Goal: Task Accomplishment & Management: Use online tool/utility

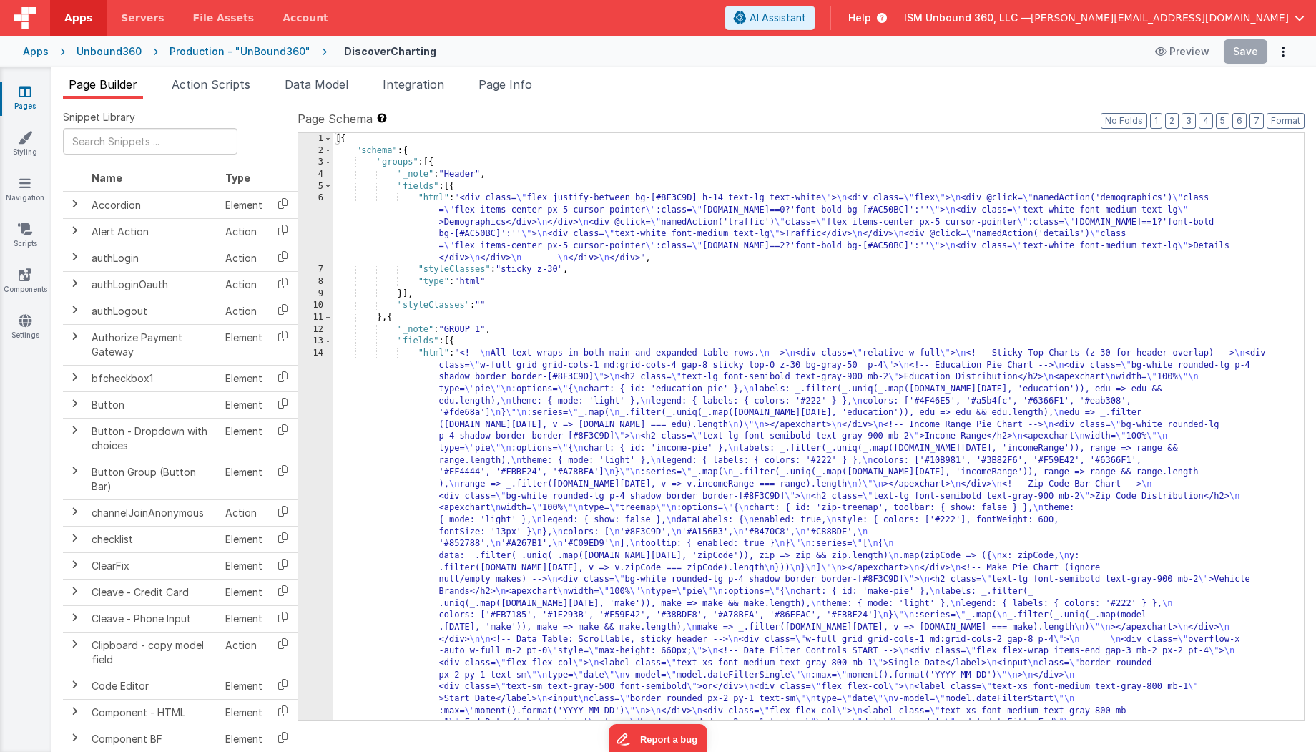
click at [92, 53] on div "Unbound360" at bounding box center [109, 51] width 65 height 14
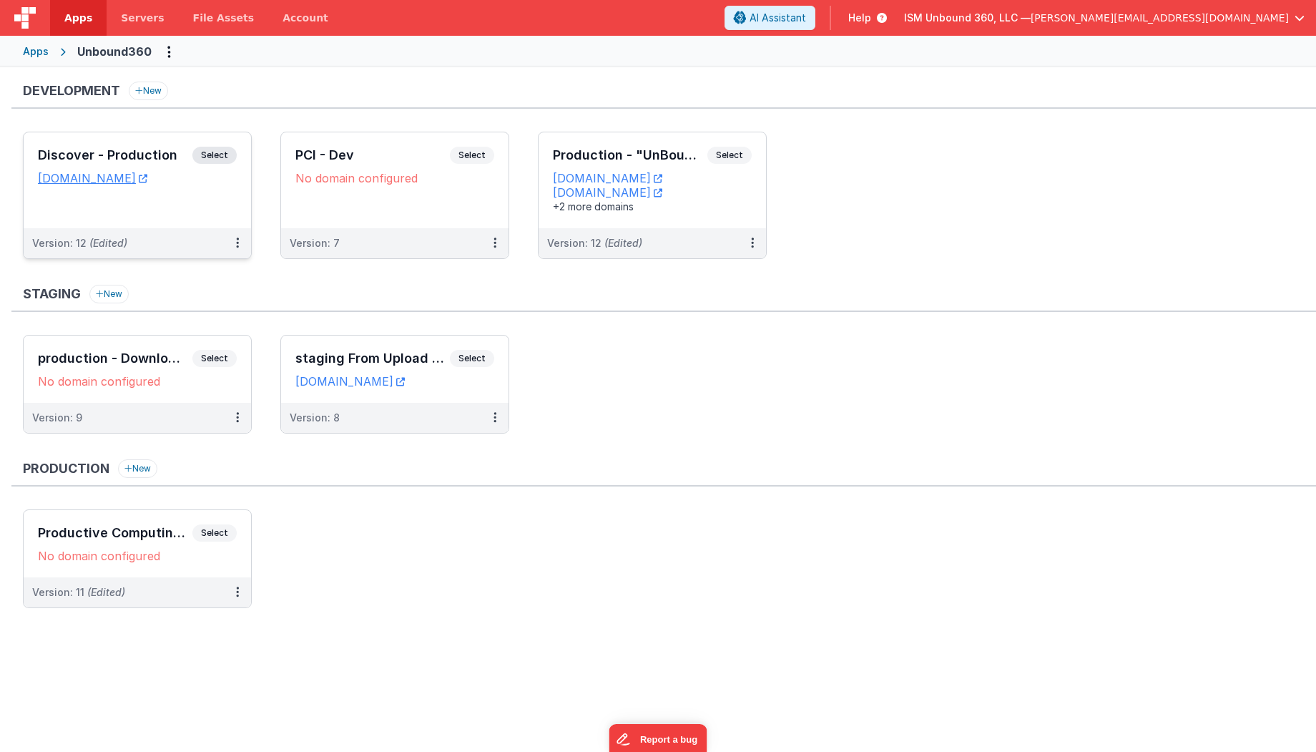
click at [199, 225] on div "Discover - Production Select URLs [DOMAIN_NAME]" at bounding box center [137, 180] width 227 height 96
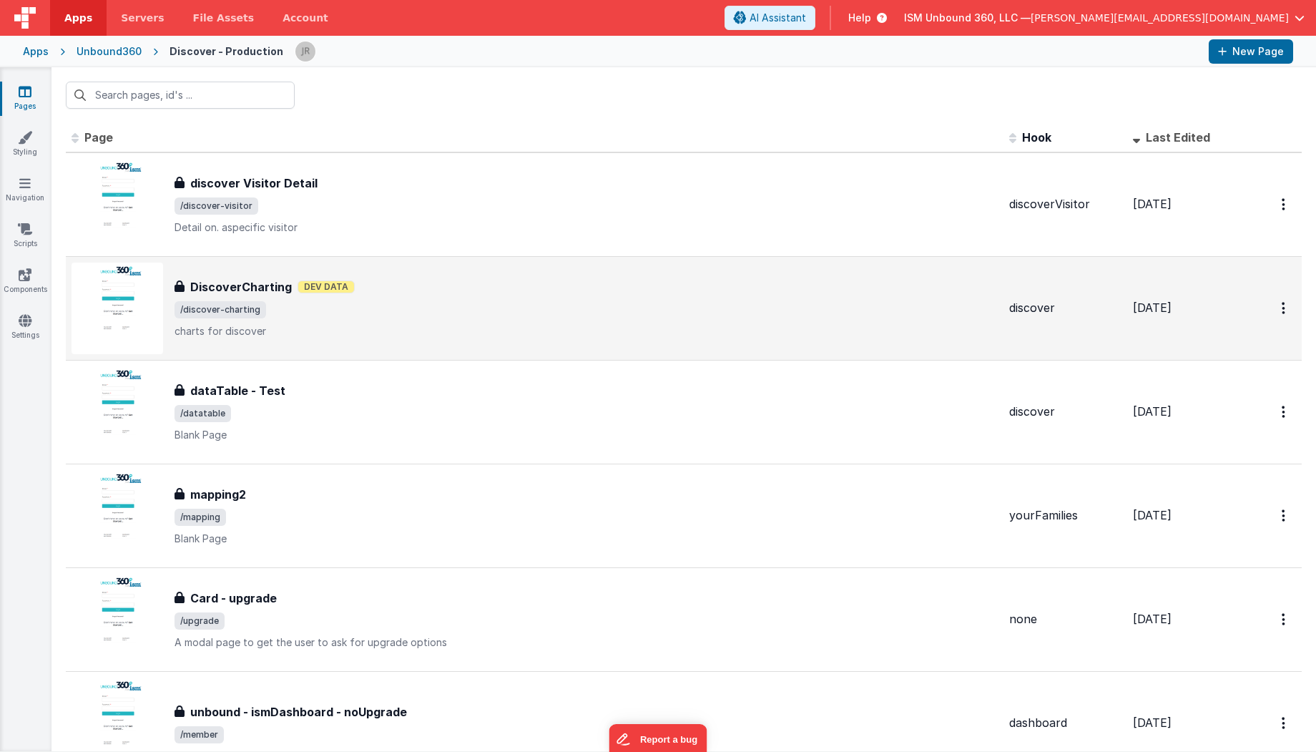
click at [445, 296] on div "DiscoverCharting DiscoverCharting Dev Data /discover-charting charts for discov…" at bounding box center [586, 308] width 823 height 60
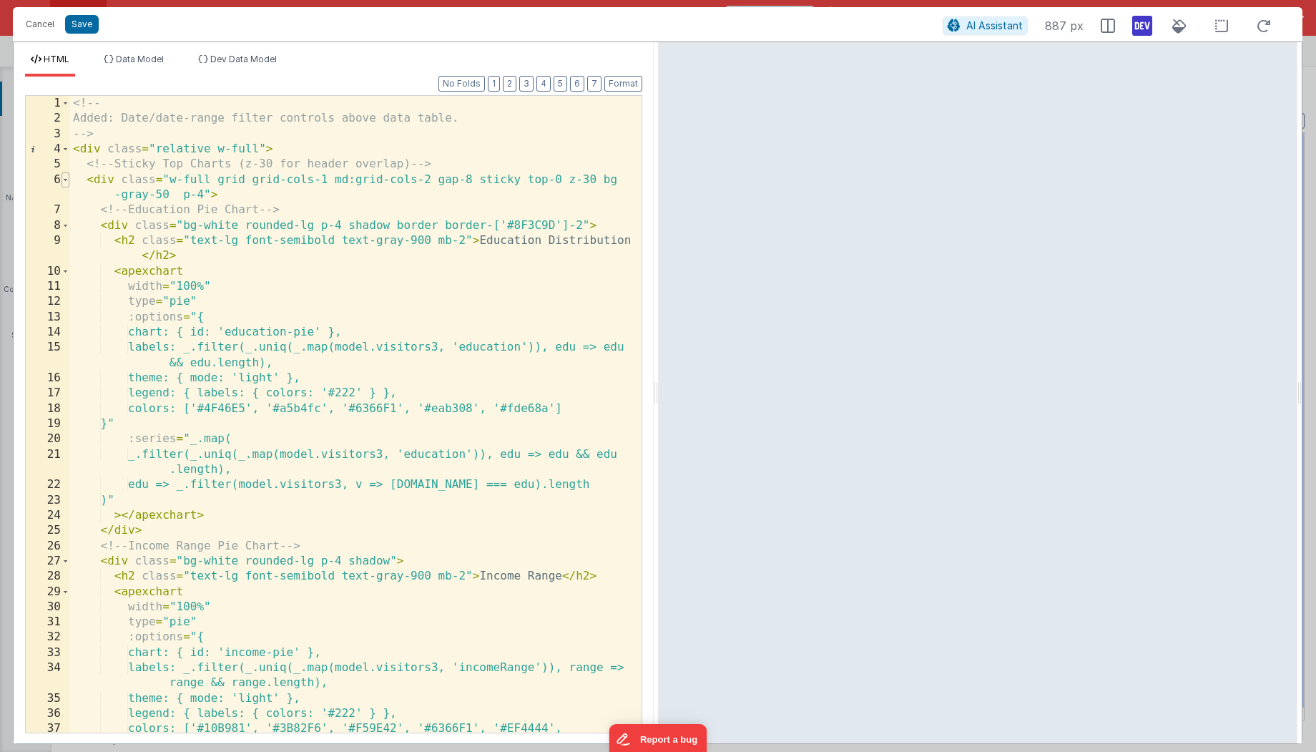
click at [66, 179] on span at bounding box center [66, 179] width 8 height 15
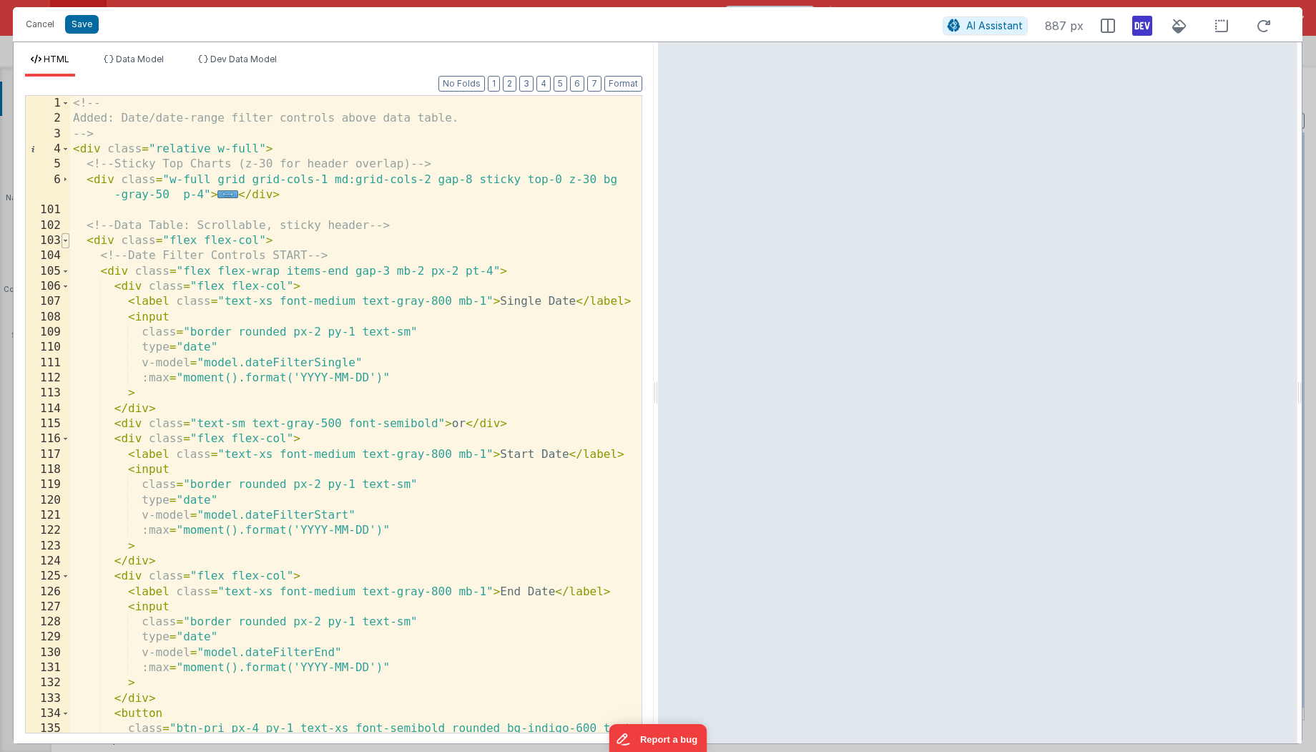
click at [63, 239] on span at bounding box center [66, 240] width 8 height 15
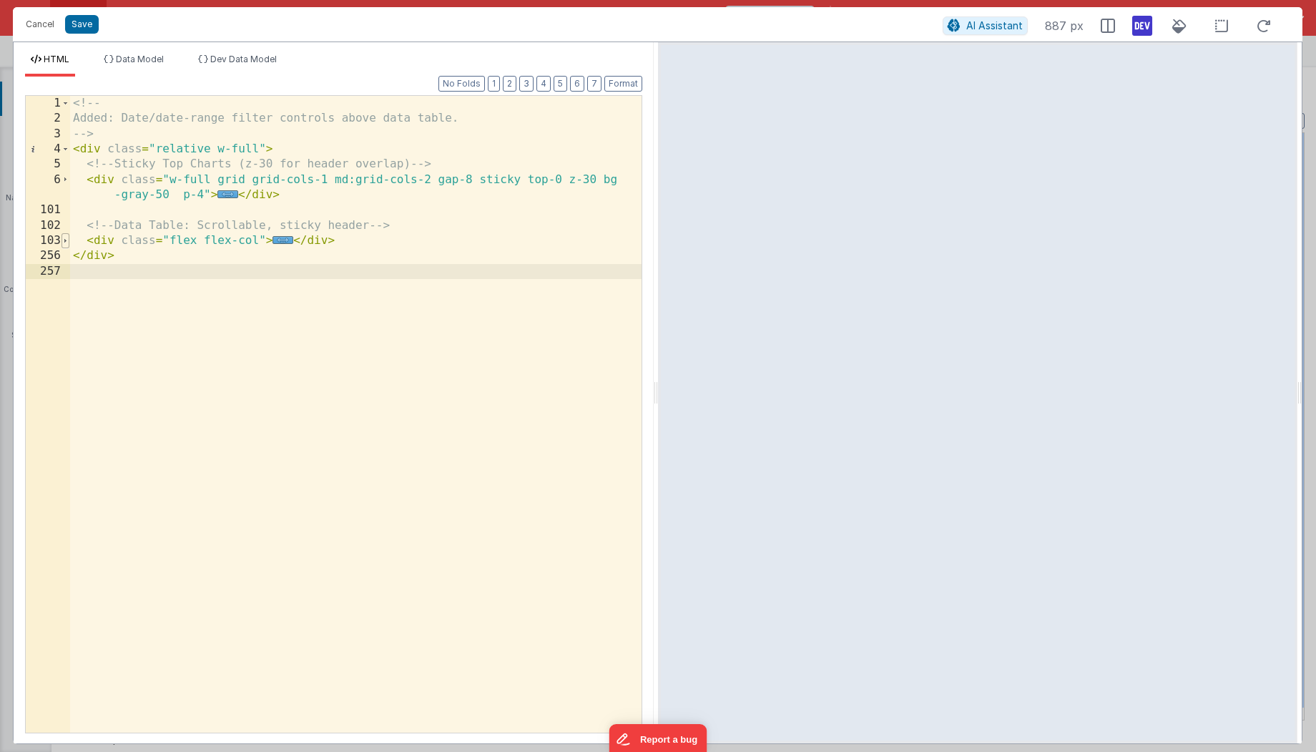
click at [63, 239] on span at bounding box center [66, 240] width 8 height 15
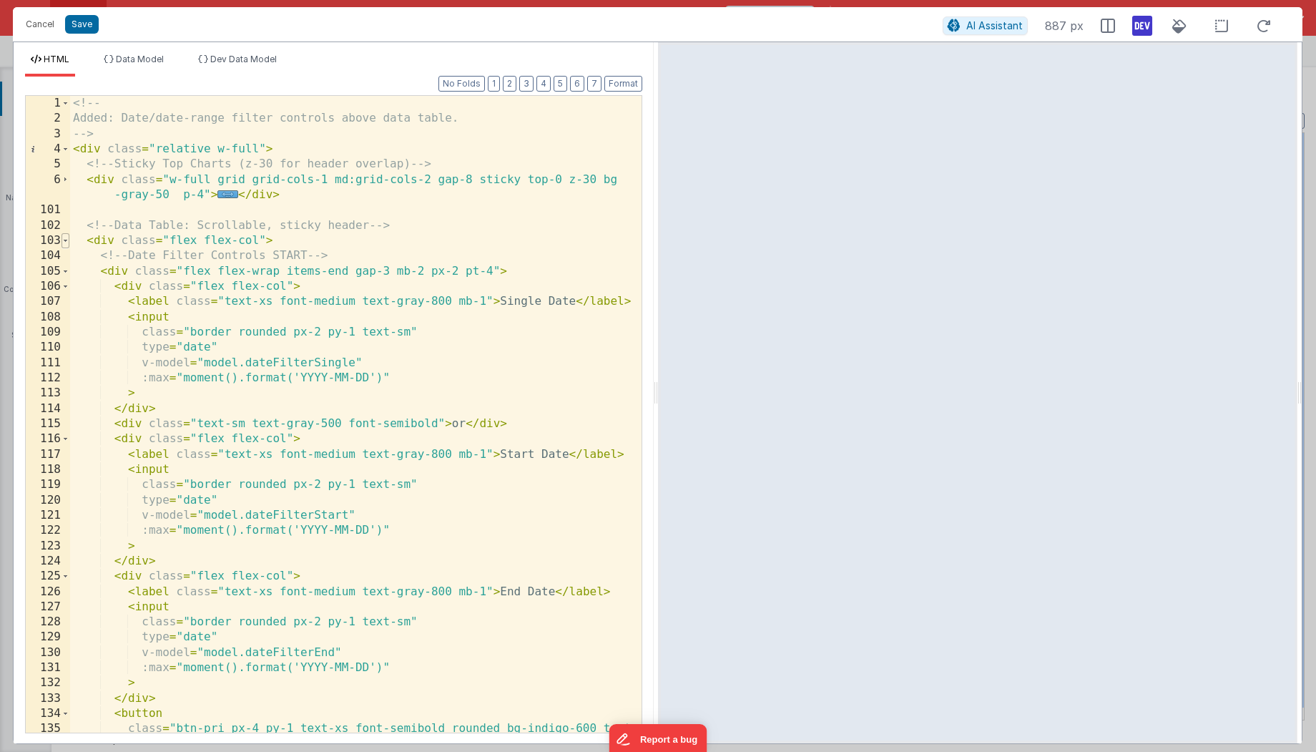
click at [63, 239] on span at bounding box center [66, 240] width 8 height 15
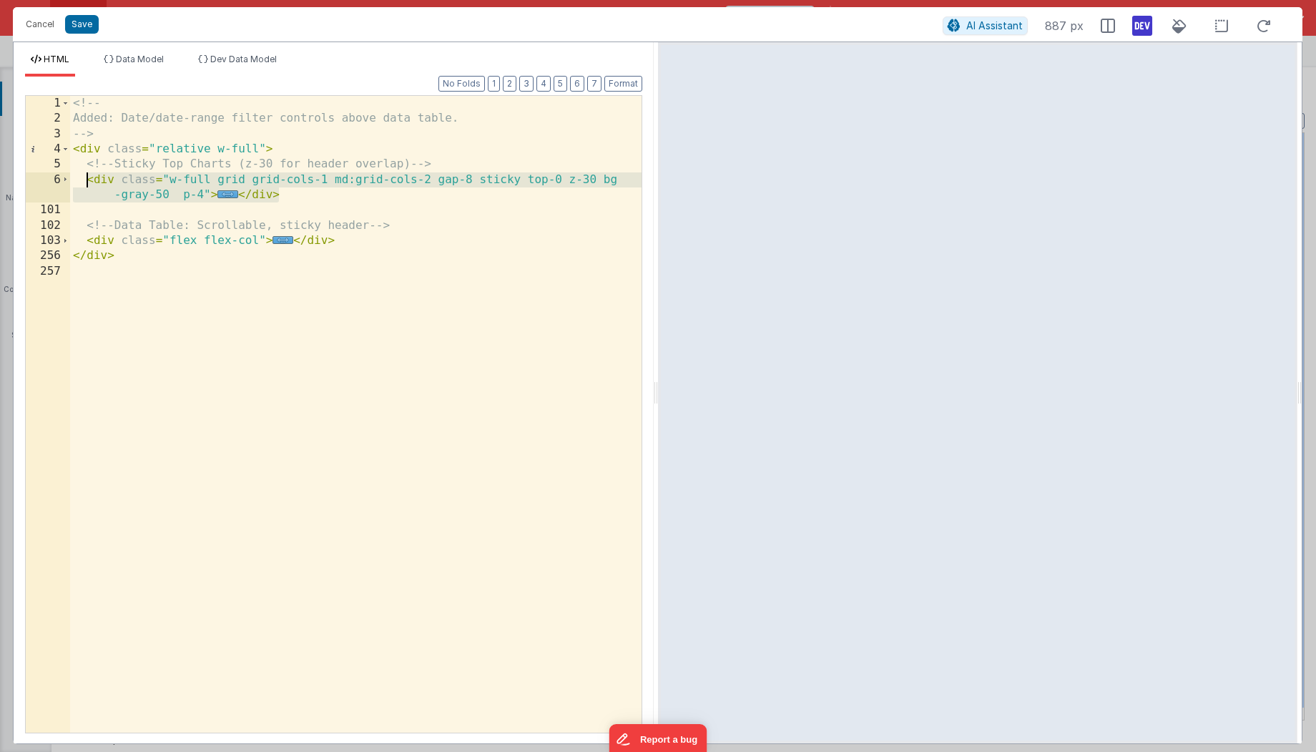
drag, startPoint x: 286, startPoint y: 198, endPoint x: 85, endPoint y: 180, distance: 201.9
click at [85, 180] on div "<!-- Added: Date/date-range filter controls above data table. --> < div class =…" at bounding box center [356, 430] width 572 height 668
click at [37, 24] on button "Cancel" at bounding box center [40, 24] width 43 height 20
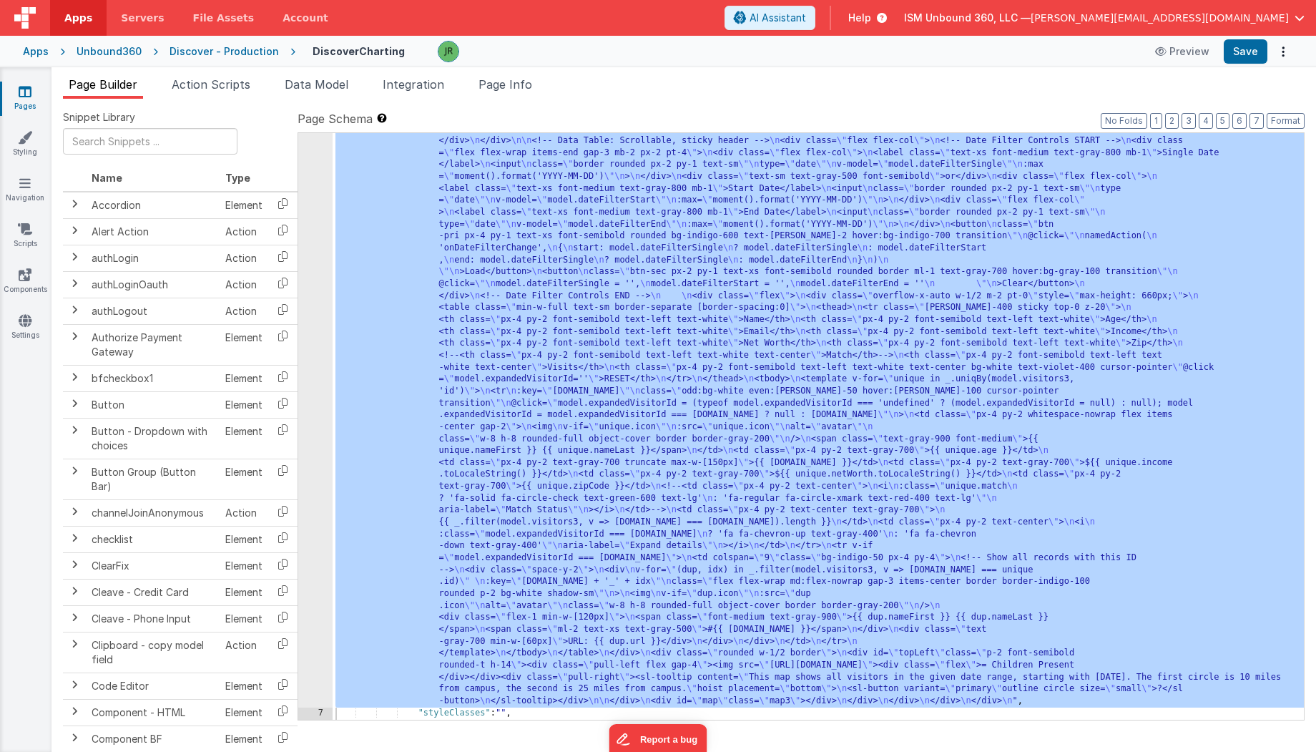
click at [637, 79] on ul "Page Builder Action Scripts Data Model Integration Page Info" at bounding box center [684, 87] width 1265 height 23
click at [217, 53] on div "Discover - Production" at bounding box center [224, 51] width 109 height 14
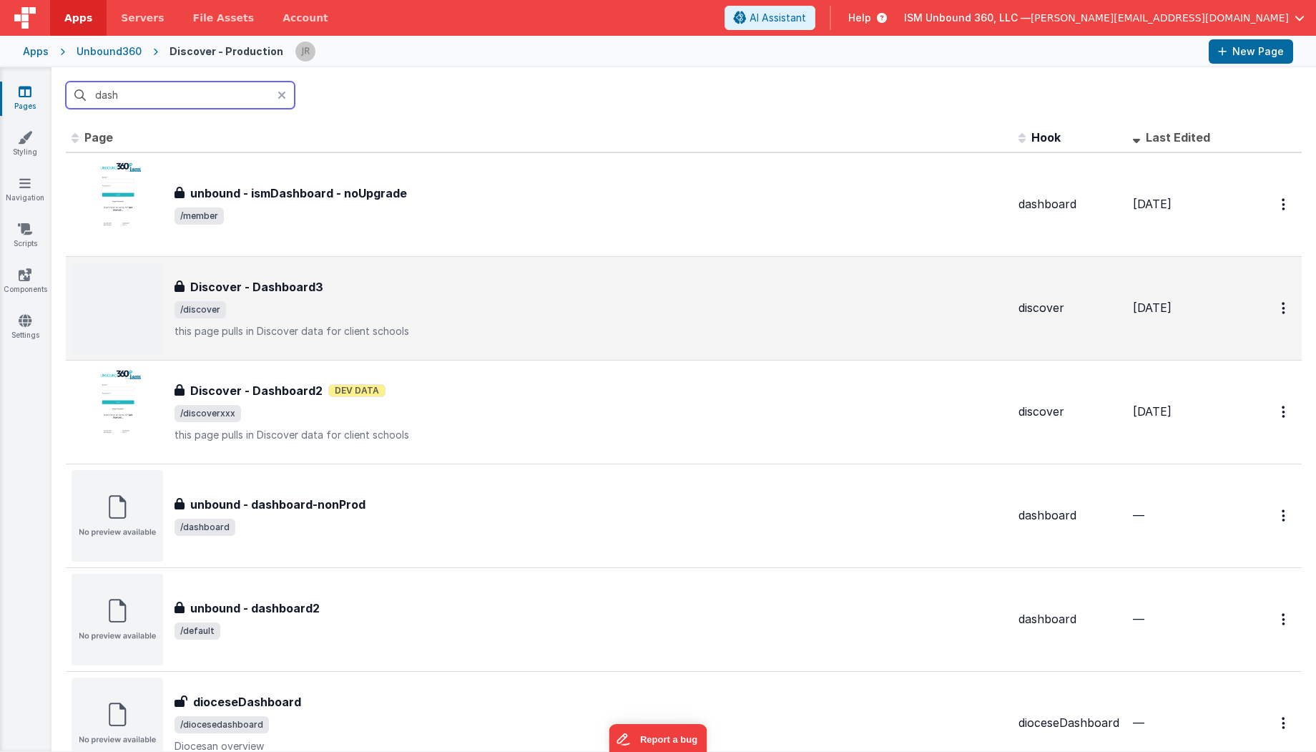
type input "dash"
click at [466, 289] on div "Discover - Dashboard3" at bounding box center [591, 286] width 833 height 17
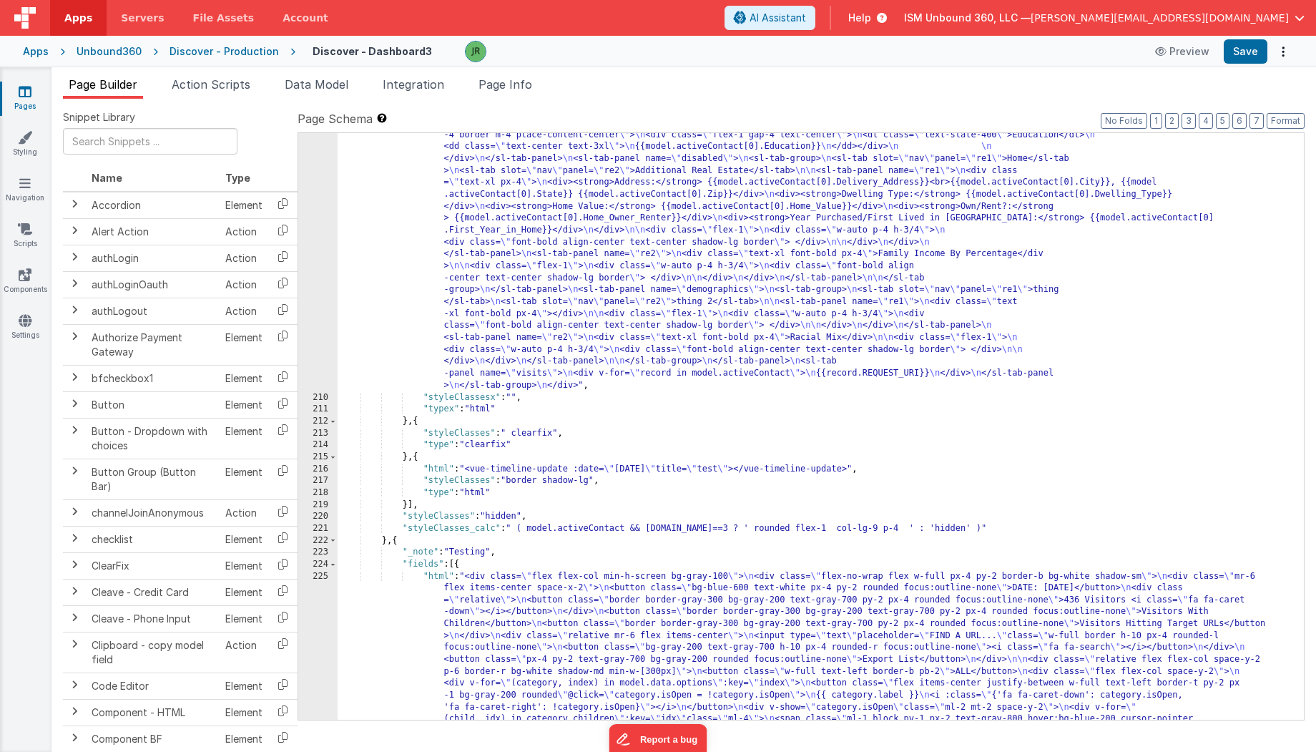
scroll to position [5481, 0]
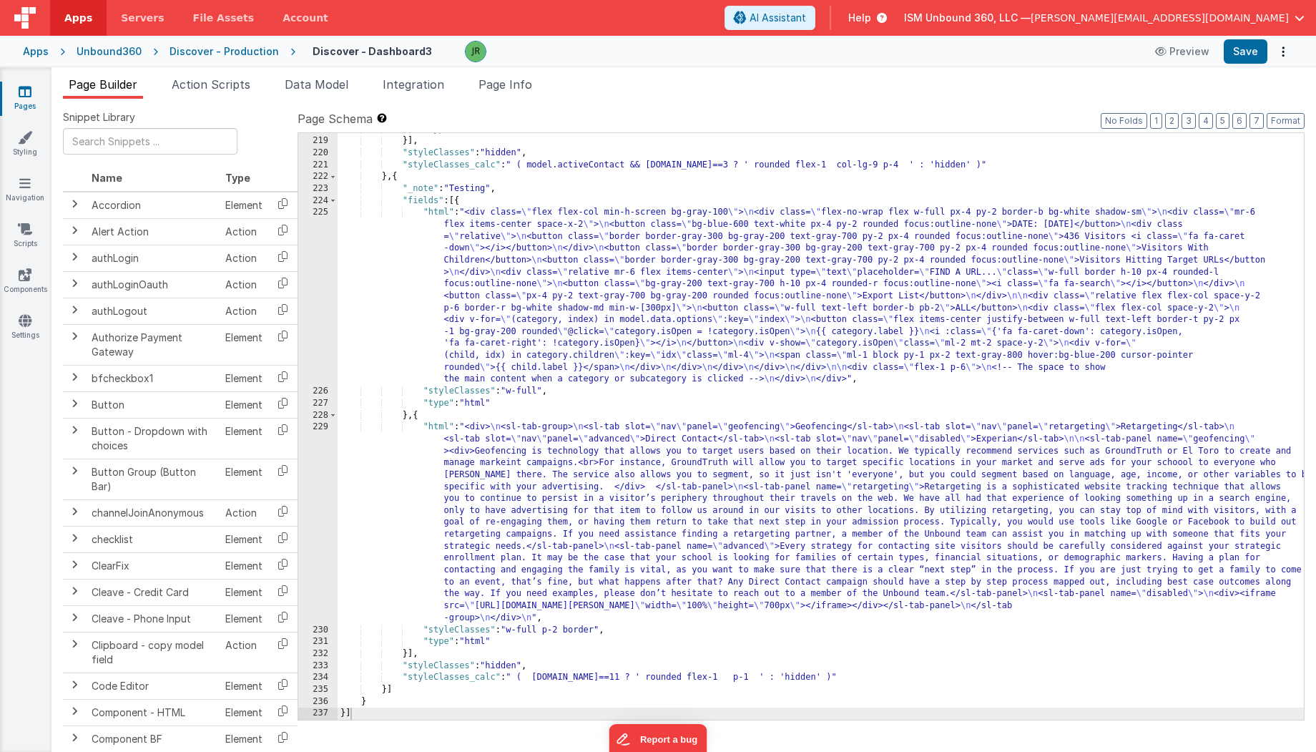
click at [483, 317] on div ""type" : "html" }] , "styleClasses" : "hidden" , "styleClasses_calc" : " ( mode…" at bounding box center [821, 429] width 967 height 610
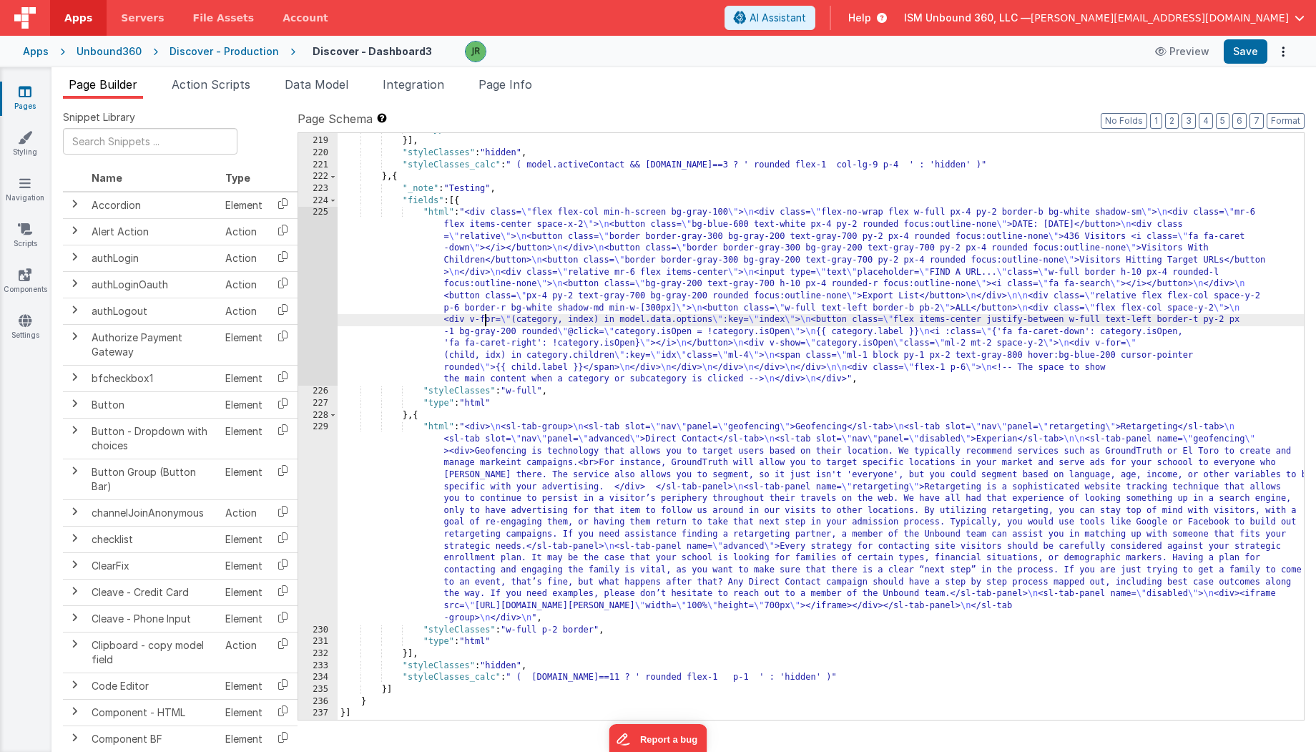
click at [318, 287] on div "225" at bounding box center [317, 296] width 39 height 179
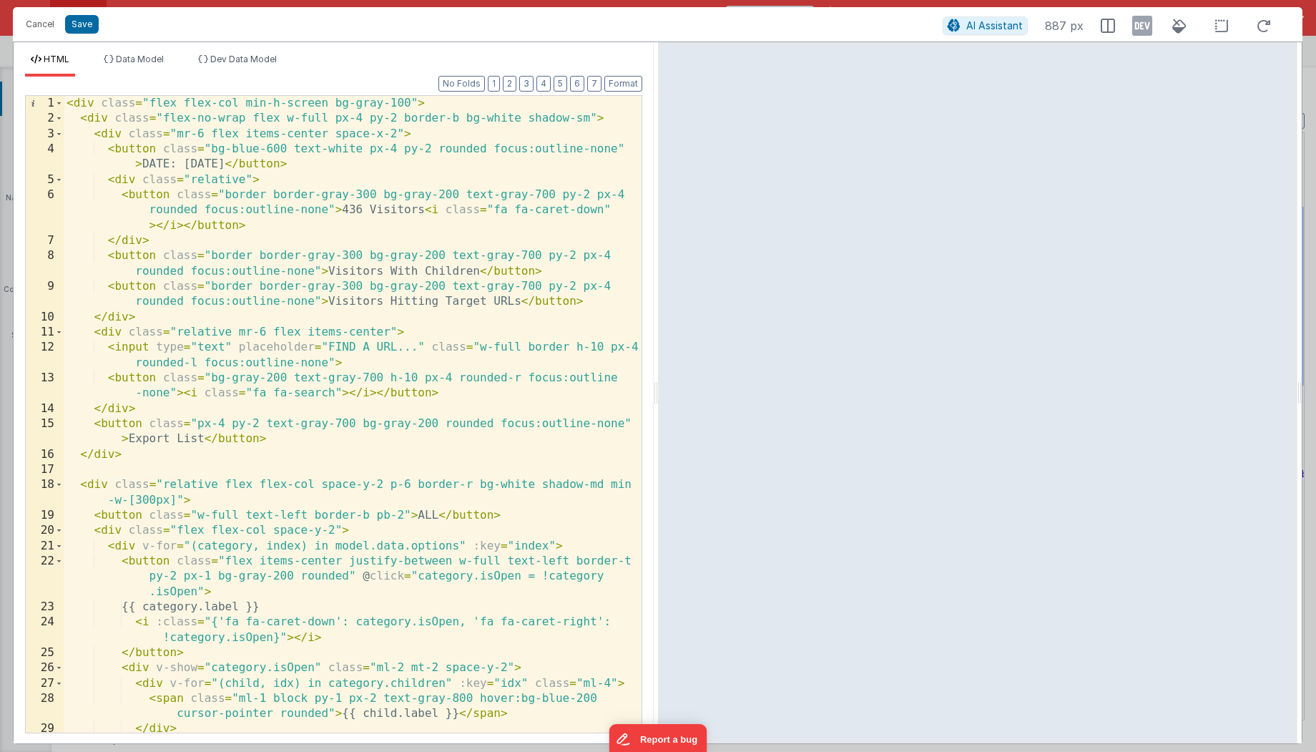
scroll to position [0, 0]
click at [1148, 21] on icon at bounding box center [1142, 25] width 20 height 23
click at [79, 120] on div "< div class = "flex flex-col min-h-screen bg-gray-100" > < div class = "flex-no…" at bounding box center [353, 430] width 579 height 668
click at [60, 117] on span at bounding box center [59, 118] width 8 height 15
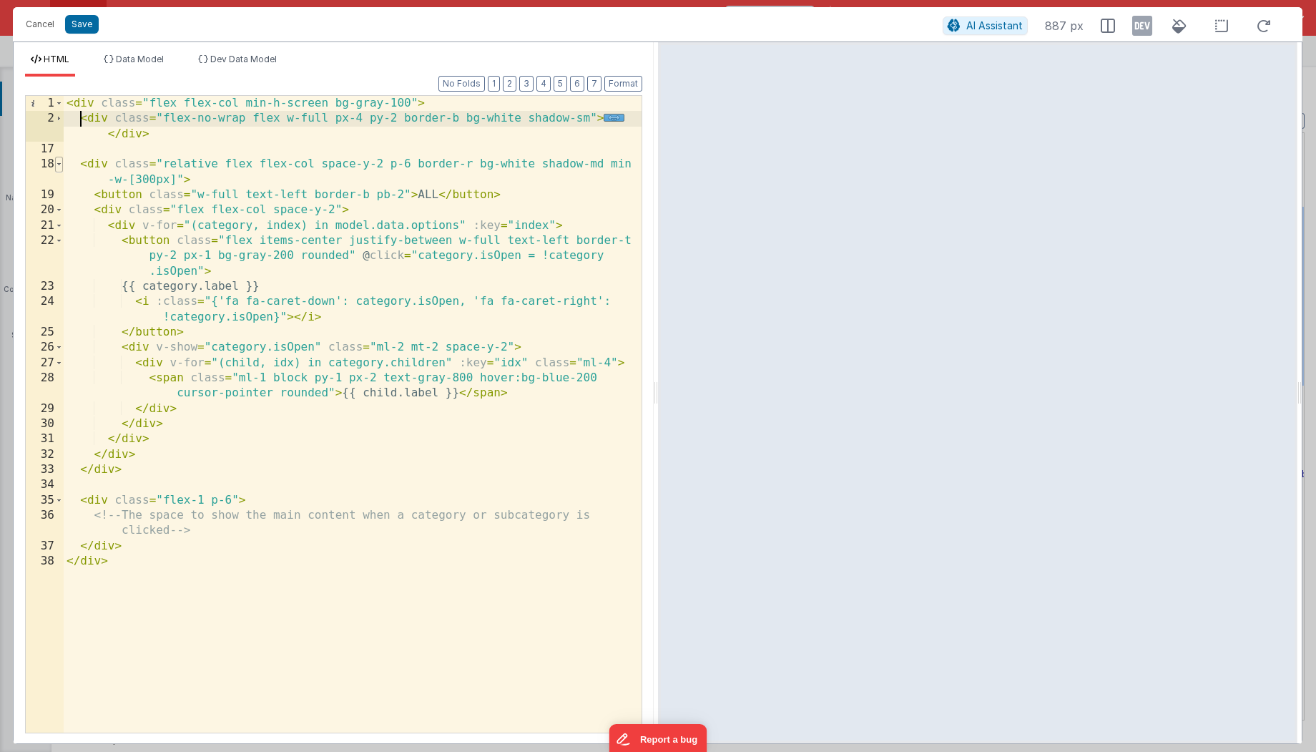
click at [59, 159] on span at bounding box center [59, 164] width 8 height 15
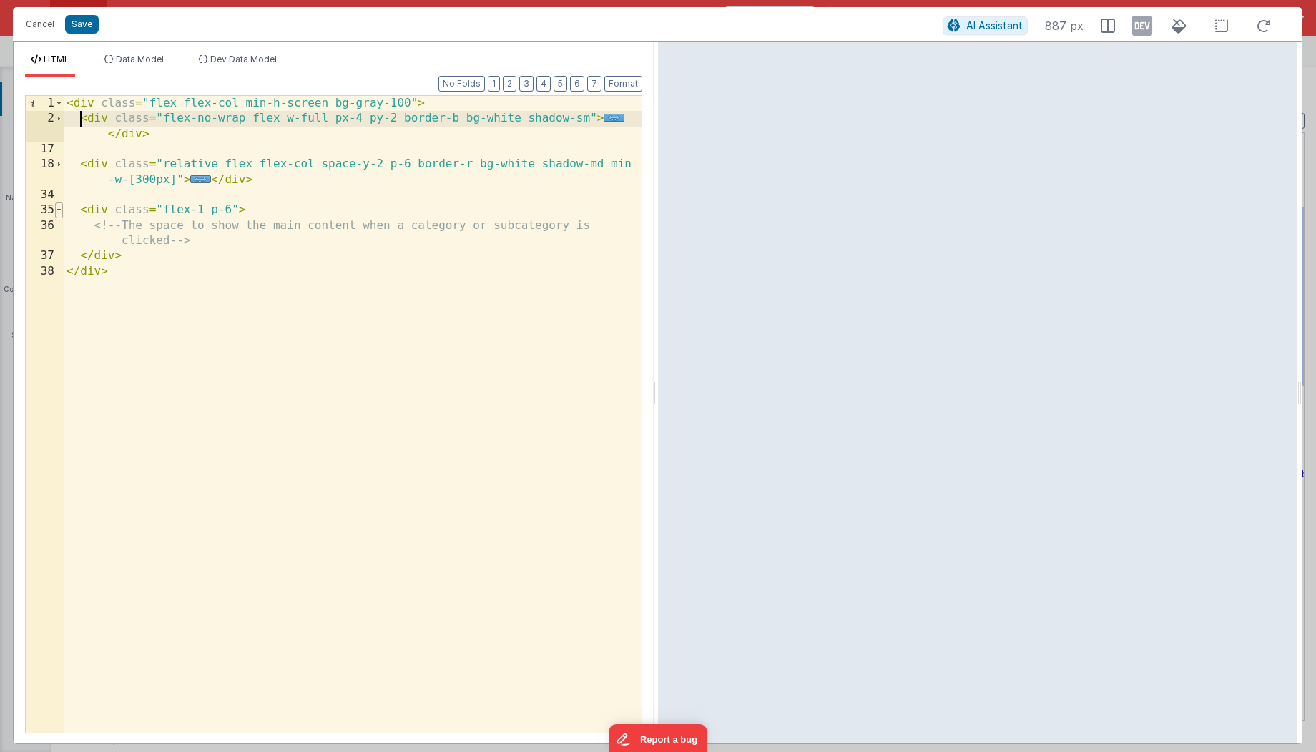
click at [58, 209] on span at bounding box center [59, 209] width 8 height 15
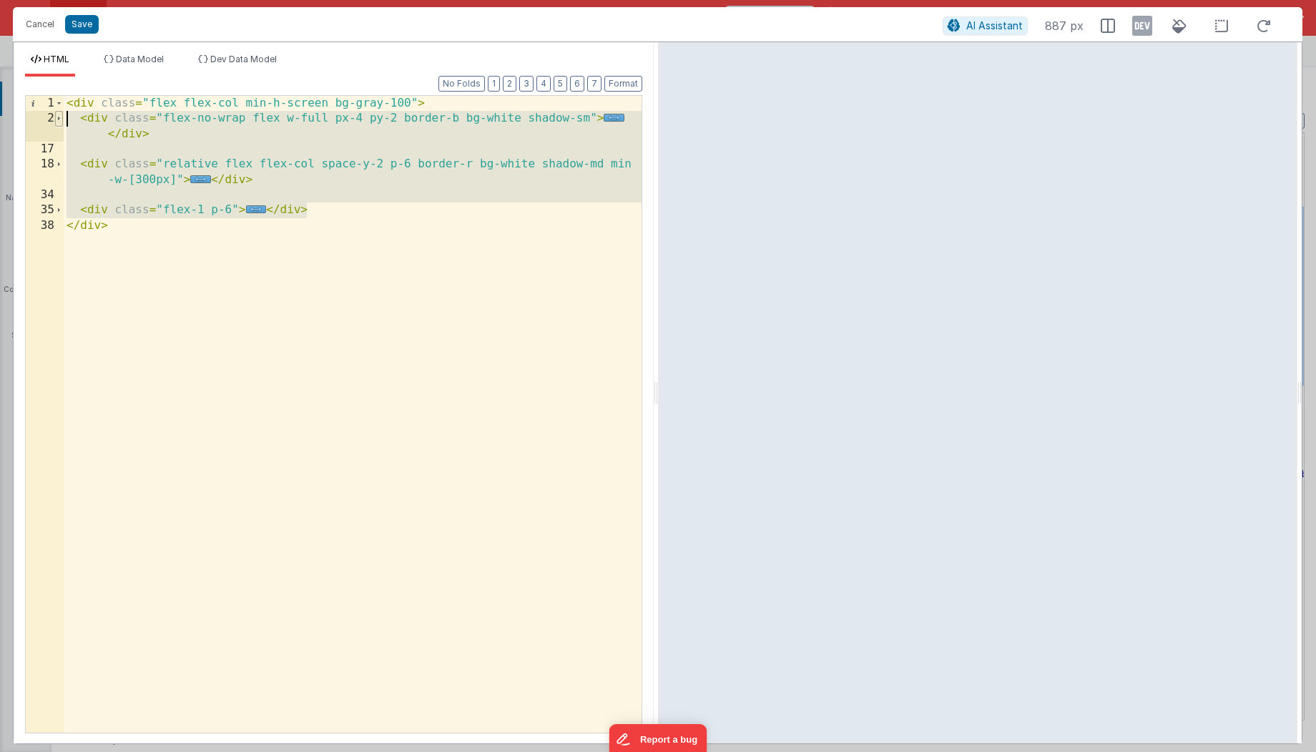
drag, startPoint x: 338, startPoint y: 212, endPoint x: 60, endPoint y: 119, distance: 292.5
click at [60, 119] on div "1 2 17 18 34 35 38 < div class = "flex flex-col min-h-screen bg-gray-100" > < d…" at bounding box center [333, 414] width 617 height 638
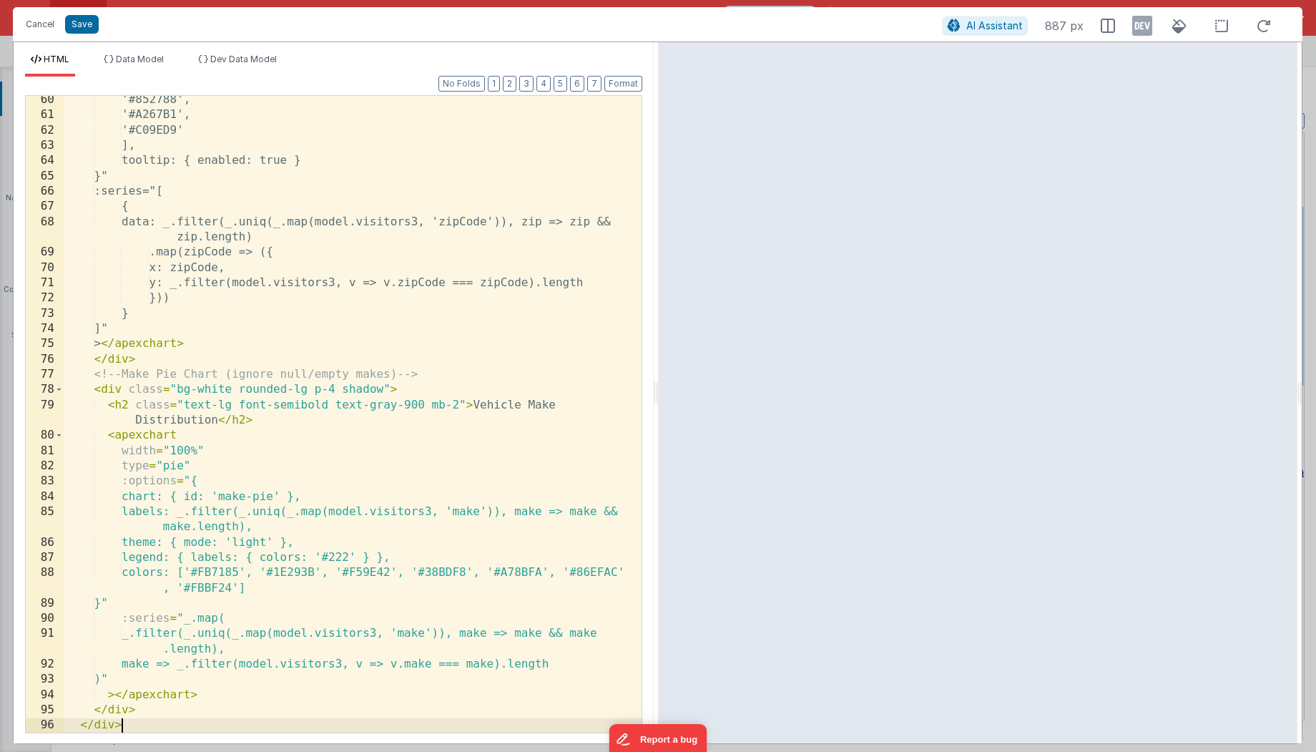
scroll to position [1026, 0]
click at [80, 28] on button "Save" at bounding box center [82, 24] width 34 height 19
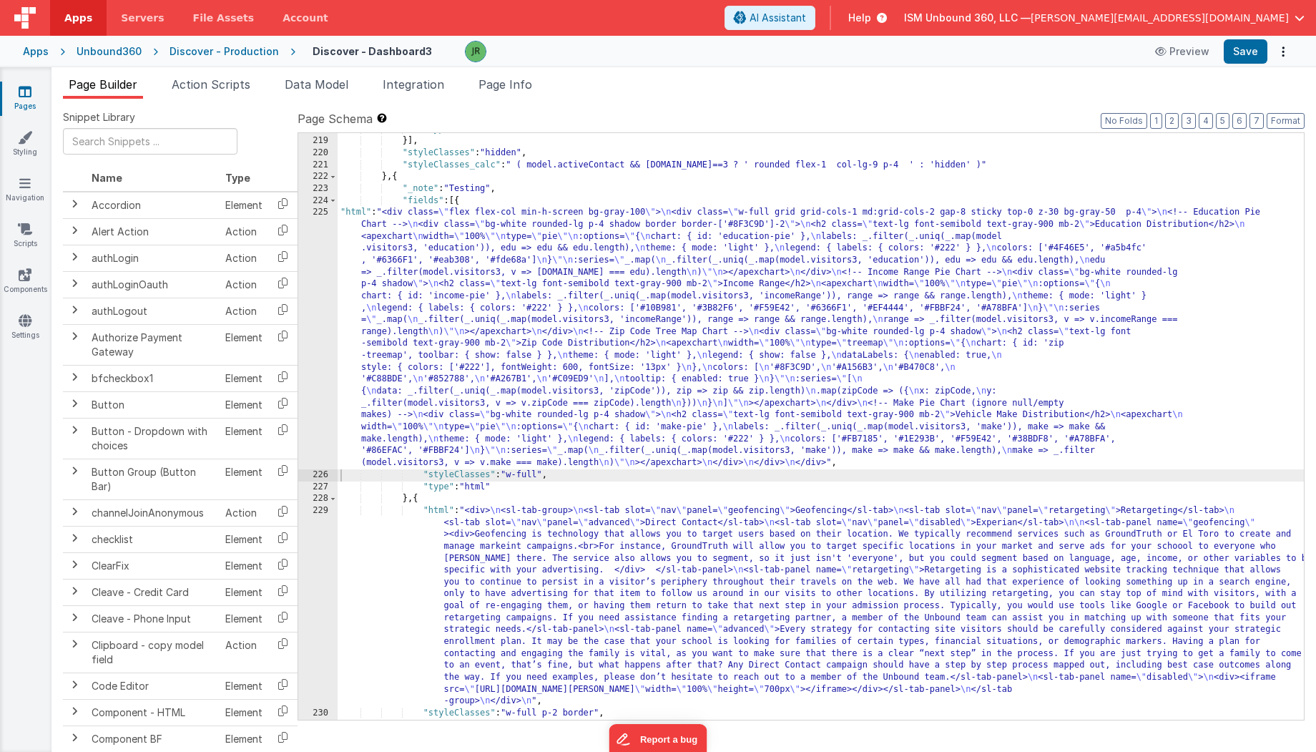
scroll to position [5482, 0]
click at [1241, 53] on button "Save" at bounding box center [1246, 51] width 44 height 24
click at [1185, 54] on button "Preview" at bounding box center [1183, 51] width 72 height 23
click at [448, 352] on div ""type" : "html" }] , "styleClasses" : "hidden" , "styleClasses_calc" : " ( mode…" at bounding box center [821, 429] width 967 height 610
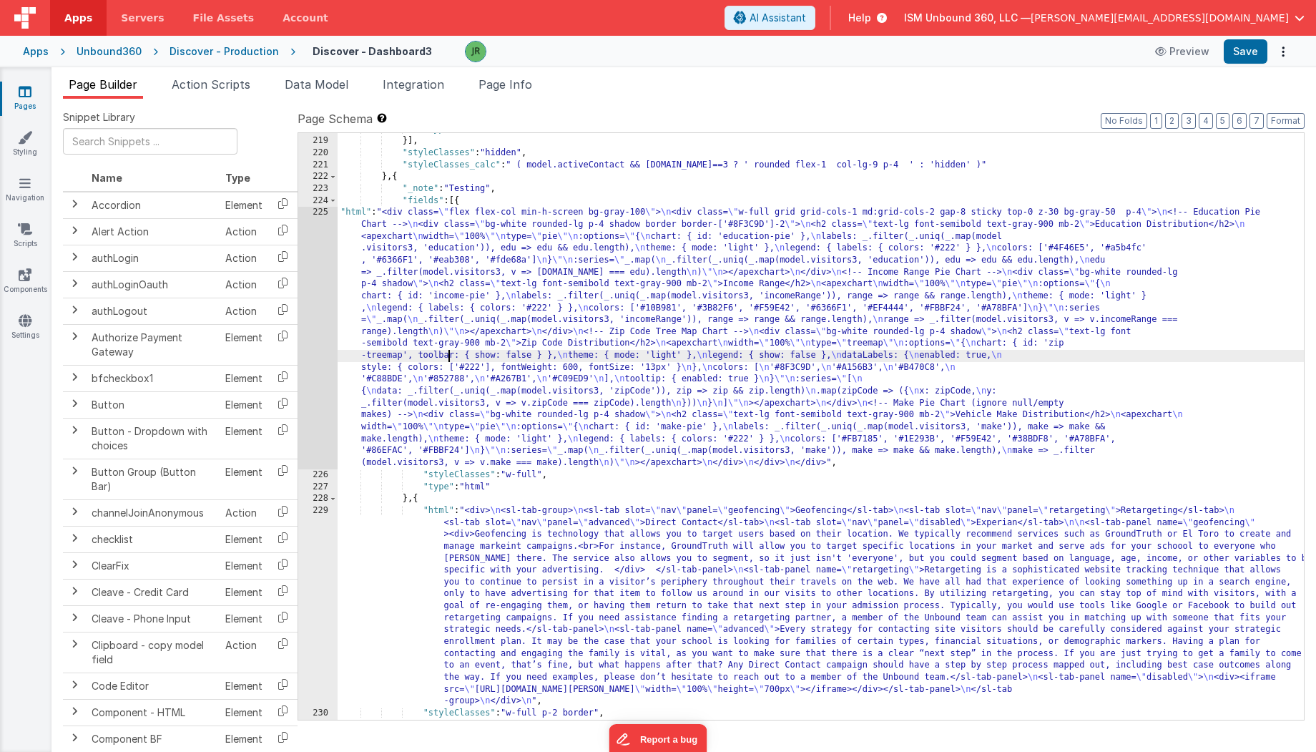
click at [315, 259] on div "225" at bounding box center [317, 338] width 39 height 263
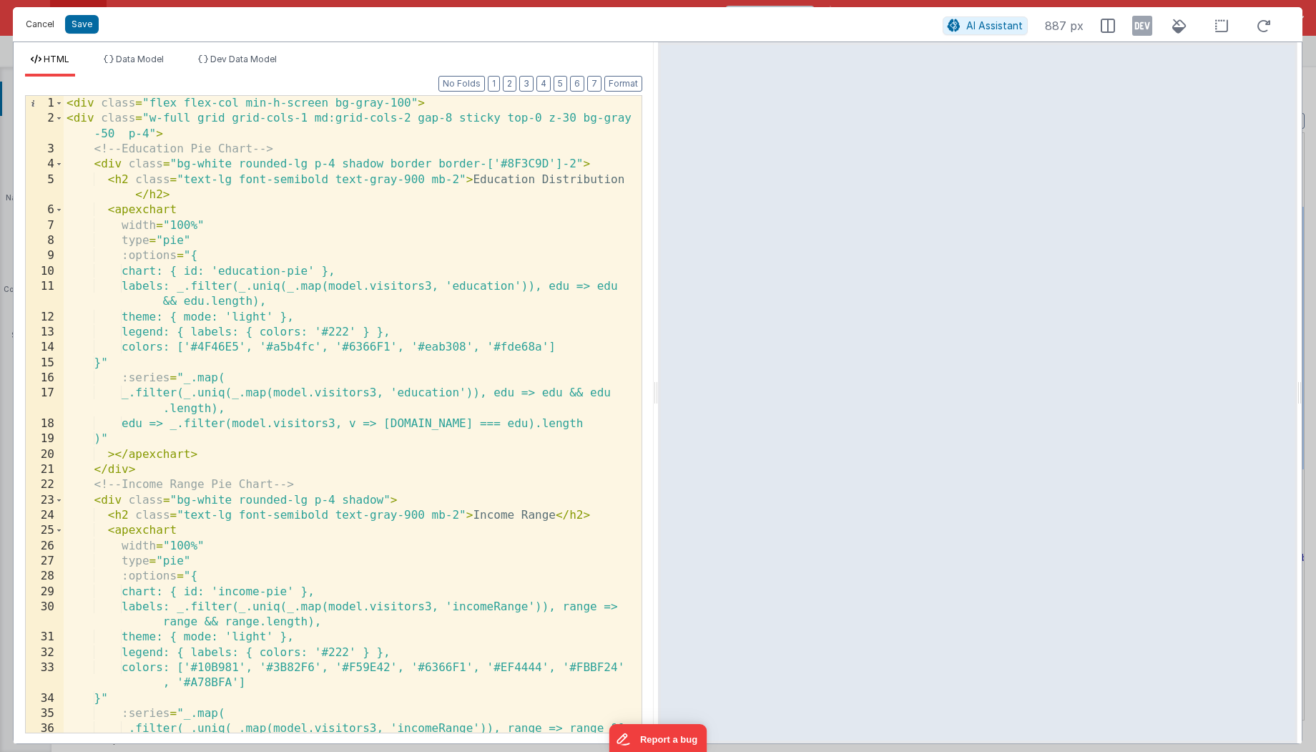
click at [37, 24] on button "Cancel" at bounding box center [40, 24] width 43 height 20
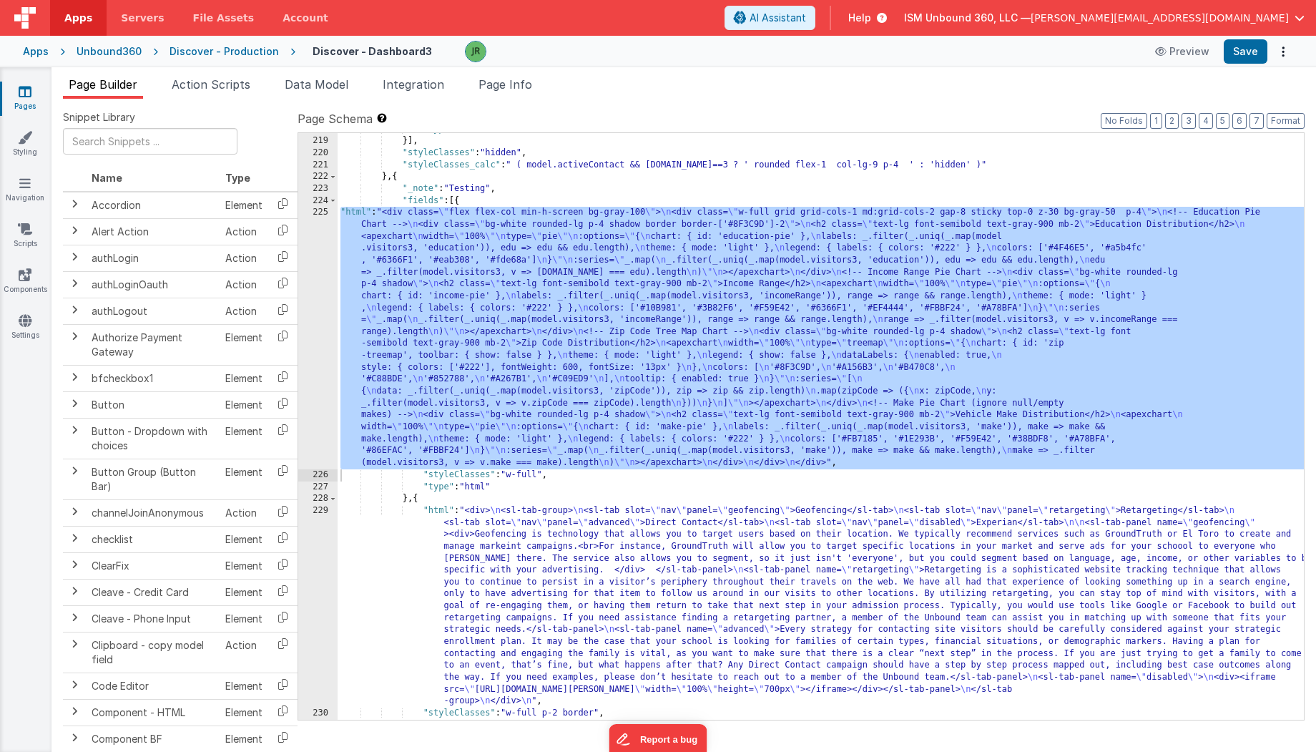
click at [724, 116] on label "Page Schema Shortcuts: Find: command-f Fold: command-option-L Unfold: command-o…" at bounding box center [801, 118] width 1007 height 17
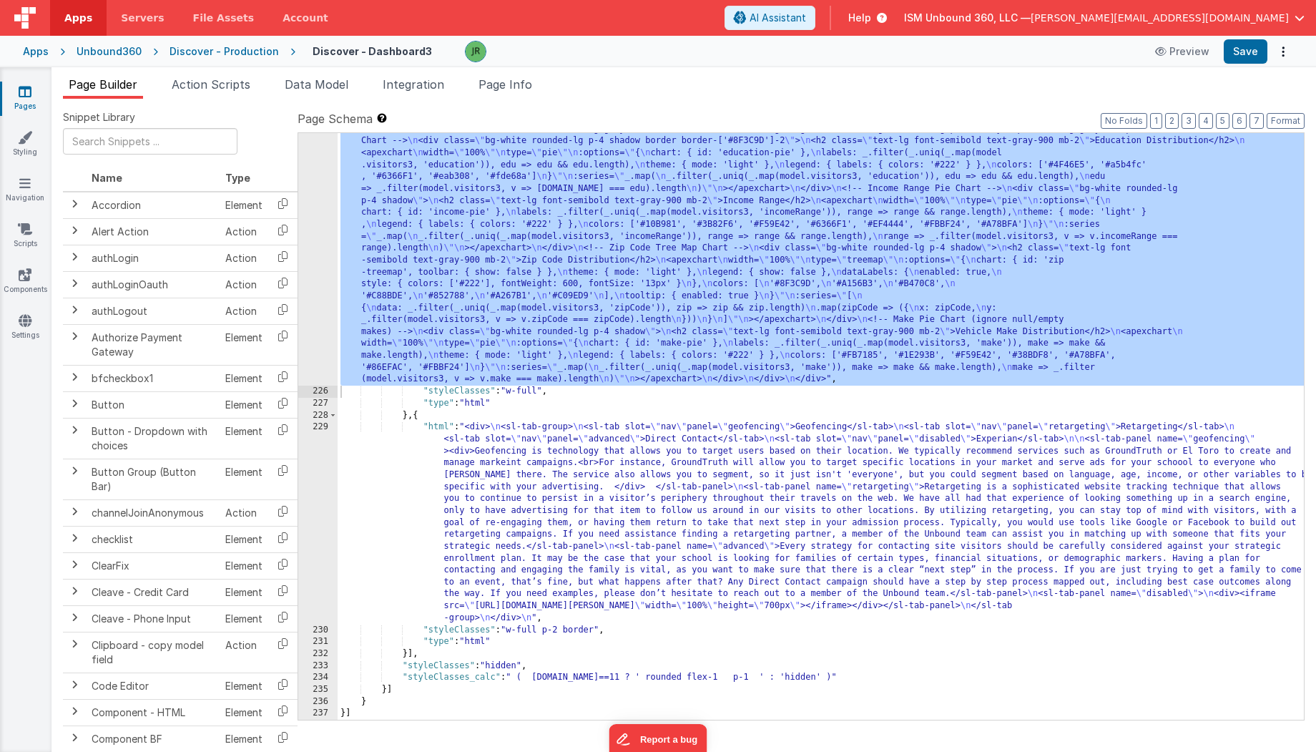
scroll to position [5565, 0]
click at [509, 76] on li "Page Info" at bounding box center [505, 87] width 65 height 23
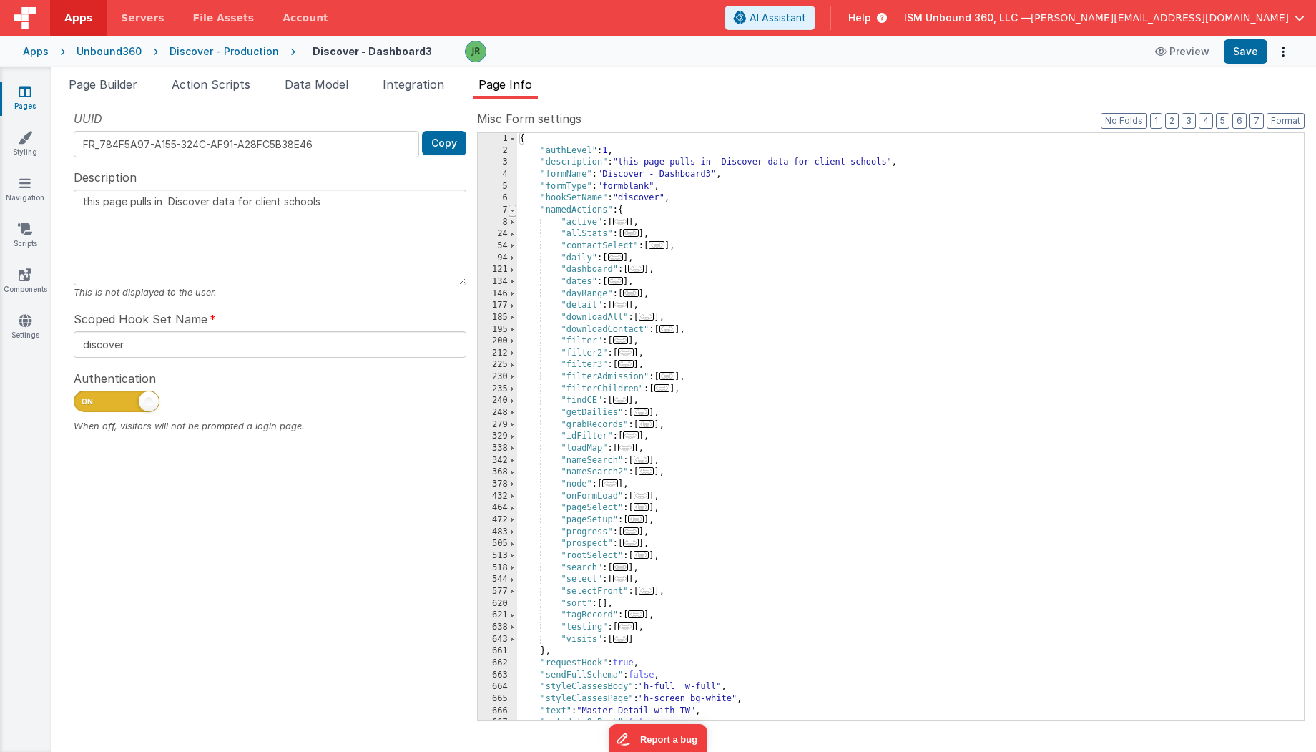
click at [511, 209] on span at bounding box center [513, 211] width 8 height 12
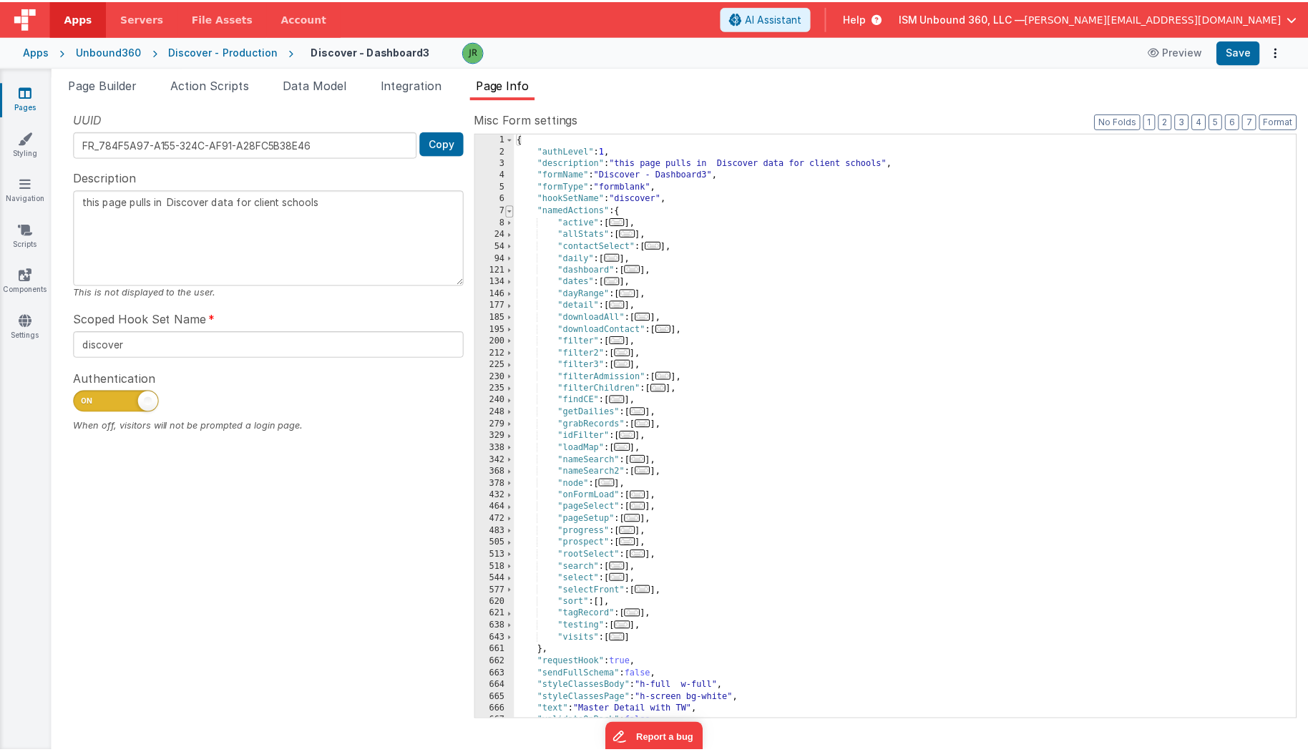
scroll to position [0, 0]
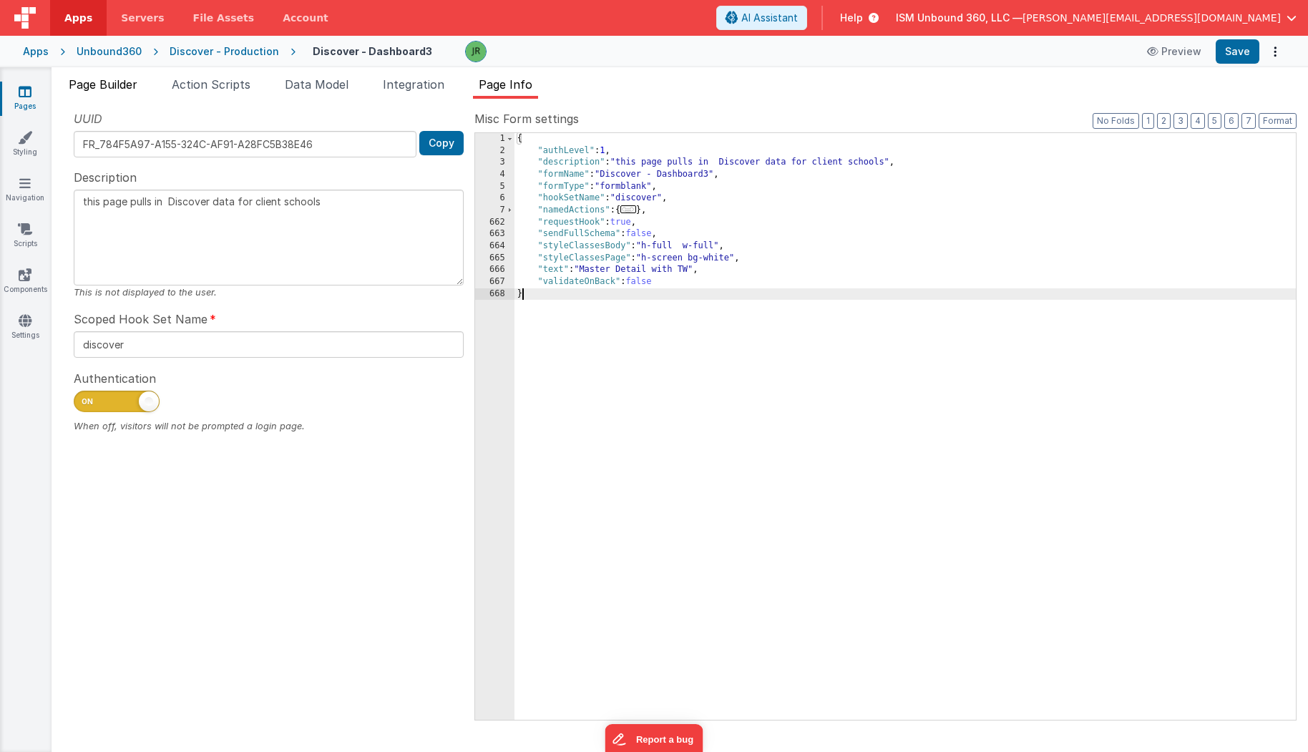
click at [100, 82] on span "Page Builder" at bounding box center [103, 84] width 69 height 14
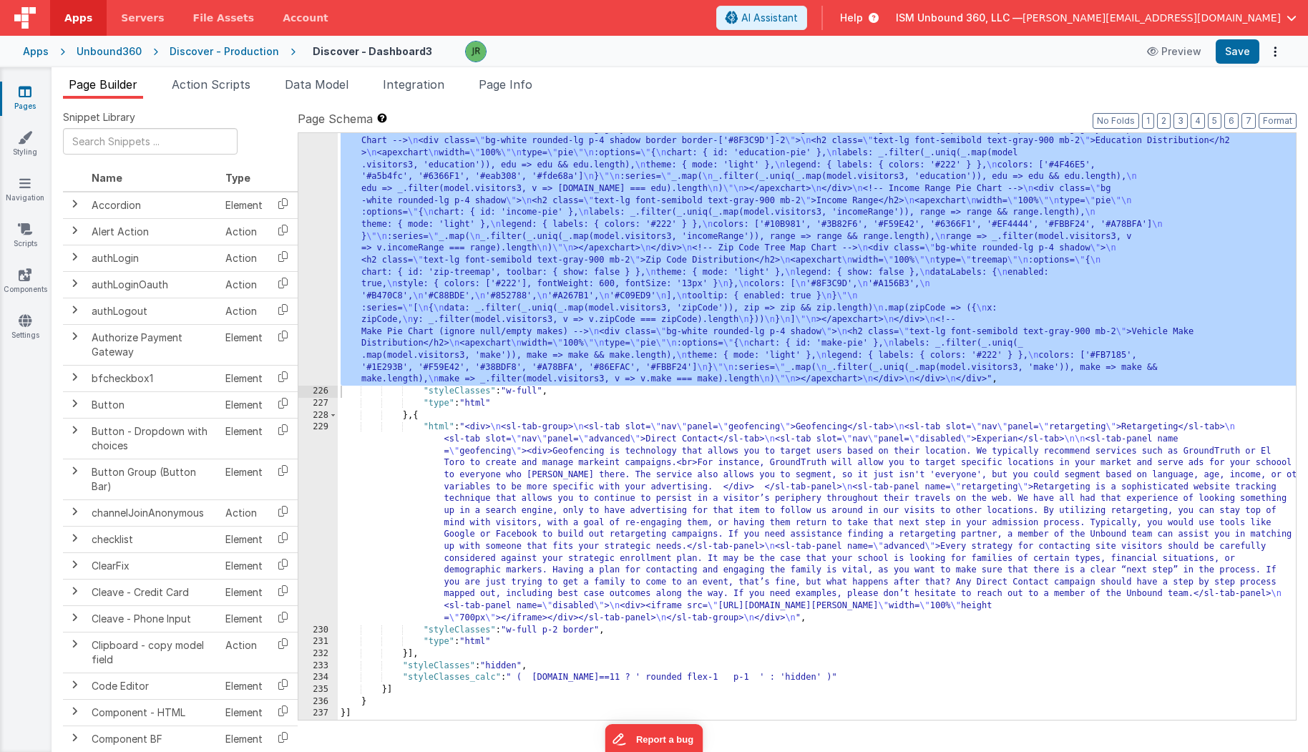
scroll to position [5601, 0]
click at [429, 291] on div ""html" : "<div class= \" flex flex-col min-h-screen bg-gray-100 \" > \n <div cl…" at bounding box center [817, 554] width 959 height 861
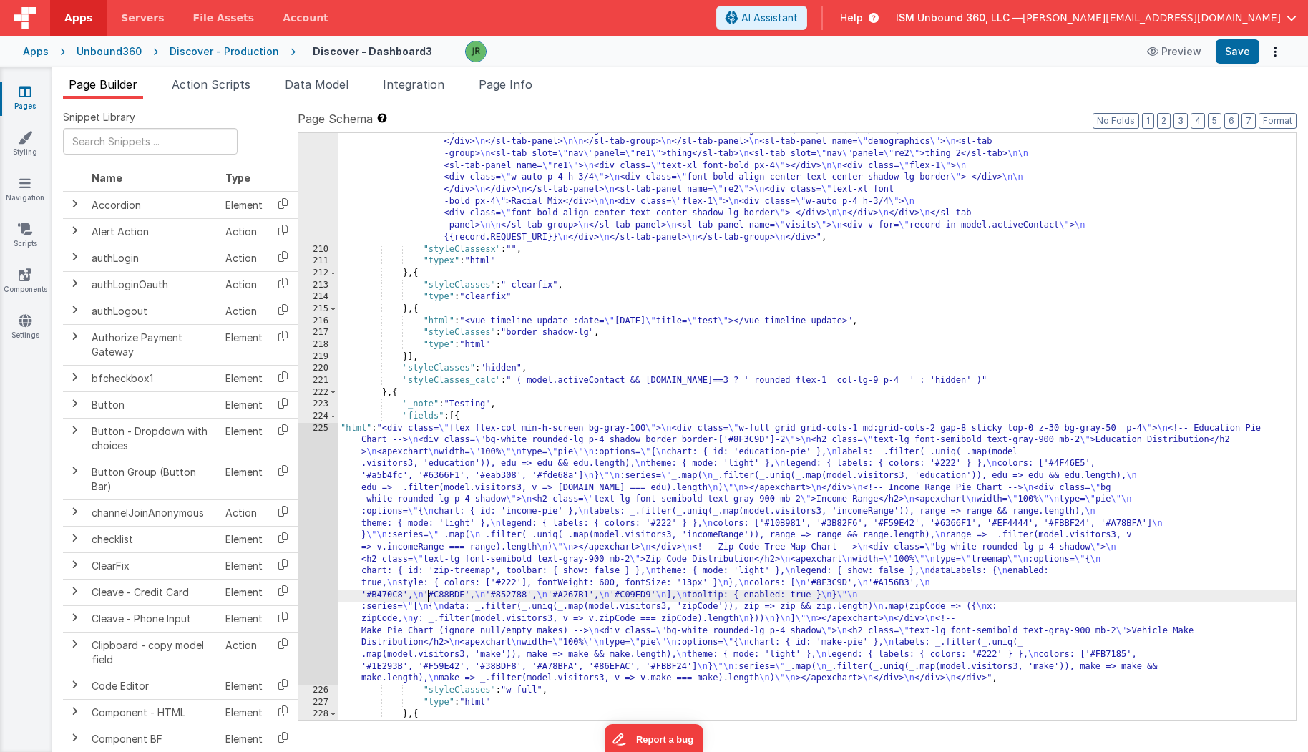
scroll to position [5237, 0]
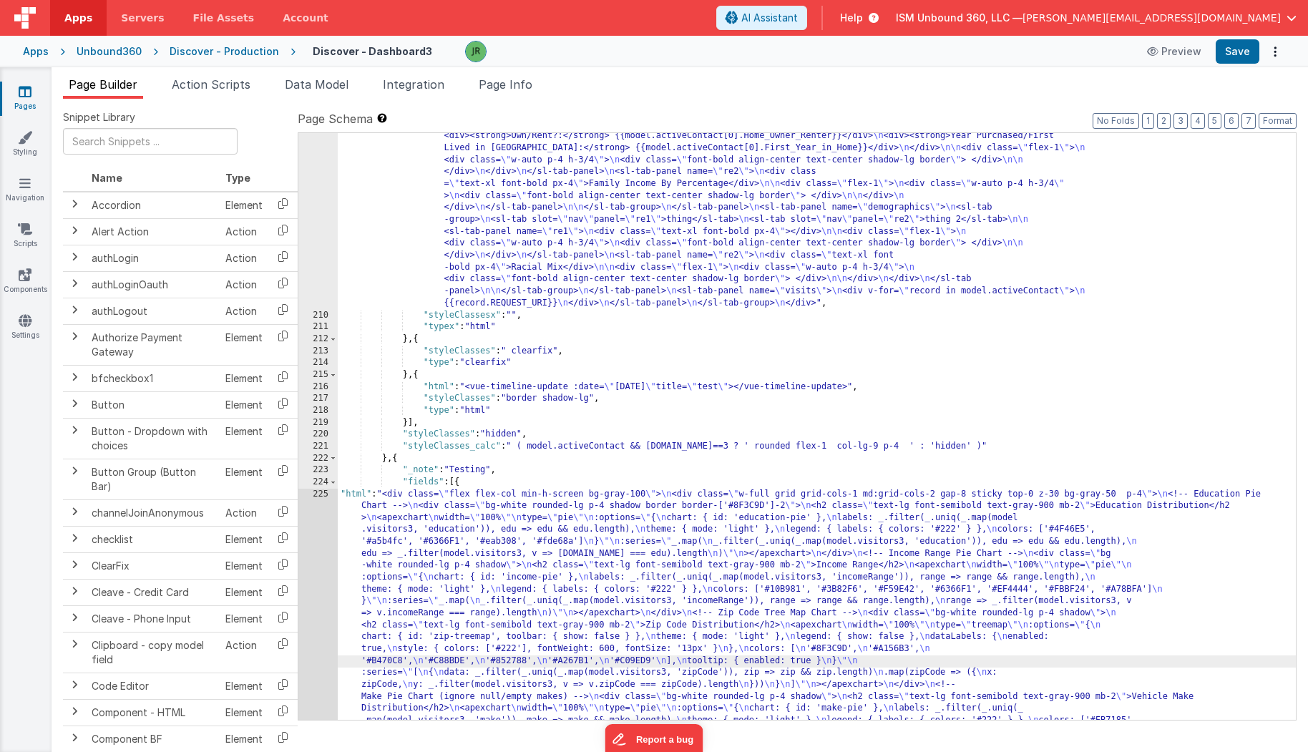
click at [325, 528] on div "225" at bounding box center [317, 620] width 39 height 263
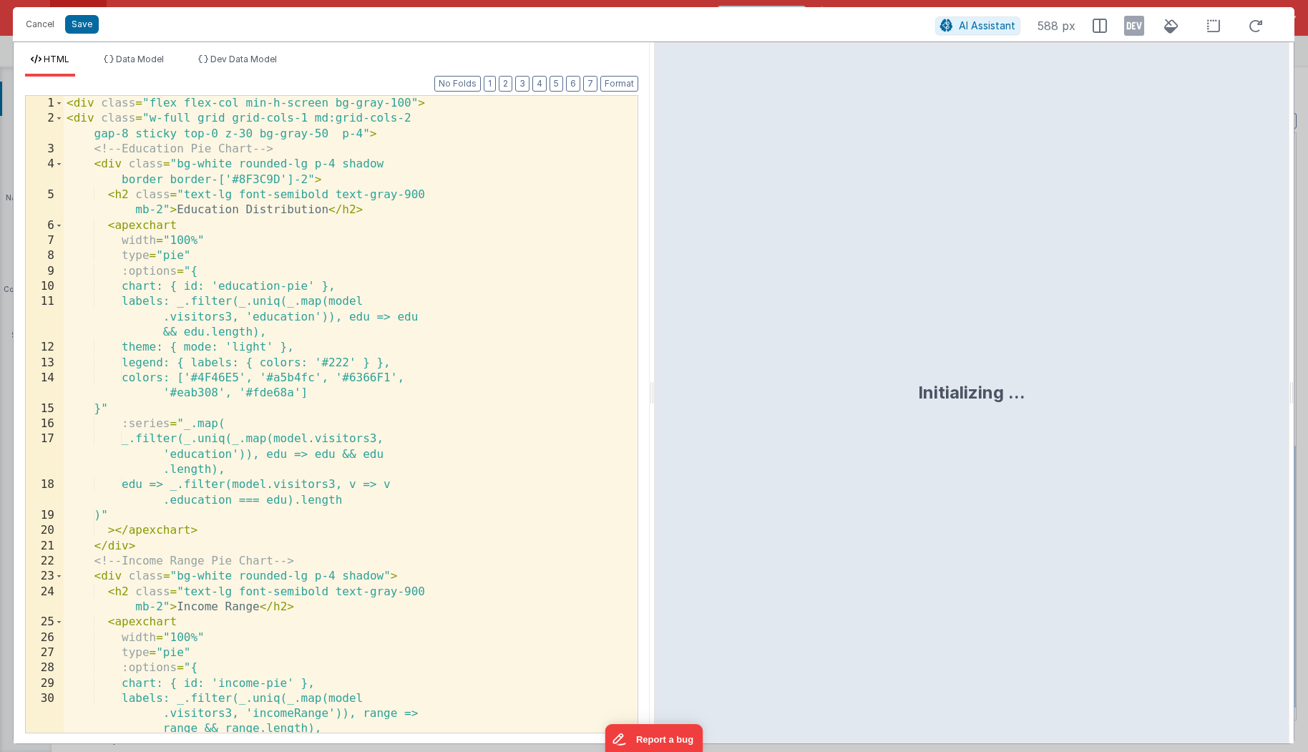
scroll to position [5280, 0]
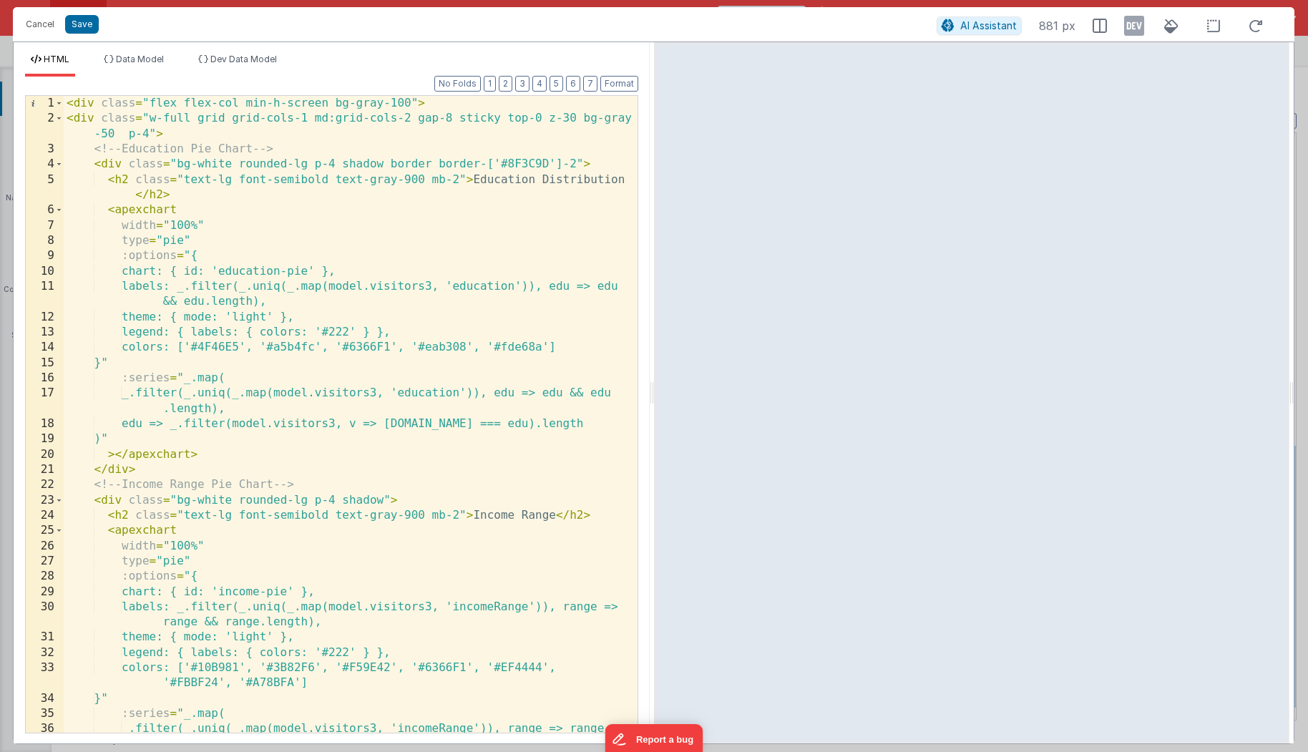
click at [282, 102] on div "< div class = "flex flex-col min-h-screen bg-gray-100" > < div class = "w-full …" at bounding box center [351, 437] width 574 height 683
drag, startPoint x: 325, startPoint y: 102, endPoint x: 246, endPoint y: 107, distance: 78.8
click at [246, 107] on div "< div class = "flex flex-col min-h-screen bg-gray-100" > < div class = "w-full …" at bounding box center [351, 437] width 574 height 683
click at [410, 118] on div "< div class = "flex flex-col bg-gray-100" > < div class = "w-full grid grid-col…" at bounding box center [351, 437] width 574 height 683
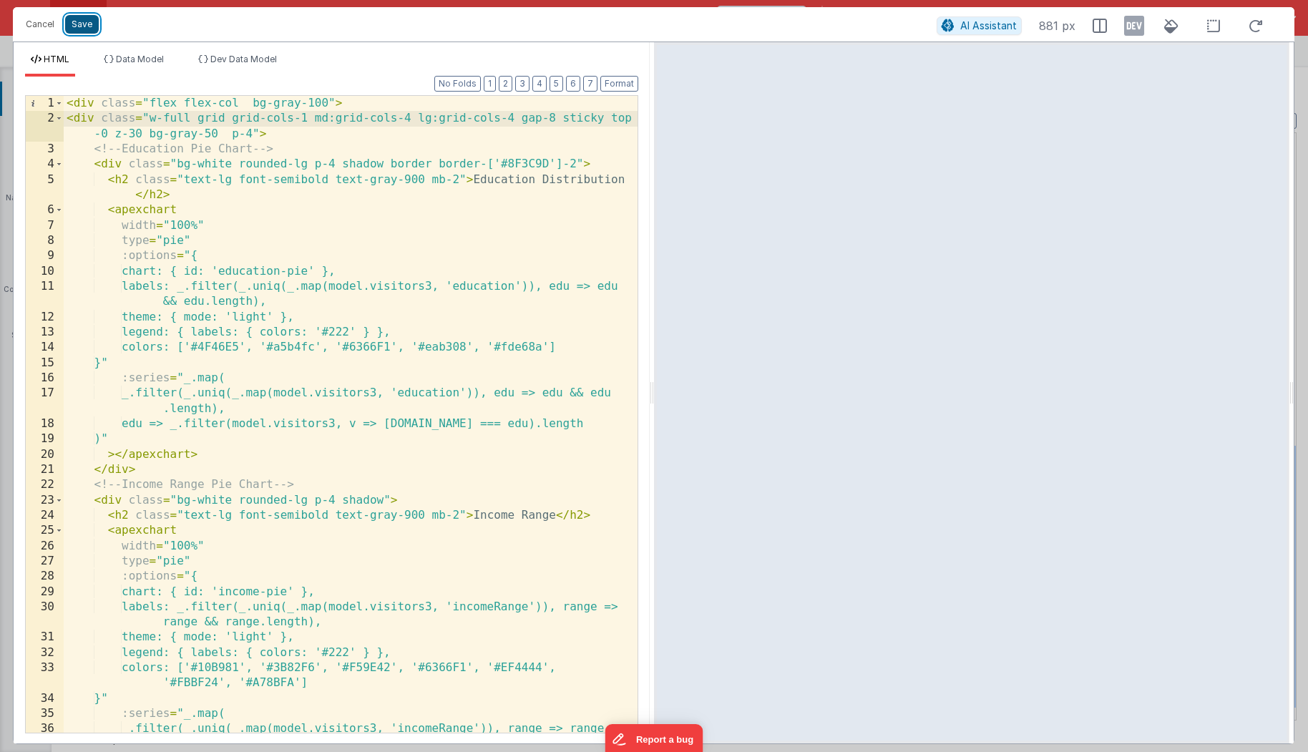
click at [82, 24] on button "Save" at bounding box center [82, 24] width 34 height 19
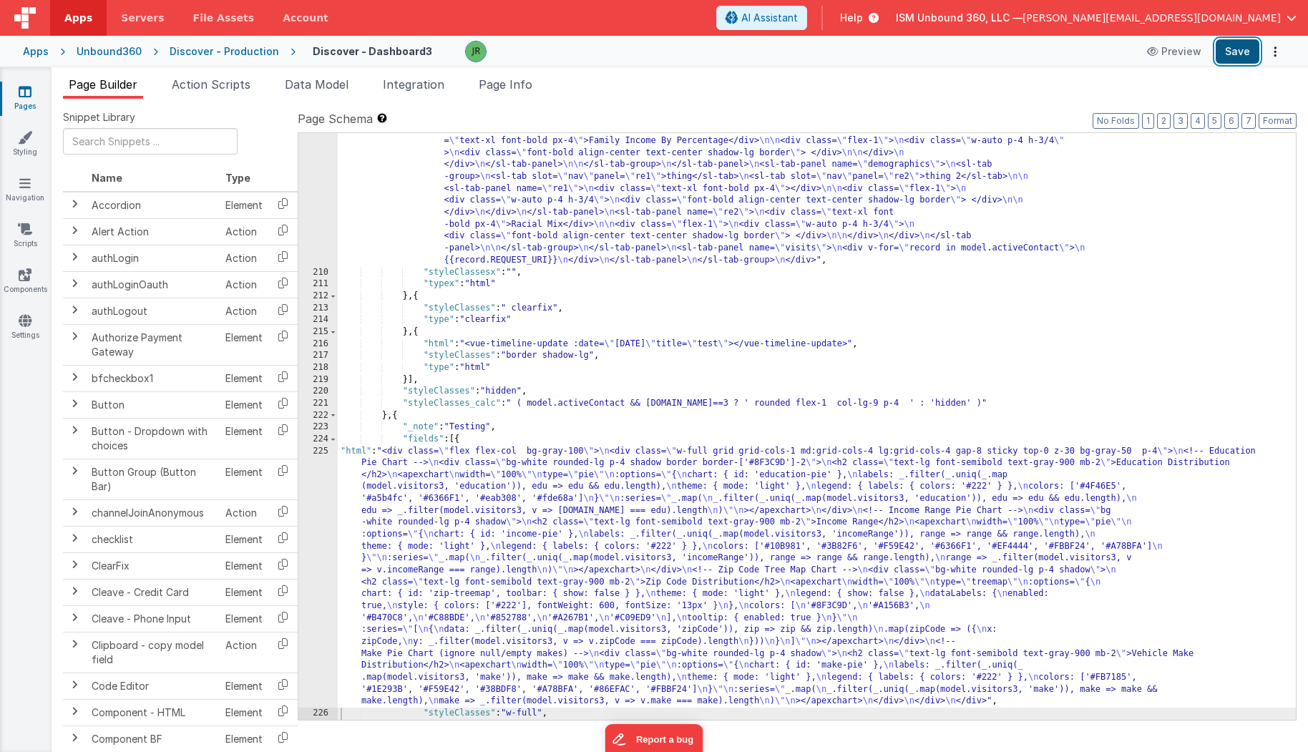
click at [1238, 50] on button "Save" at bounding box center [1237, 51] width 44 height 24
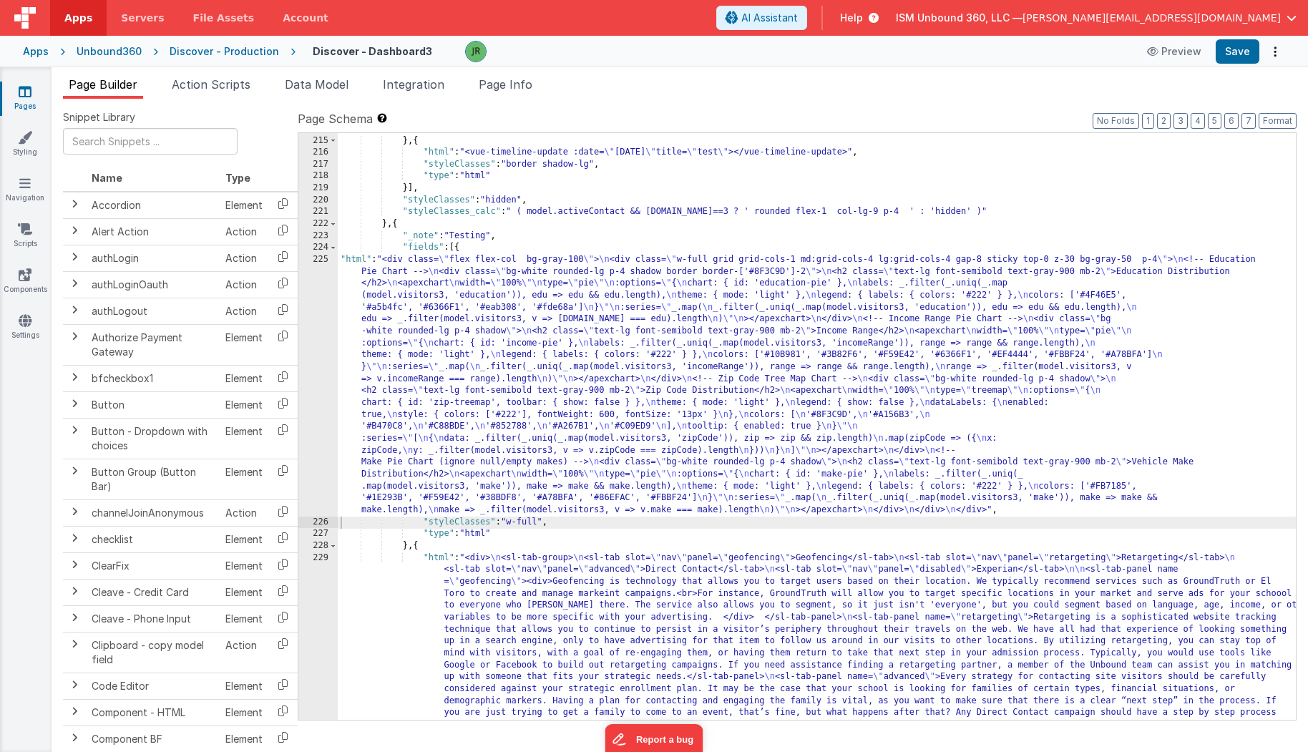
scroll to position [5471, 0]
click at [540, 520] on div ""type" : "clearfix" } , { "html" : "<vue-timeline-update :date= \" [DATE] \" ti…" at bounding box center [817, 523] width 959 height 801
click at [417, 301] on div ""type" : "clearfix" } , { "html" : "<vue-timeline-update :date= \" [DATE] \" ti…" at bounding box center [817, 523] width 959 height 801
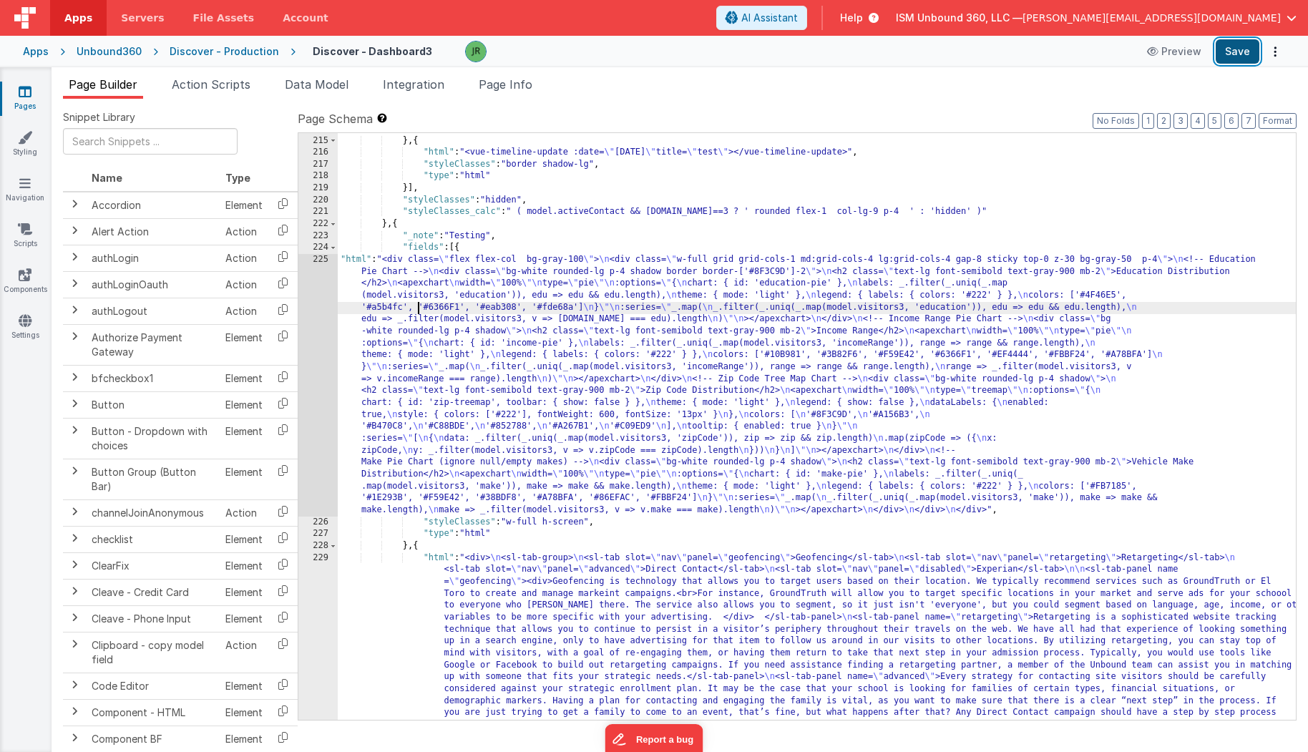
click at [1238, 49] on button "Save" at bounding box center [1237, 51] width 44 height 24
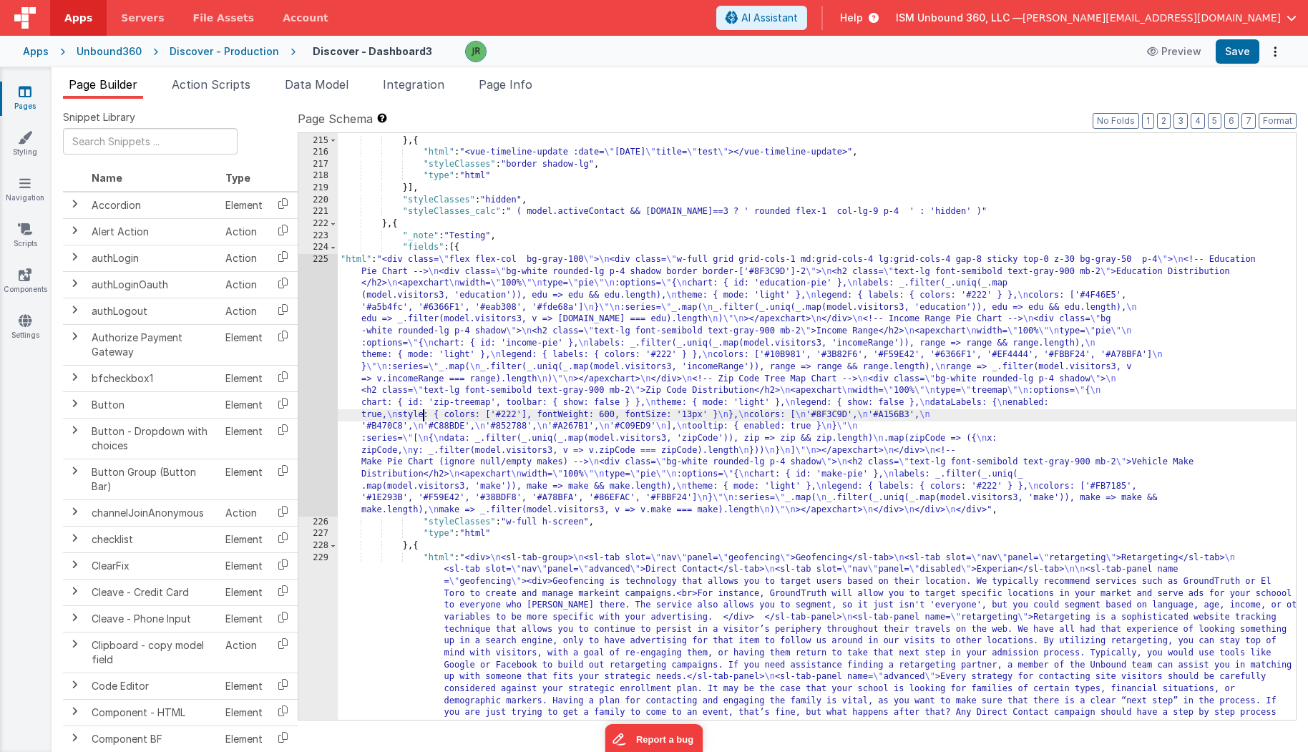
click at [422, 412] on div ""type" : "clearfix" } , { "html" : "<vue-timeline-update :date= \" [DATE] \" ti…" at bounding box center [817, 523] width 959 height 801
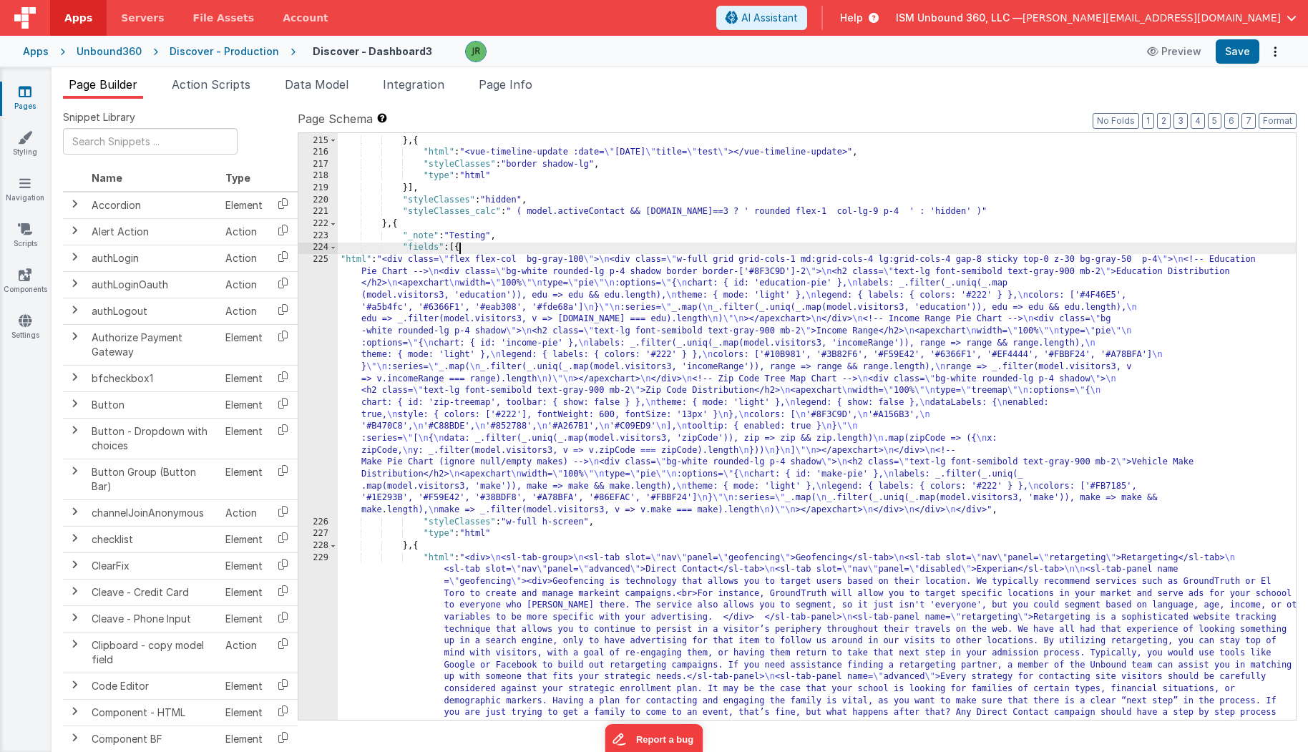
click at [459, 249] on div ""type" : "clearfix" } , { "html" : "<vue-timeline-update :date= \" [DATE] \" ti…" at bounding box center [817, 523] width 959 height 801
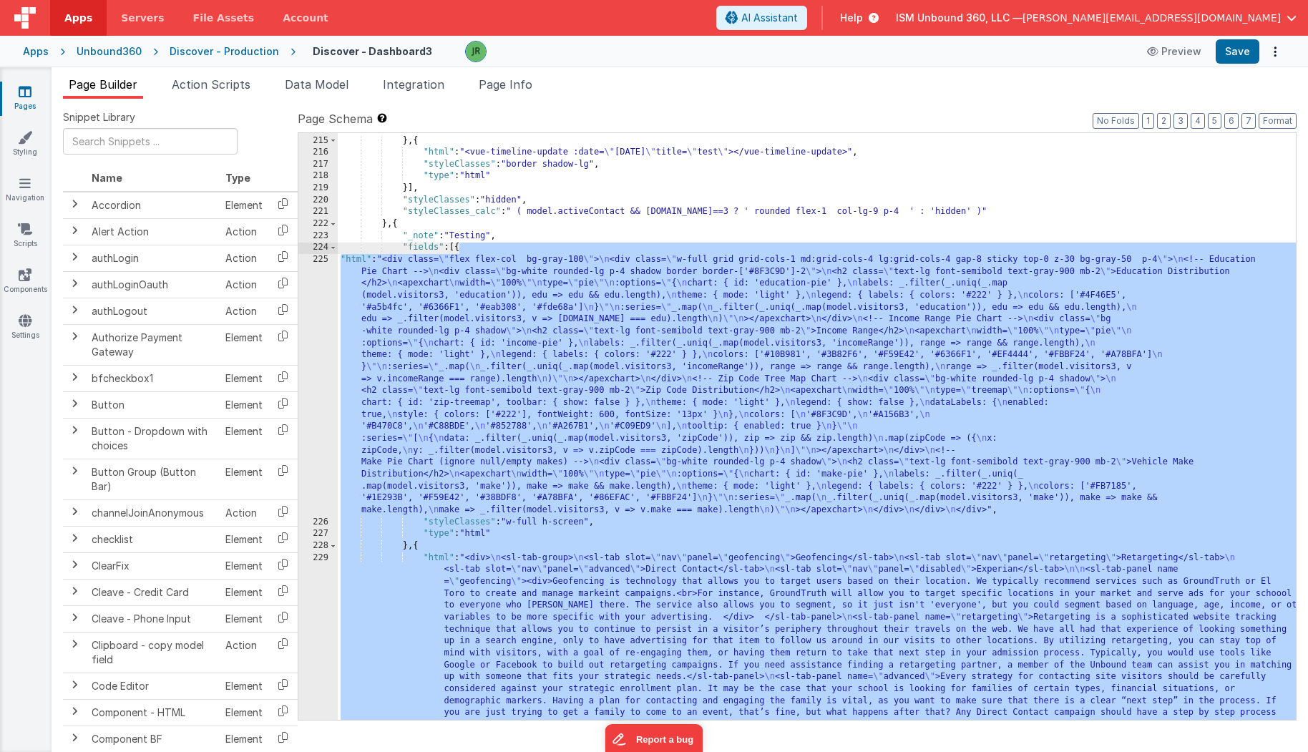
click at [459, 249] on div ""type" : "clearfix" } , { "html" : "<vue-timeline-update :date= \" [DATE] \" ti…" at bounding box center [817, 523] width 959 height 801
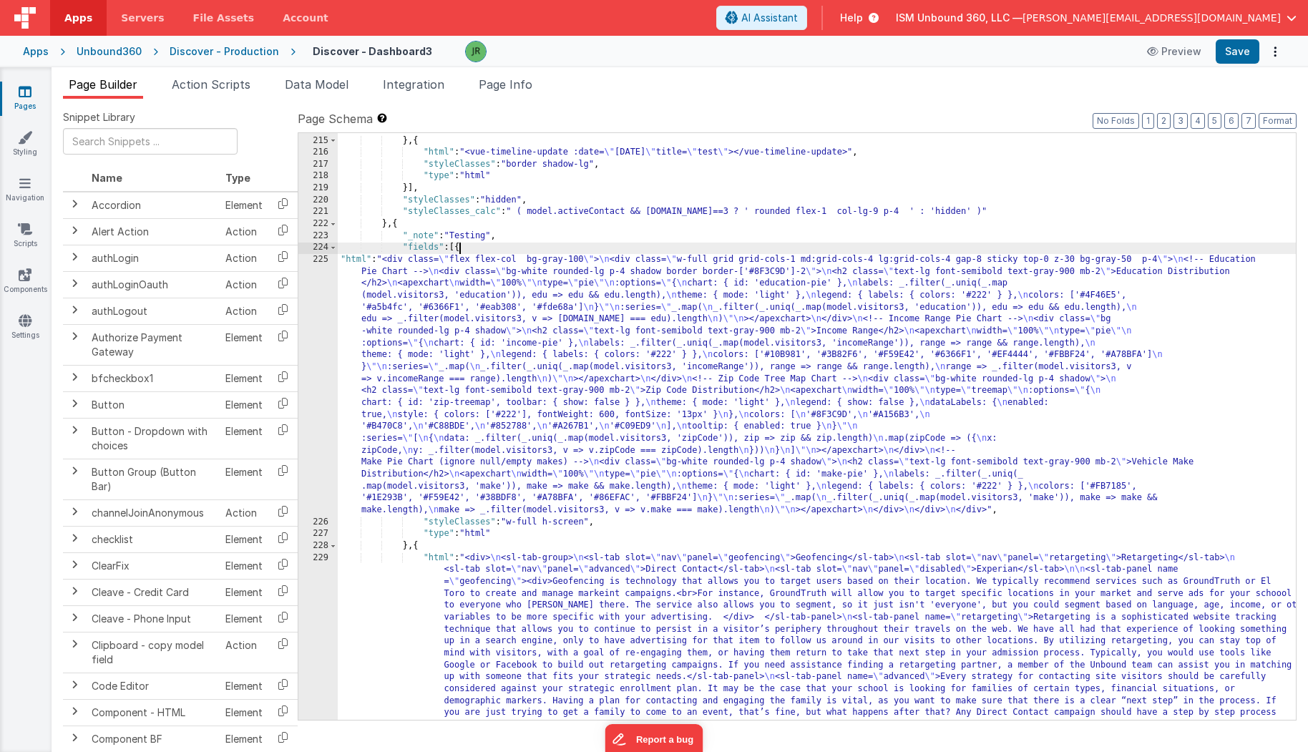
click at [406, 544] on div ""type" : "clearfix" } , { "html" : "<vue-timeline-update :date= \" [DATE] \" ti…" at bounding box center [817, 523] width 959 height 801
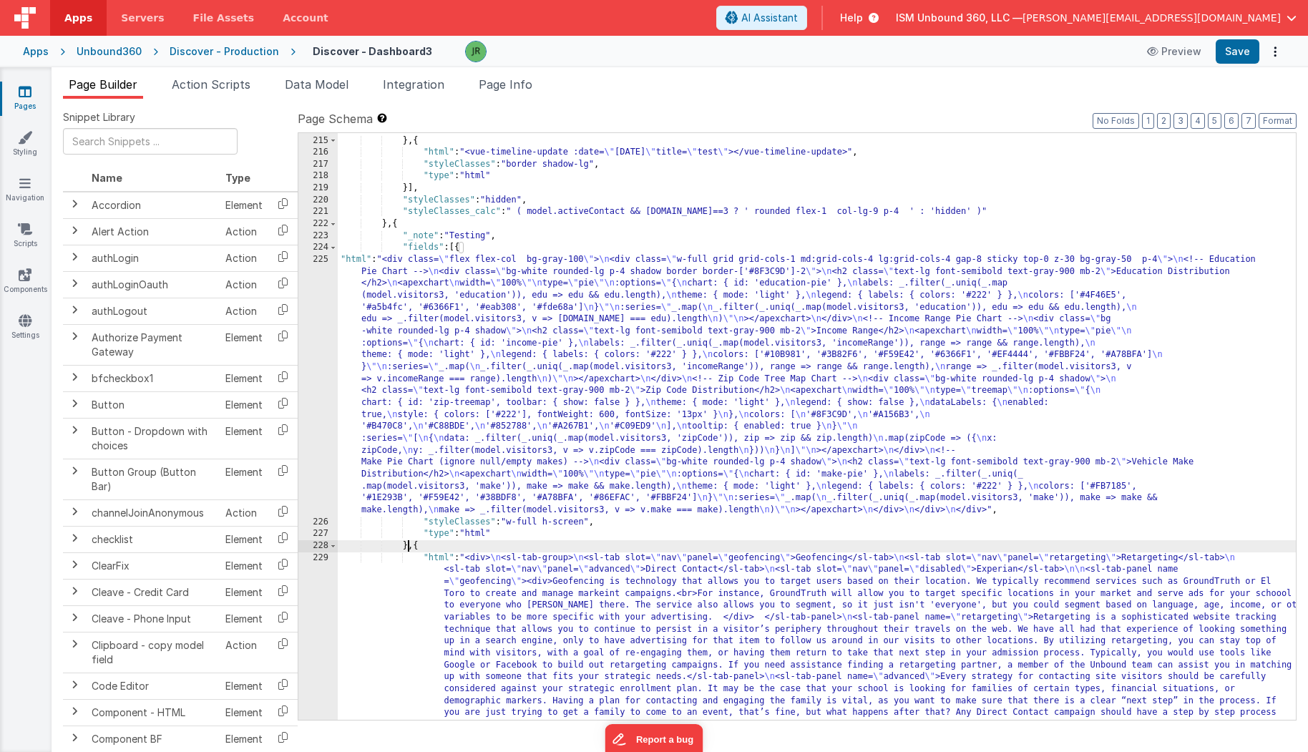
click at [406, 544] on div ""type" : "clearfix" } , { "html" : "<vue-timeline-update :date= \" [DATE] \" ti…" at bounding box center [817, 523] width 959 height 801
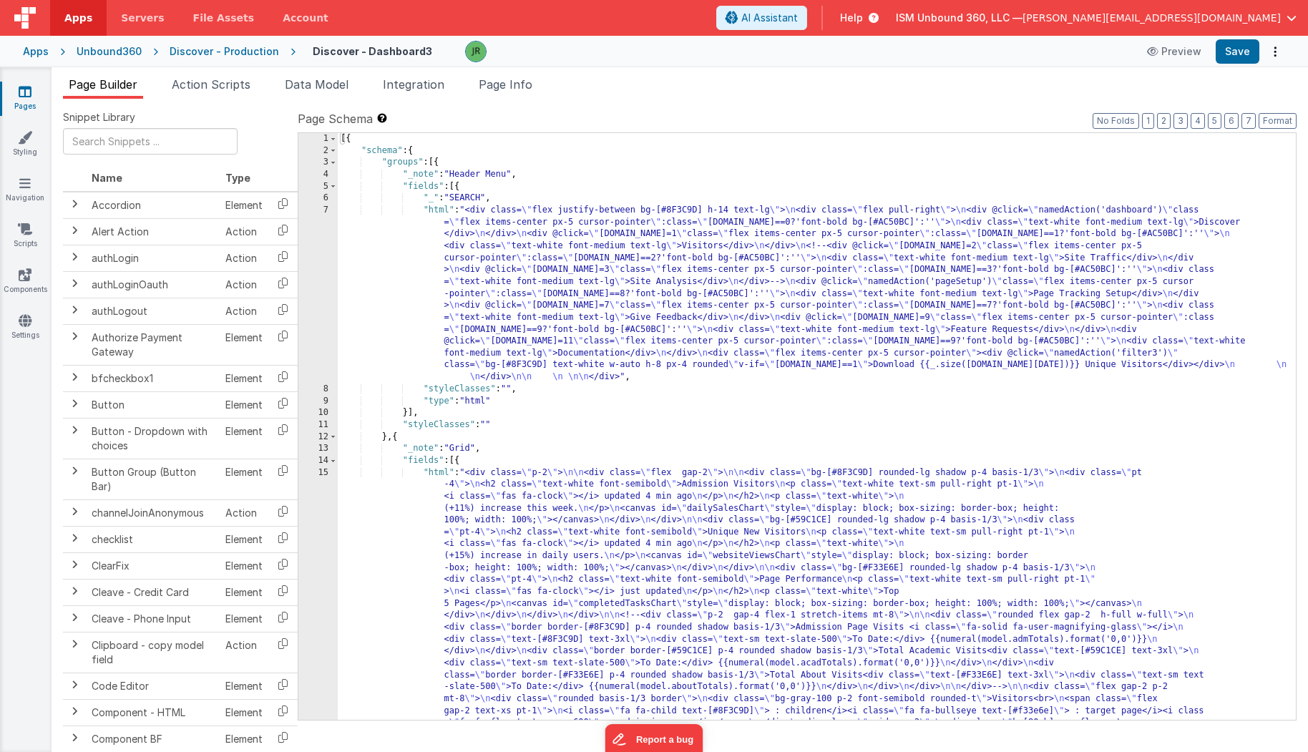
click at [209, 59] on div "Apps Unbound360 Discover - Production Discover - Dashboard3 Preview Save" at bounding box center [654, 51] width 1308 height 31
click at [133, 56] on div "Unbound360" at bounding box center [109, 51] width 65 height 14
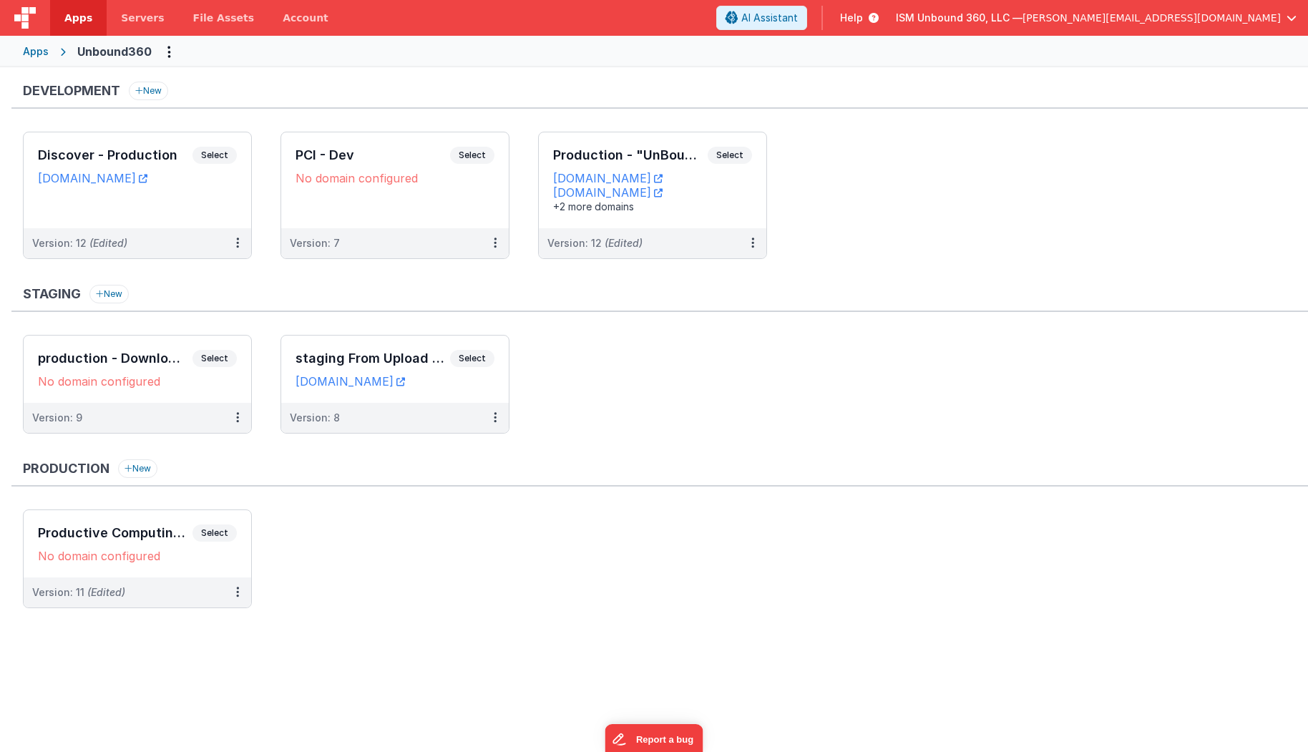
click at [535, 218] on ul "Discover - Production Select URLs discover.clientportal.cloud Version: 12 (Edit…" at bounding box center [665, 203] width 1285 height 142
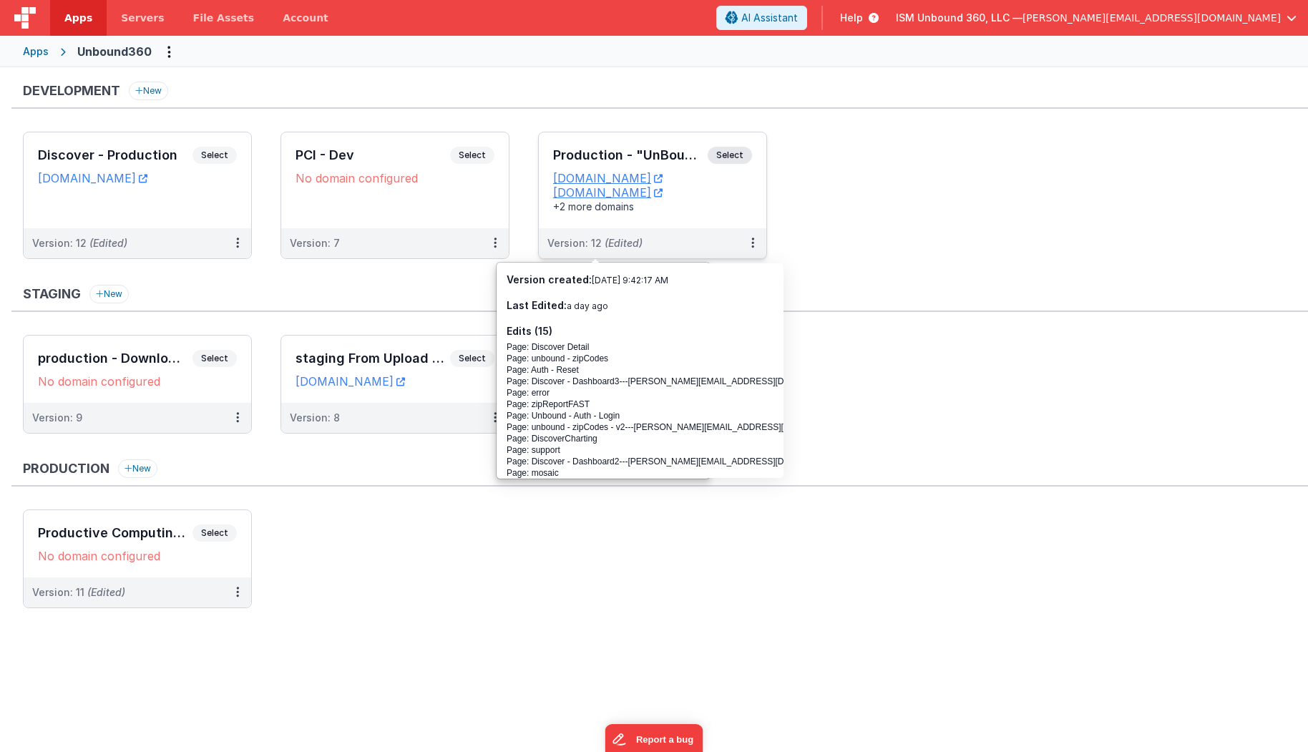
click at [693, 247] on div "Version: 12 (Edited)" at bounding box center [643, 243] width 192 height 14
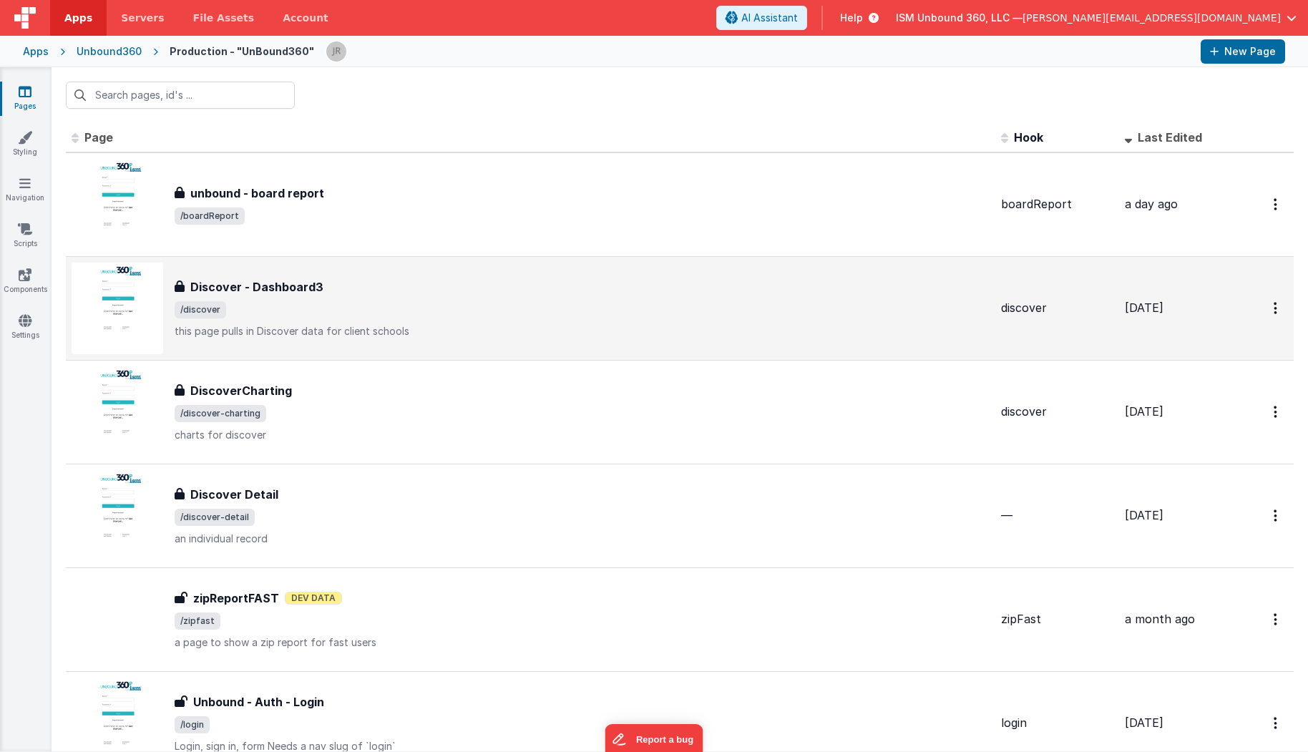
click at [446, 285] on div "Discover - Dashboard3" at bounding box center [582, 286] width 815 height 17
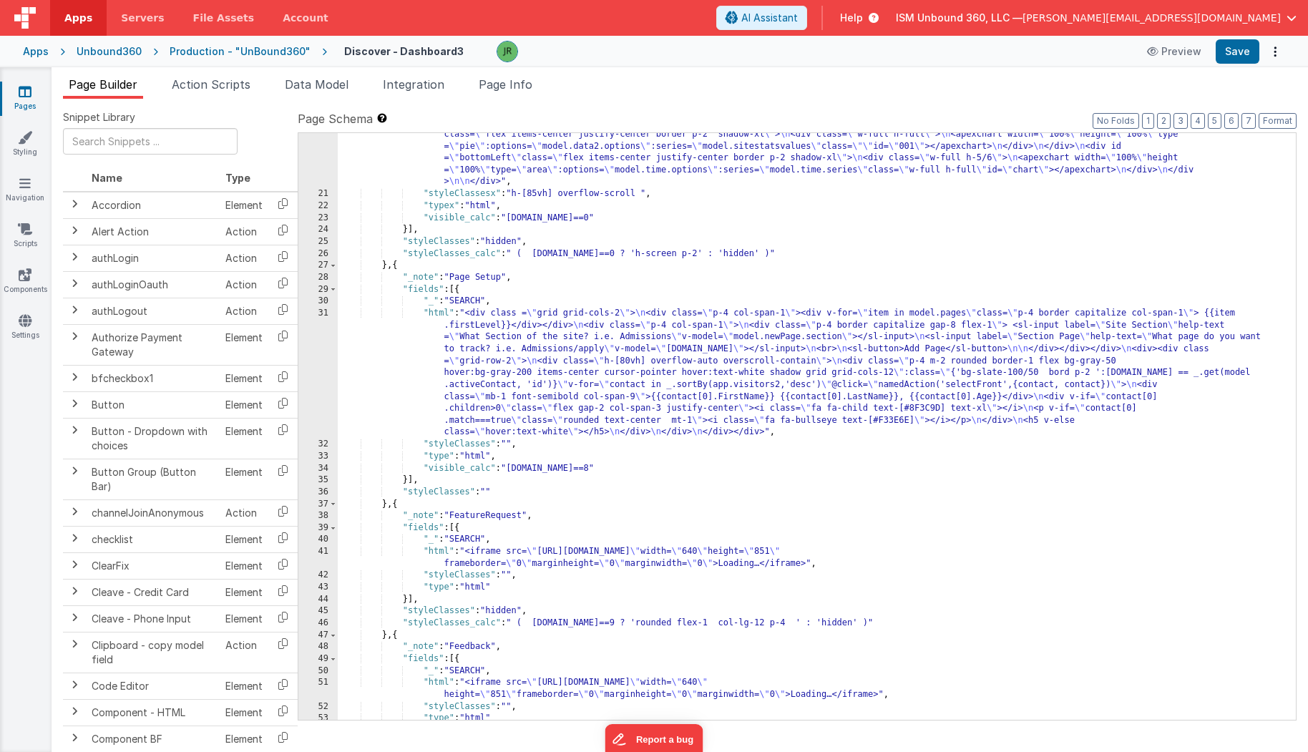
scroll to position [1006, 0]
click at [570, 355] on div ""htmlx" : " \n\n <div class= \" h-[85vh] grid grid-rows-2 grid-cols-2 gap-4 \" …" at bounding box center [817, 362] width 959 height 849
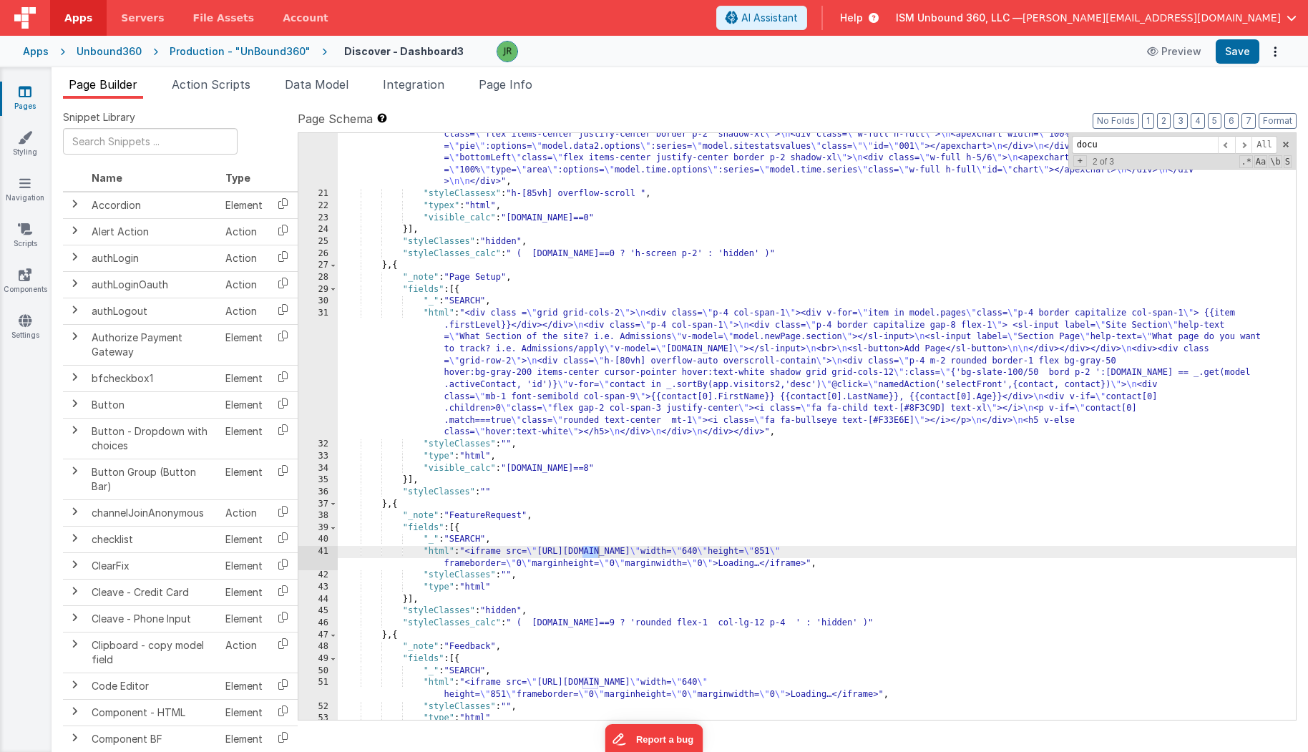
scroll to position [0, 0]
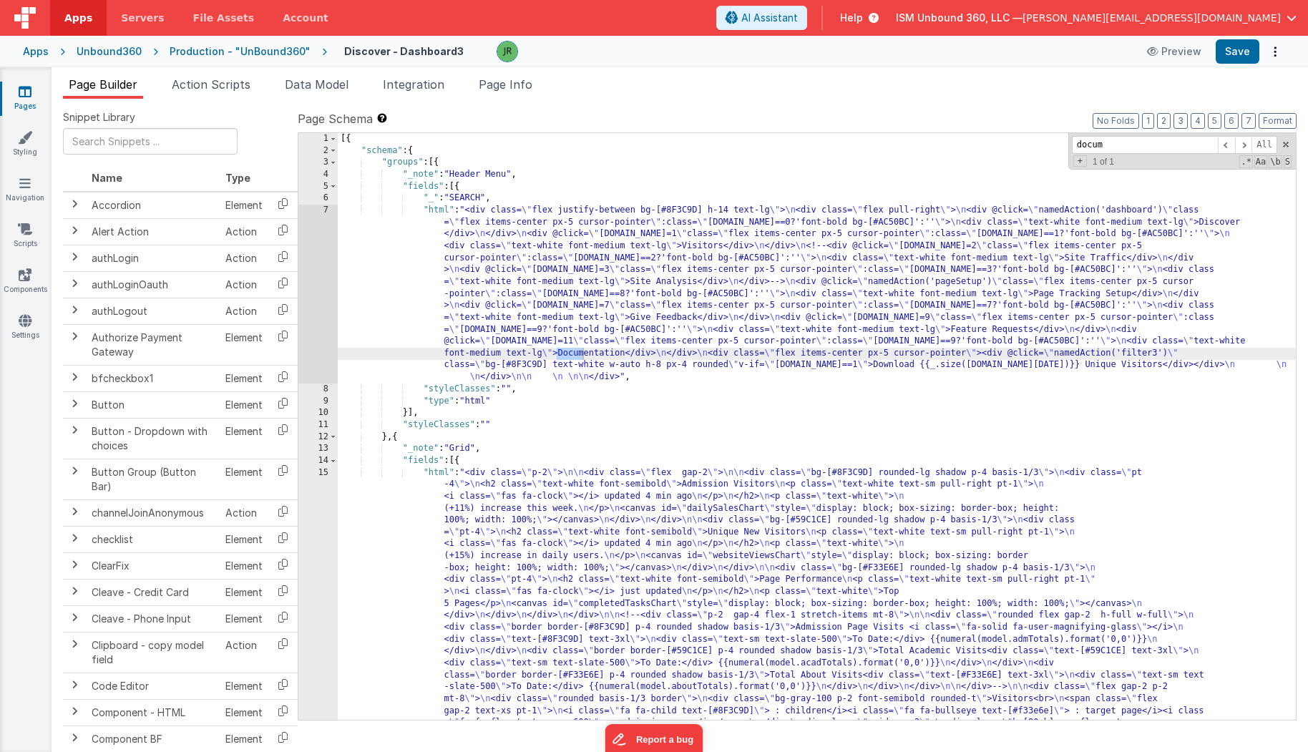
type input "docum"
click at [567, 353] on div "[{ "schema" : { "groups" : [{ "_note" : "Header Menu" , "fields" : [{ "_" : "SE…" at bounding box center [817, 647] width 959 height 1028
click at [313, 298] on div "7" at bounding box center [317, 294] width 39 height 179
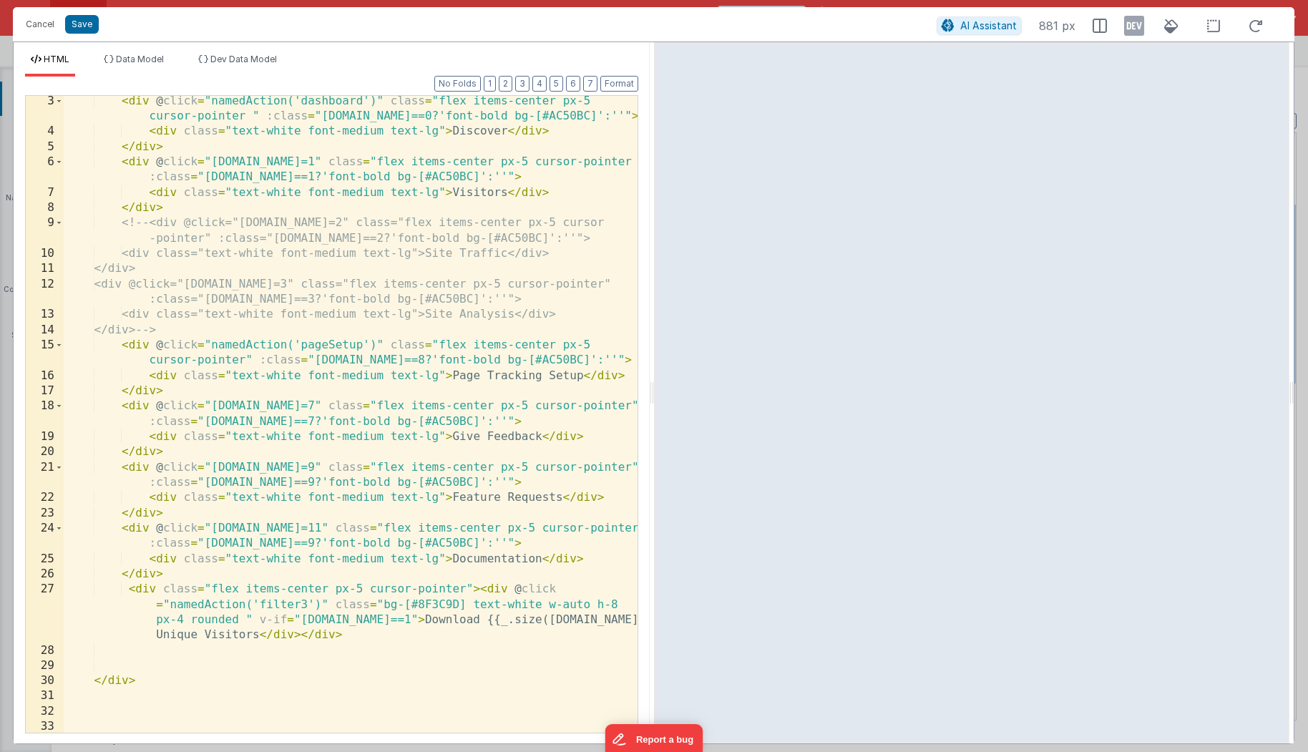
scroll to position [37, 0]
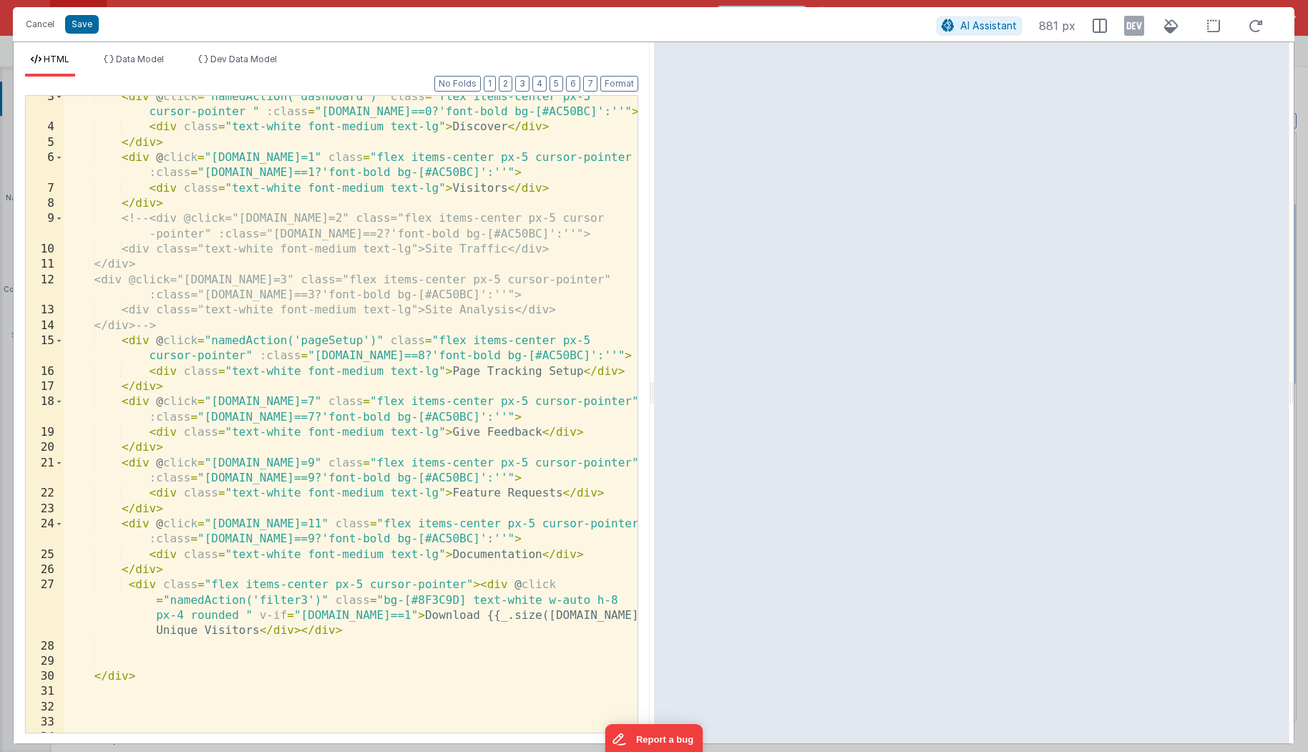
click at [173, 569] on div "< div @ click = "namedAction('dashboard')" class = "flex items-center px-5 curs…" at bounding box center [351, 430] width 574 height 683
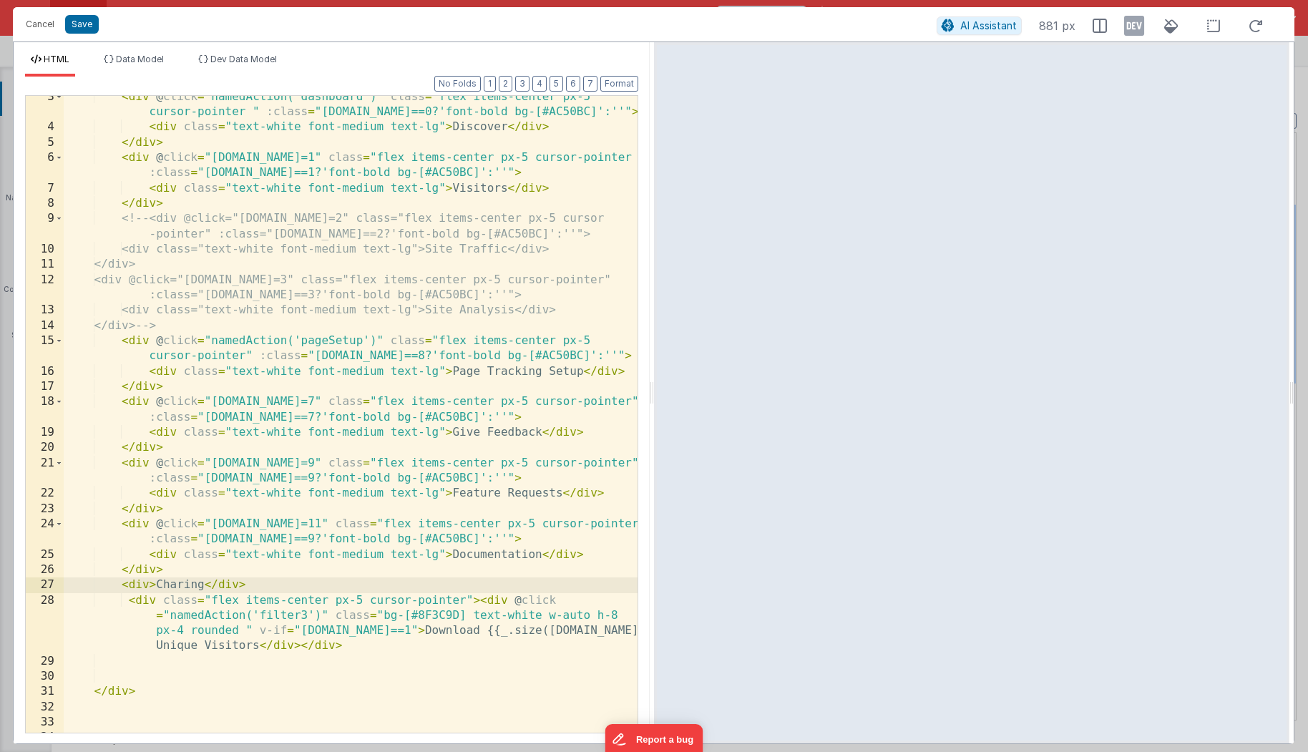
click at [156, 583] on div "< div @ click = "namedAction('dashboard')" class = "flex items-center px-5 curs…" at bounding box center [351, 430] width 574 height 683
click at [279, 585] on div "< div @ click = "namedAction('dashboard')" class = "flex items-center px-5 curs…" at bounding box center [351, 430] width 574 height 683
click at [150, 584] on div "< div @ click = "namedAction('dashboard')" class = "flex items-center px-5 curs…" at bounding box center [351, 430] width 574 height 683
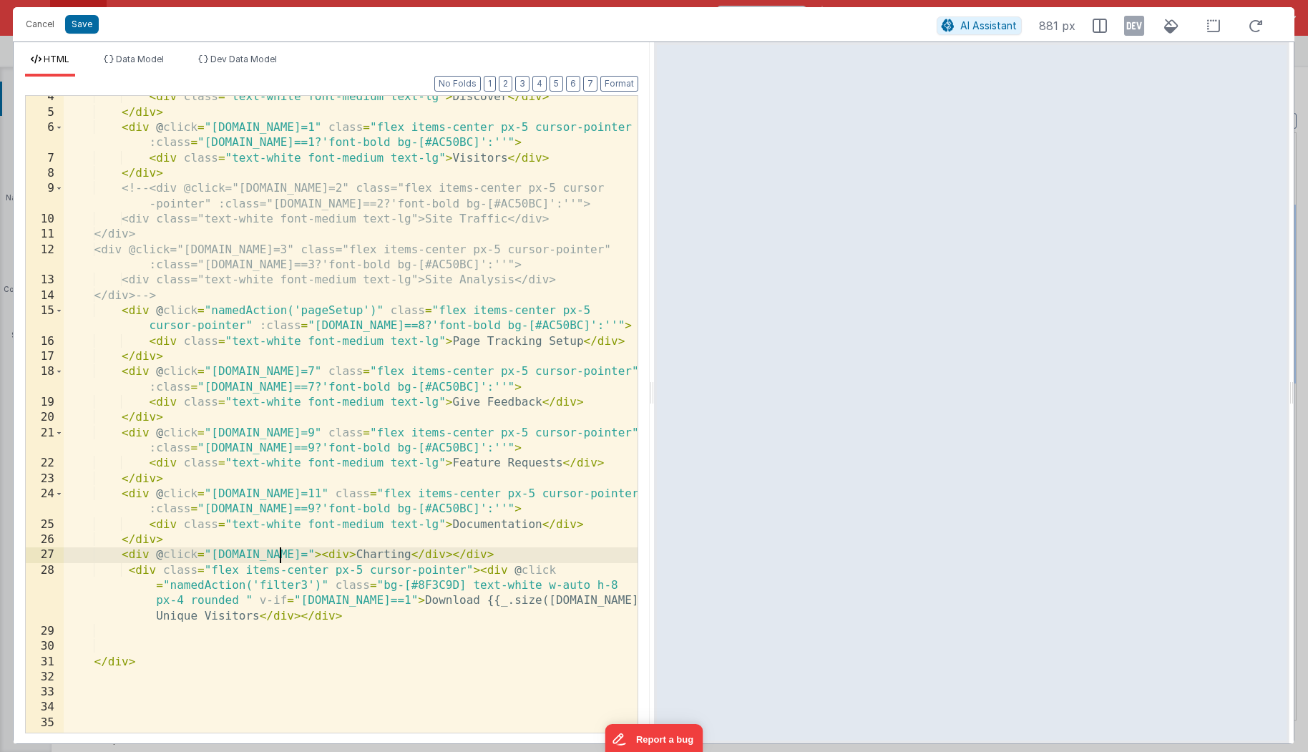
scroll to position [73, 0]
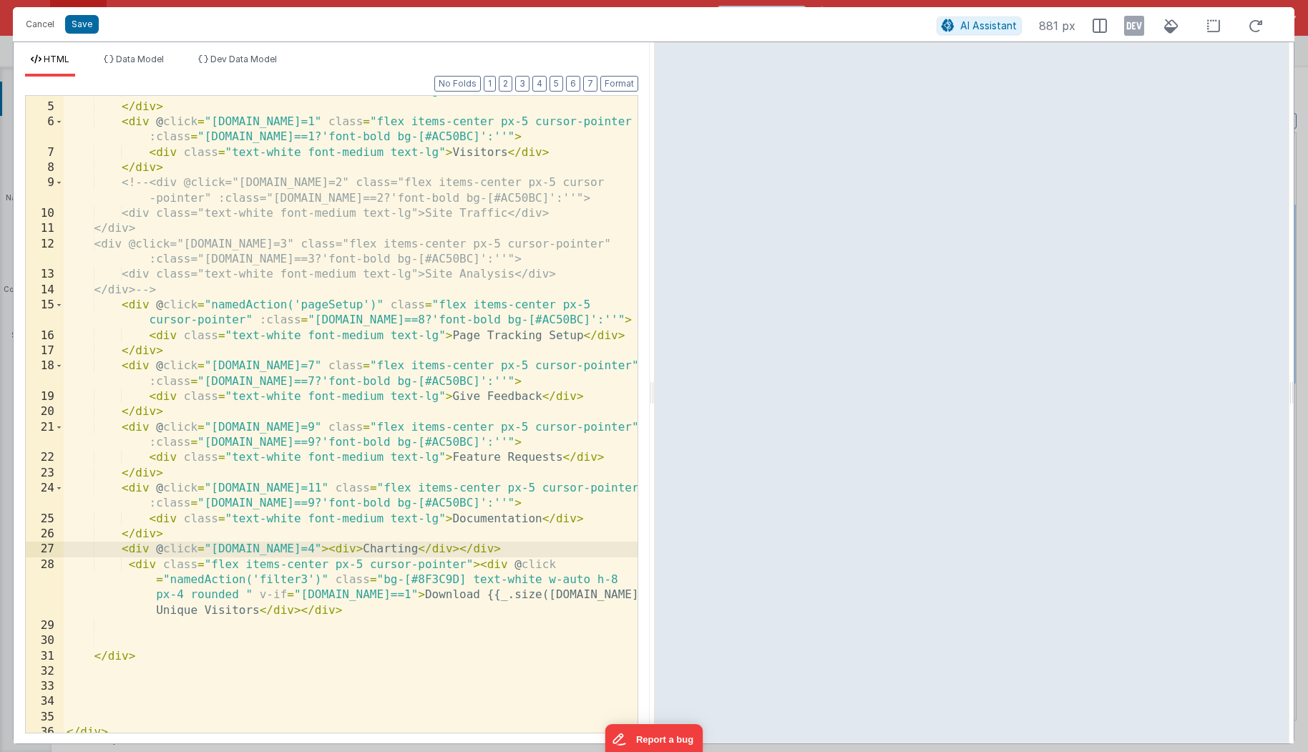
click at [294, 547] on div "< div class = "text-white font-medium text-lg" > Discover </ div > </ div > < d…" at bounding box center [351, 418] width 574 height 668
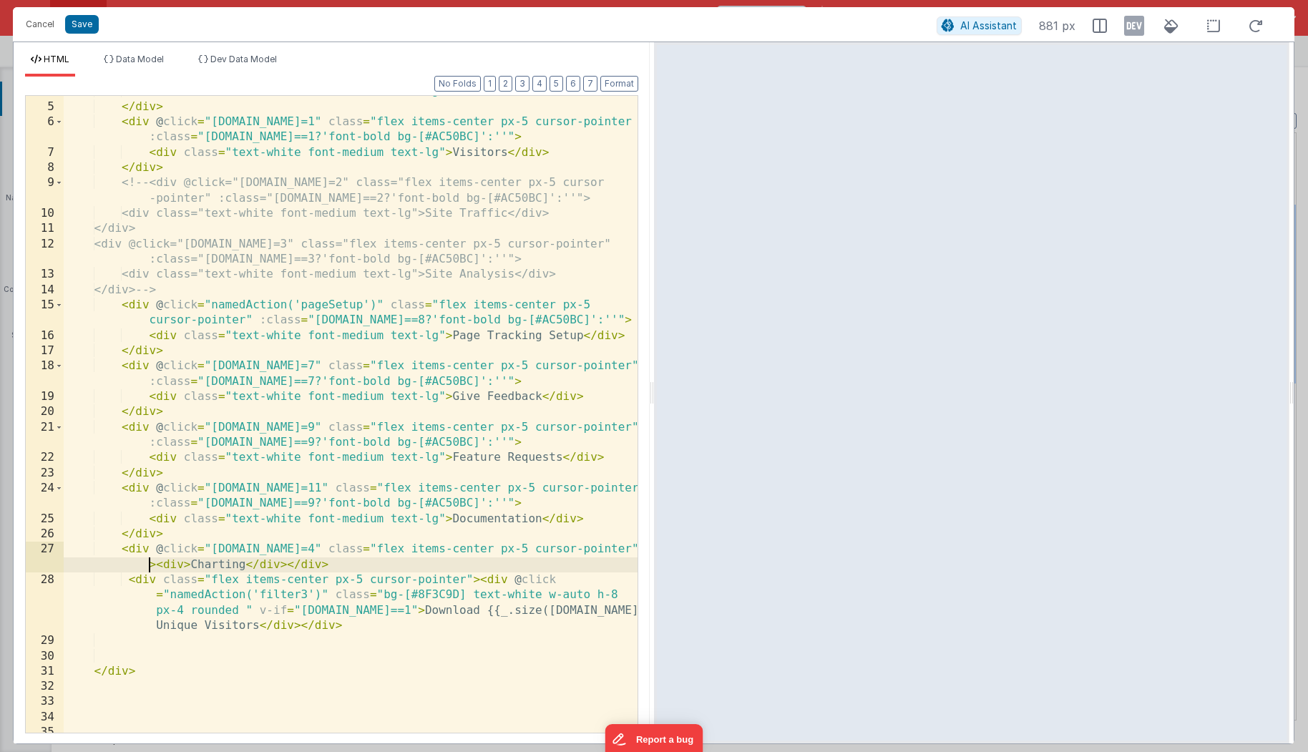
click at [145, 564] on div "< div class = "text-white font-medium text-lg" > Discover </ div > </ div > < d…" at bounding box center [351, 418] width 574 height 668
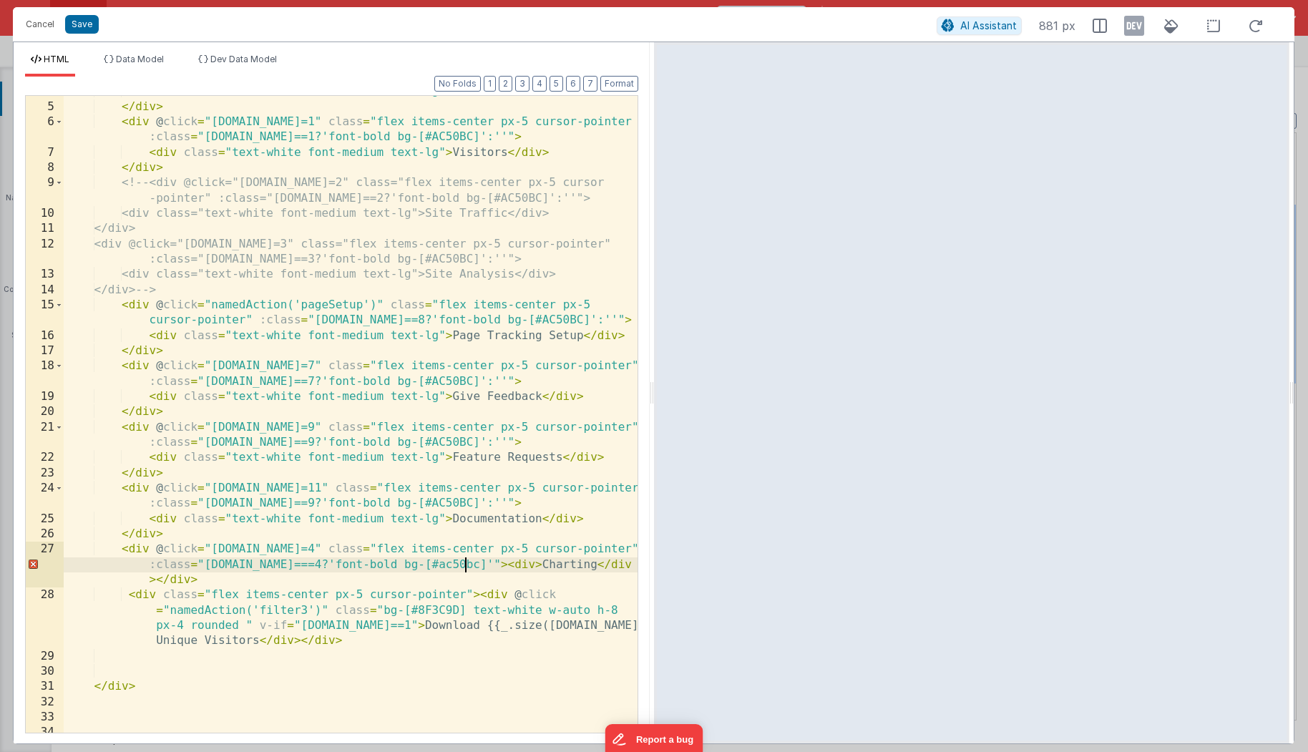
click at [149, 565] on div "< div class = "text-white font-medium text-lg" > Discover </ div > </ div > < d…" at bounding box center [351, 418] width 574 height 668
click at [506, 565] on div "< div class = "text-white font-medium text-lg" > Discover </ div > </ div > < d…" at bounding box center [351, 418] width 574 height 668
click at [79, 24] on button "Save" at bounding box center [82, 24] width 34 height 19
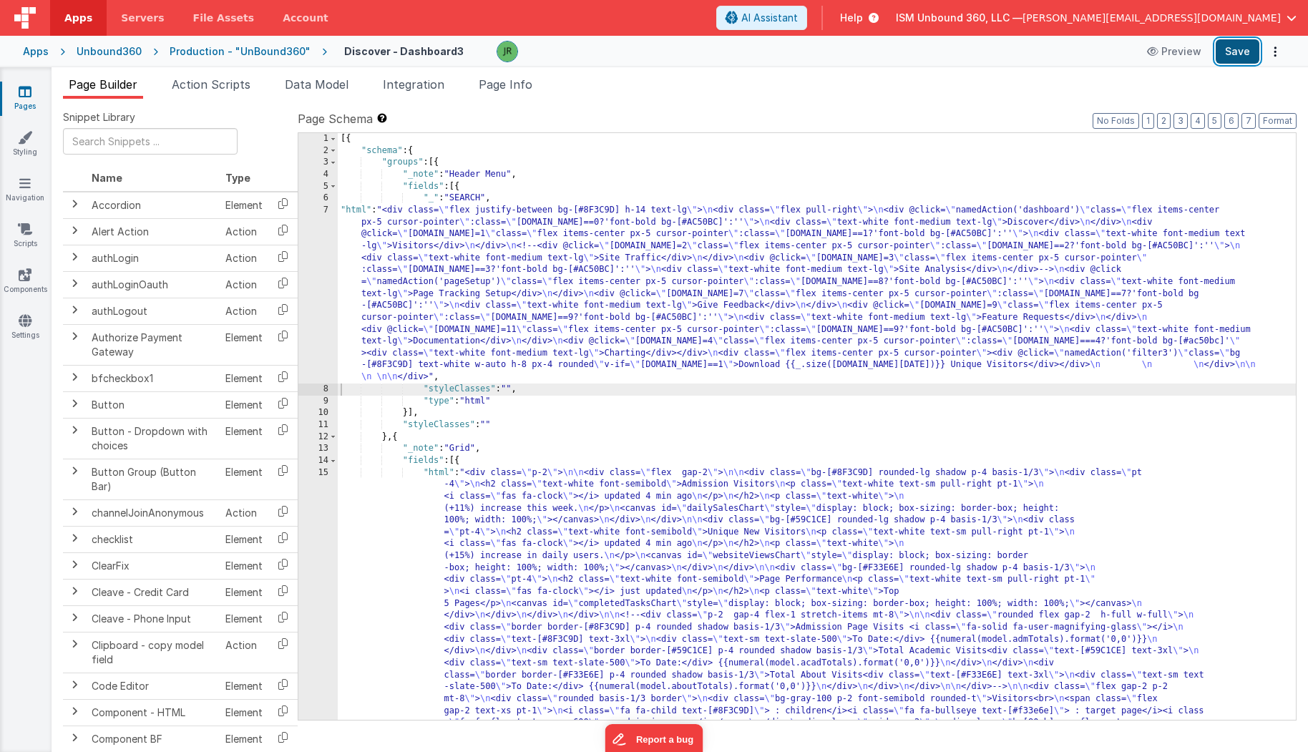
click at [1232, 56] on button "Save" at bounding box center [1237, 51] width 44 height 24
click at [421, 330] on div "[{ "schema" : { "groups" : [{ "_note" : "Header Menu" , "fields" : [{ "_" : "SE…" at bounding box center [817, 647] width 959 height 1028
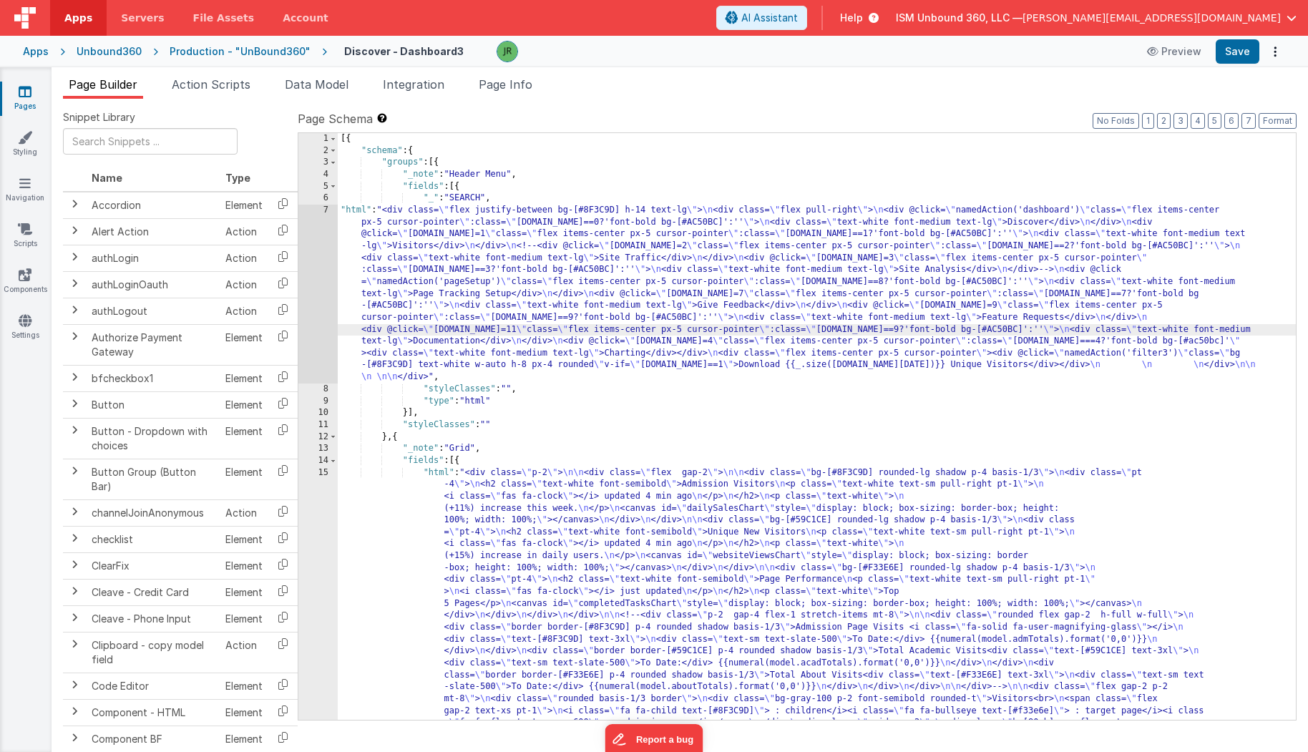
click at [319, 269] on div "7" at bounding box center [317, 294] width 39 height 179
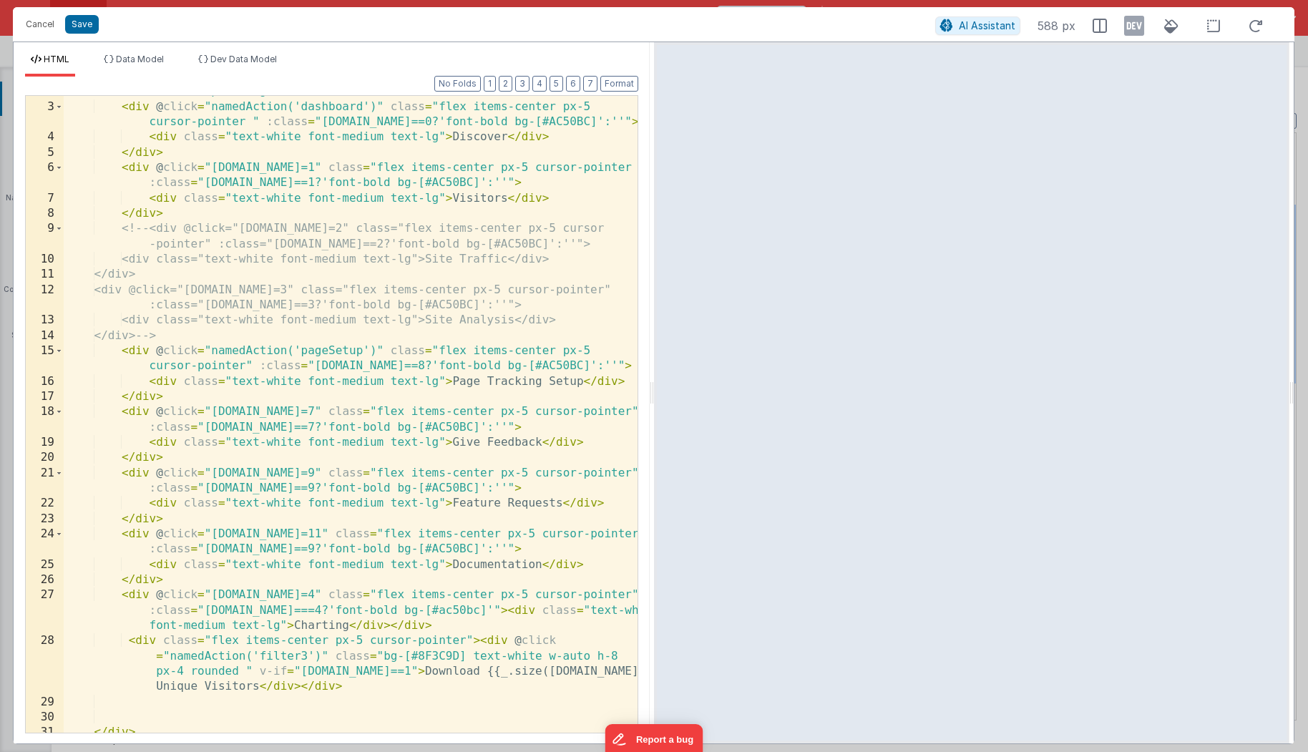
scroll to position [0, 0]
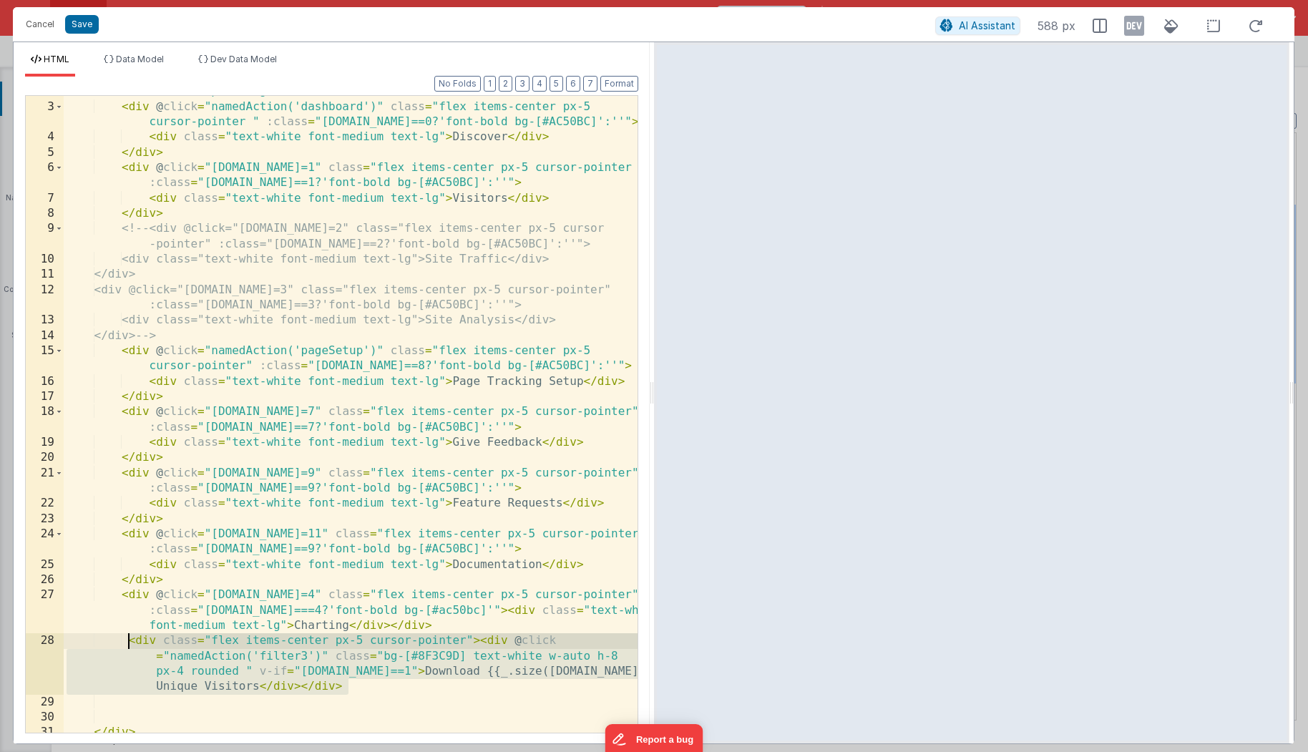
drag, startPoint x: 349, startPoint y: 686, endPoint x: 127, endPoint y: 643, distance: 225.9
click at [127, 643] on div "< div class = "flex pull-right" > < div @ click = "namedAction('dashboard')" cl…" at bounding box center [351, 418] width 574 height 668
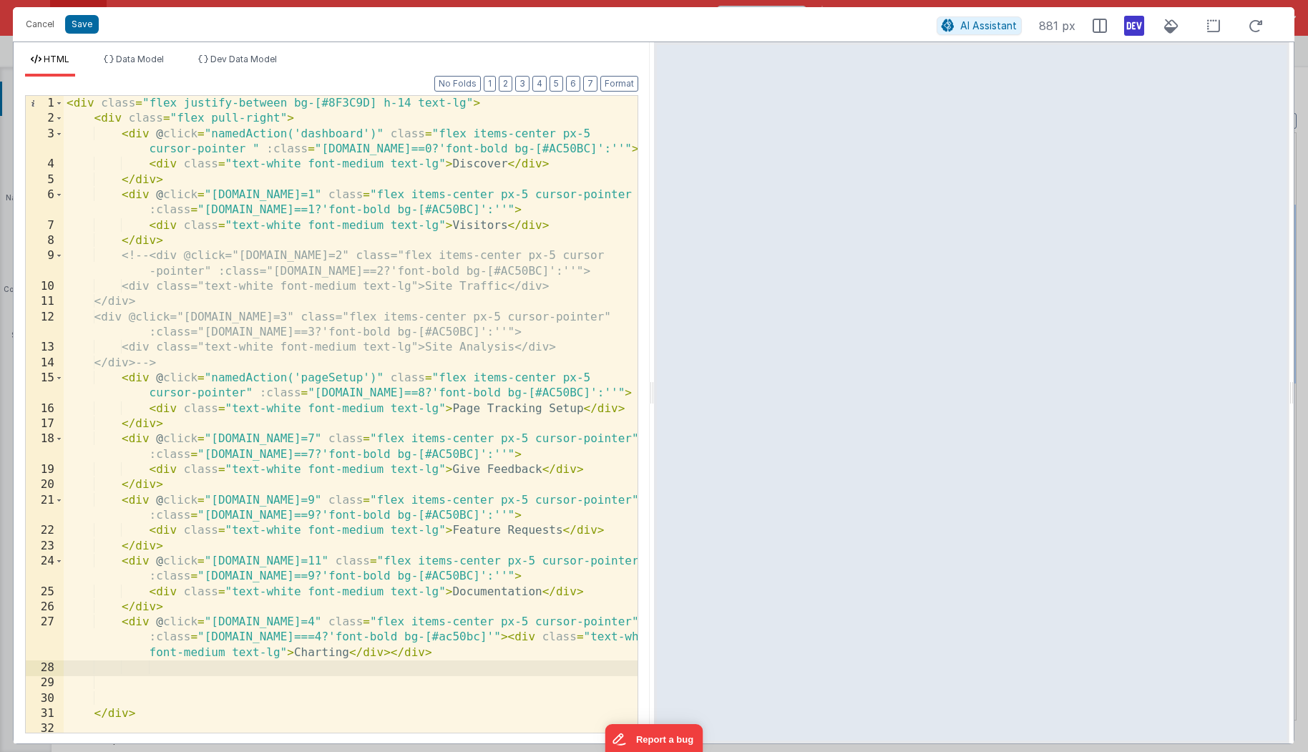
click at [1137, 25] on icon at bounding box center [1134, 25] width 20 height 23
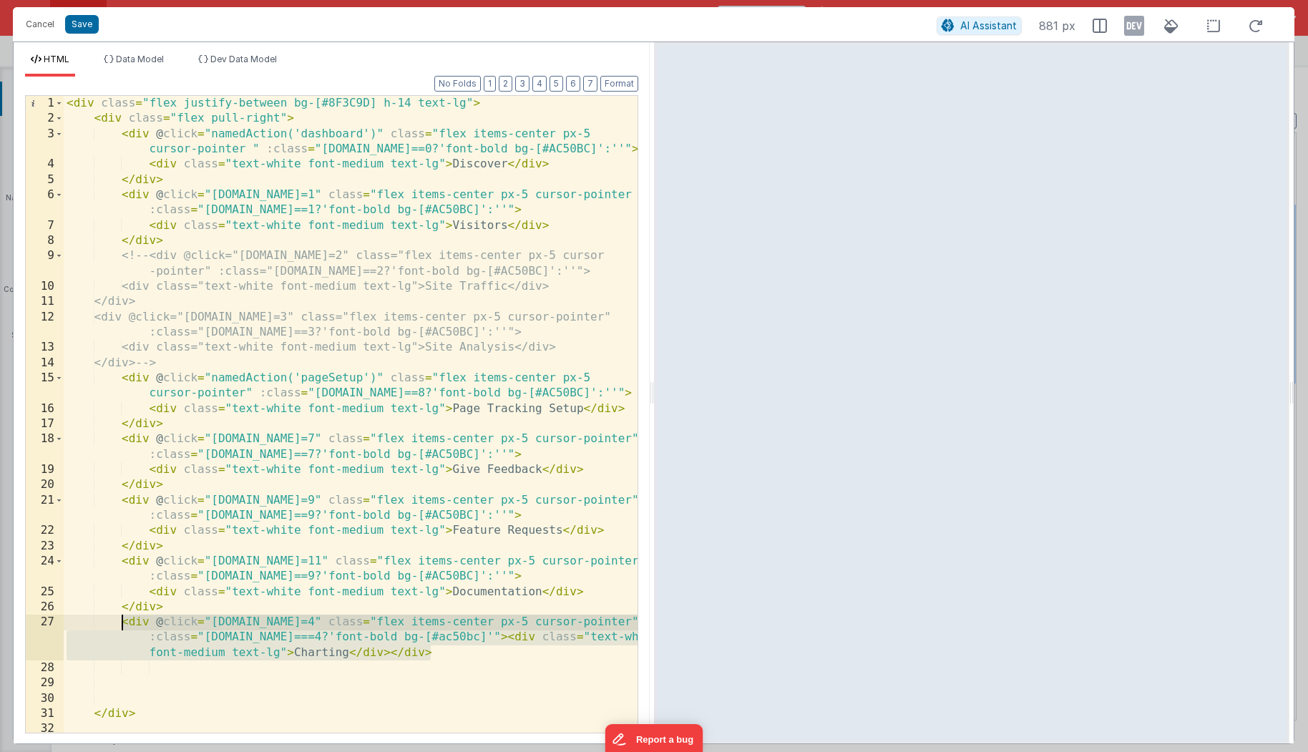
drag, startPoint x: 444, startPoint y: 654, endPoint x: 118, endPoint y: 626, distance: 326.7
click at [118, 626] on div "< div class = "flex justify-between bg-[#8F3C9D] h-14 text-lg" > < div class = …" at bounding box center [351, 430] width 574 height 668
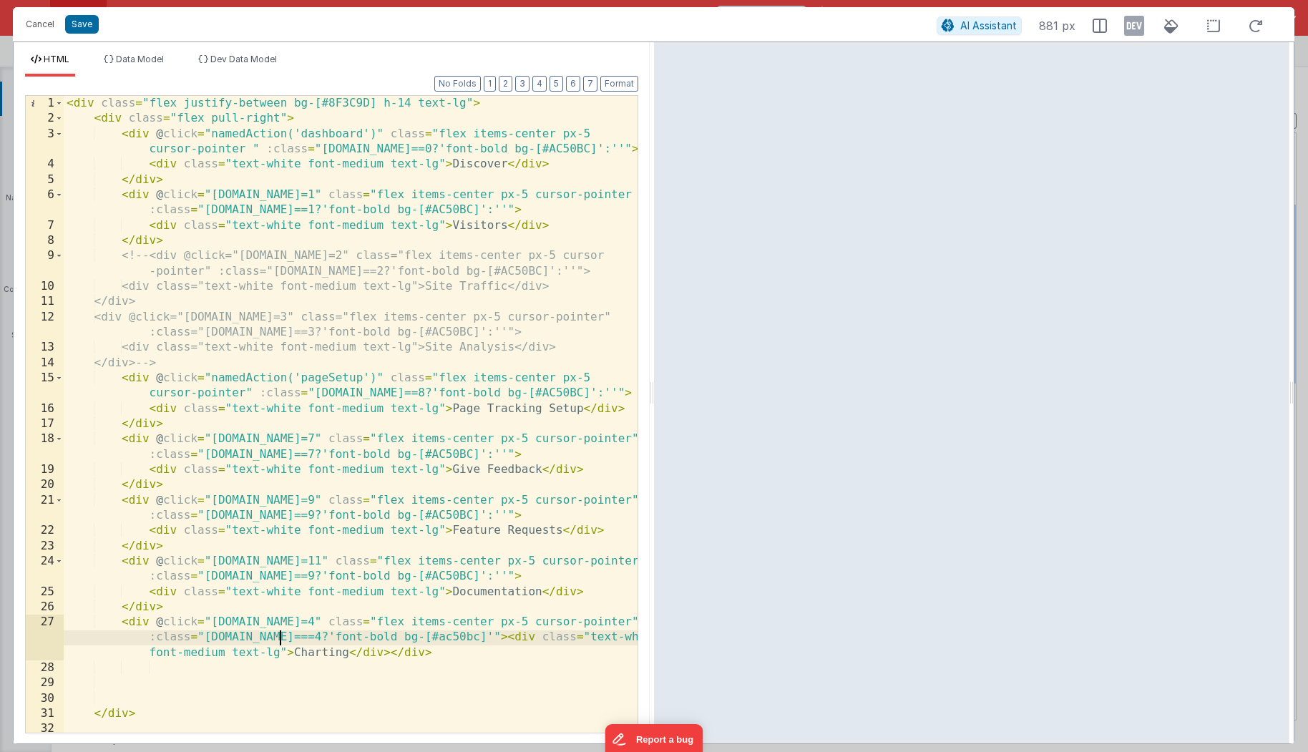
click at [277, 633] on div "< div class = "flex justify-between bg-[#8F3C9D] h-14 text-lg" > < div class = …" at bounding box center [351, 430] width 574 height 668
click at [456, 635] on div "< div class = "flex justify-between bg-[#8F3C9D] h-14 text-lg" > < div class = …" at bounding box center [351, 430] width 574 height 668
click at [79, 22] on button "Save" at bounding box center [82, 24] width 34 height 19
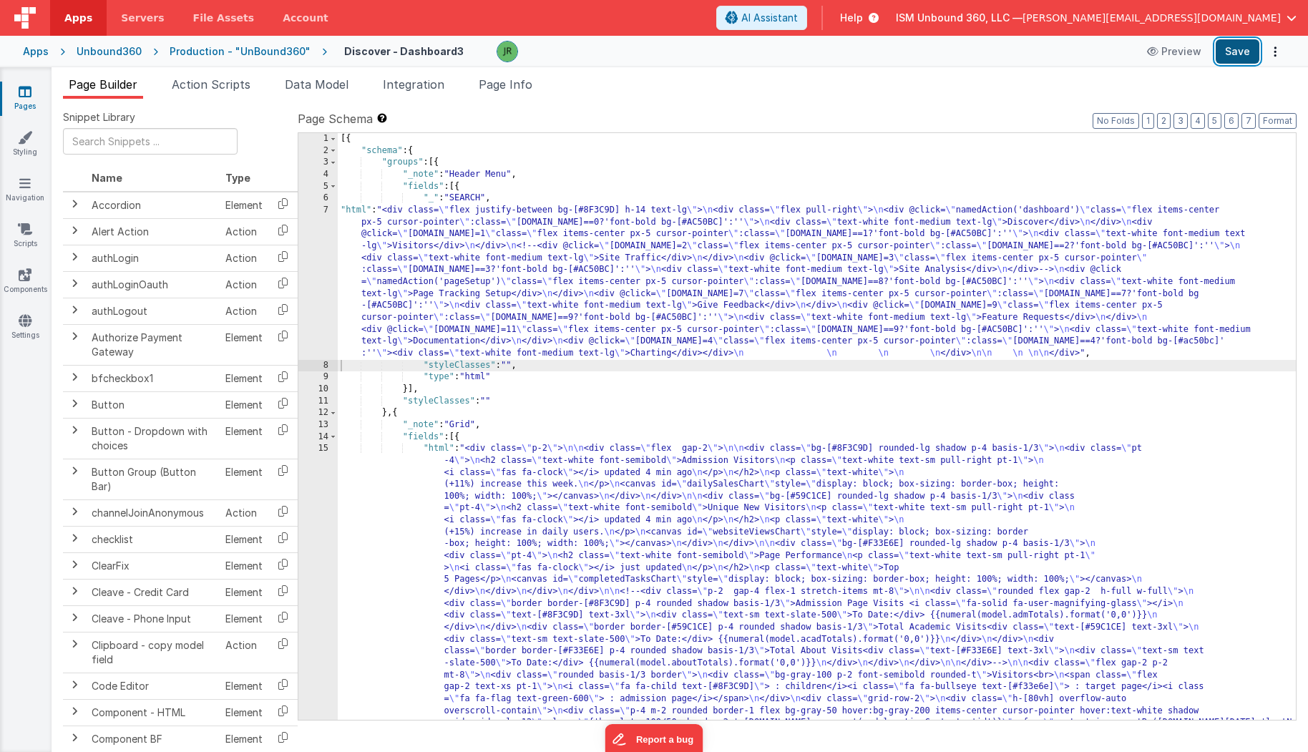
click at [1233, 57] on button "Save" at bounding box center [1237, 51] width 44 height 24
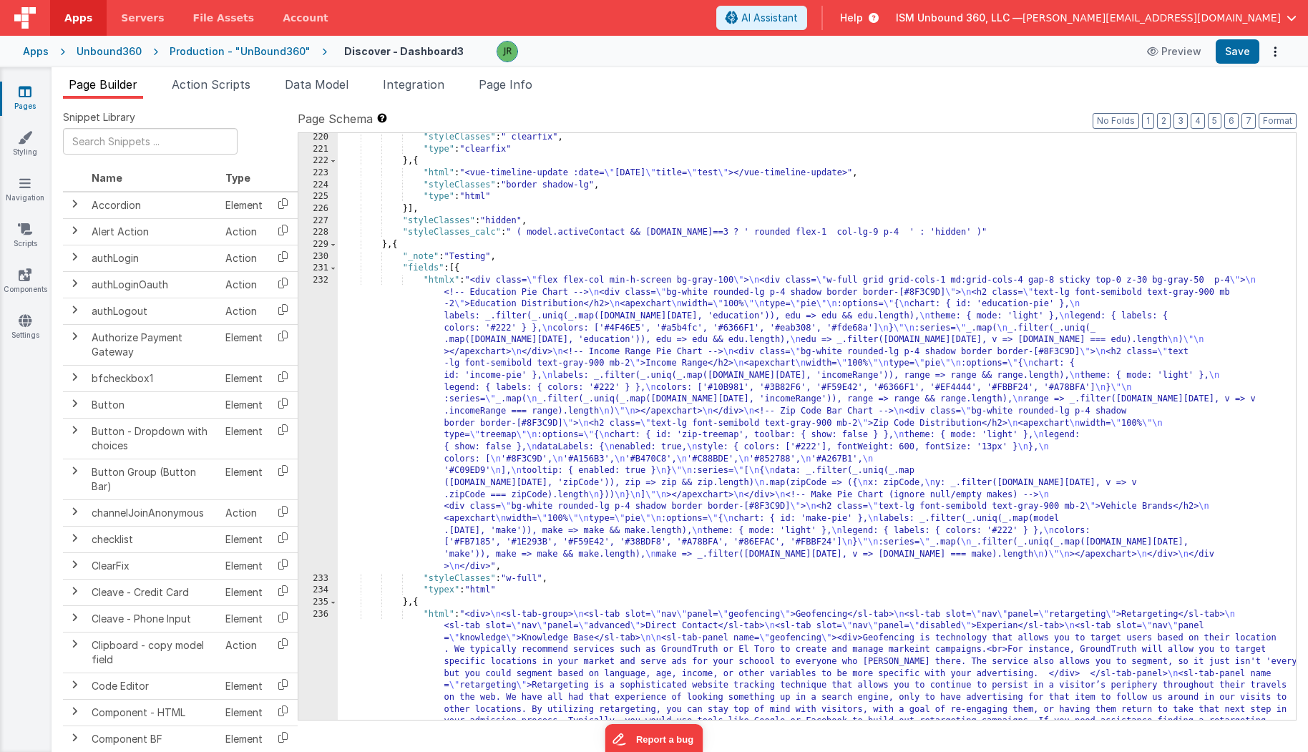
scroll to position [5467, 0]
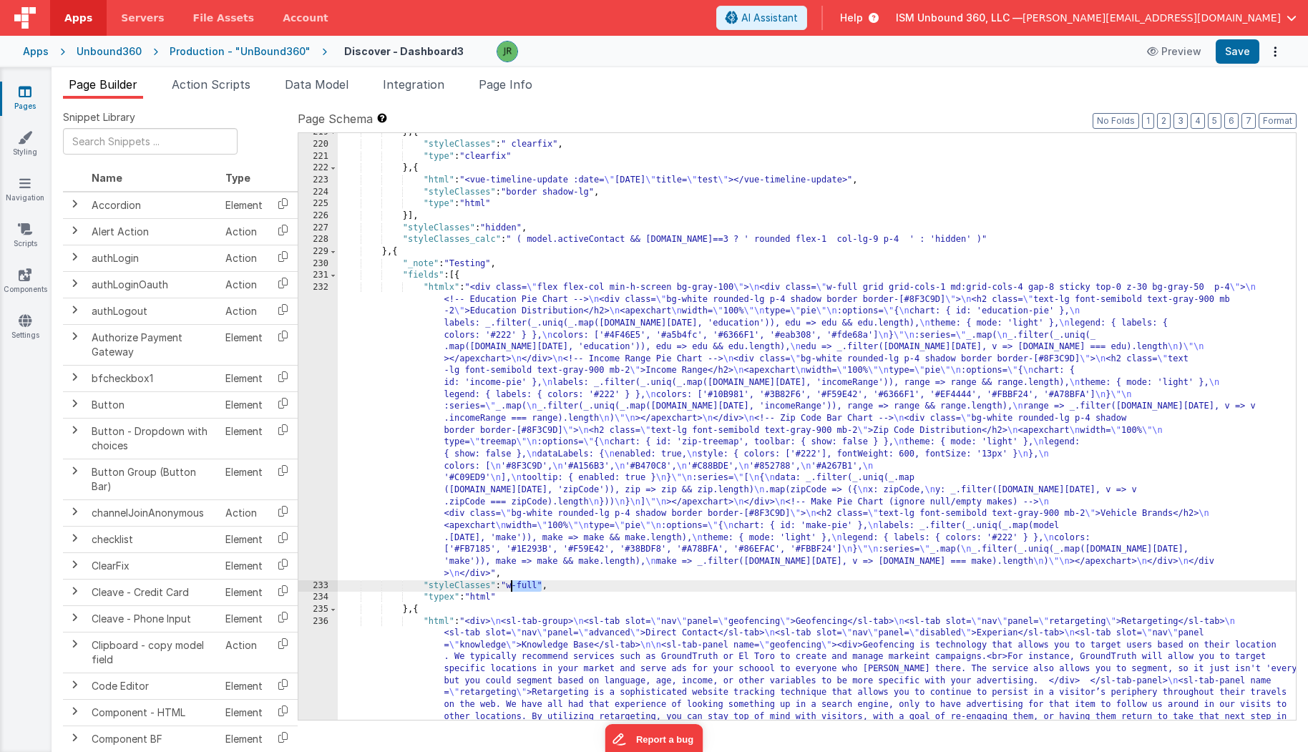
drag, startPoint x: 540, startPoint y: 583, endPoint x: 508, endPoint y: 583, distance: 32.2
click at [508, 583] on div "} , { "styleClasses" : " clearfix" , "type" : "clearfix" } , { "html" : "<vue-t…" at bounding box center [817, 533] width 959 height 813
click at [560, 584] on div "} , { "styleClasses" : " clearfix" , "type" : "clearfix" } , { "html" : "<vue-t…" at bounding box center [817, 533] width 959 height 813
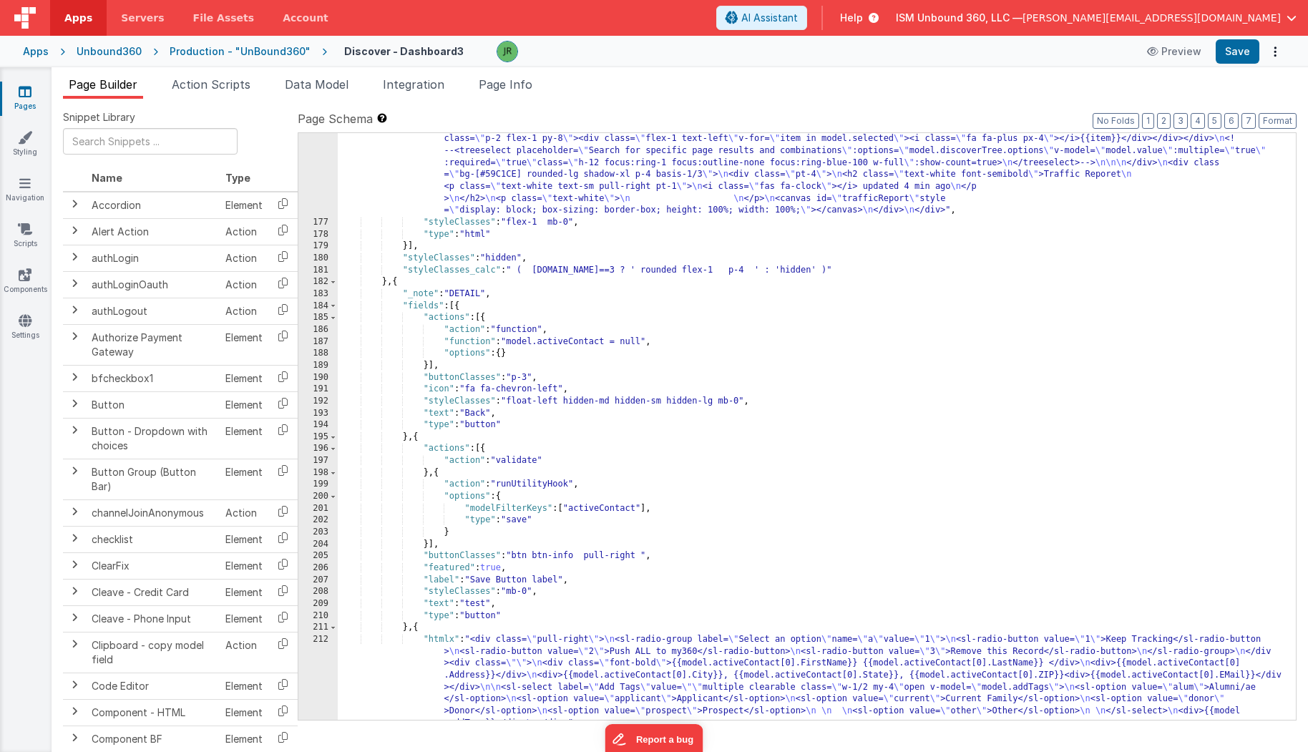
scroll to position [4217, 0]
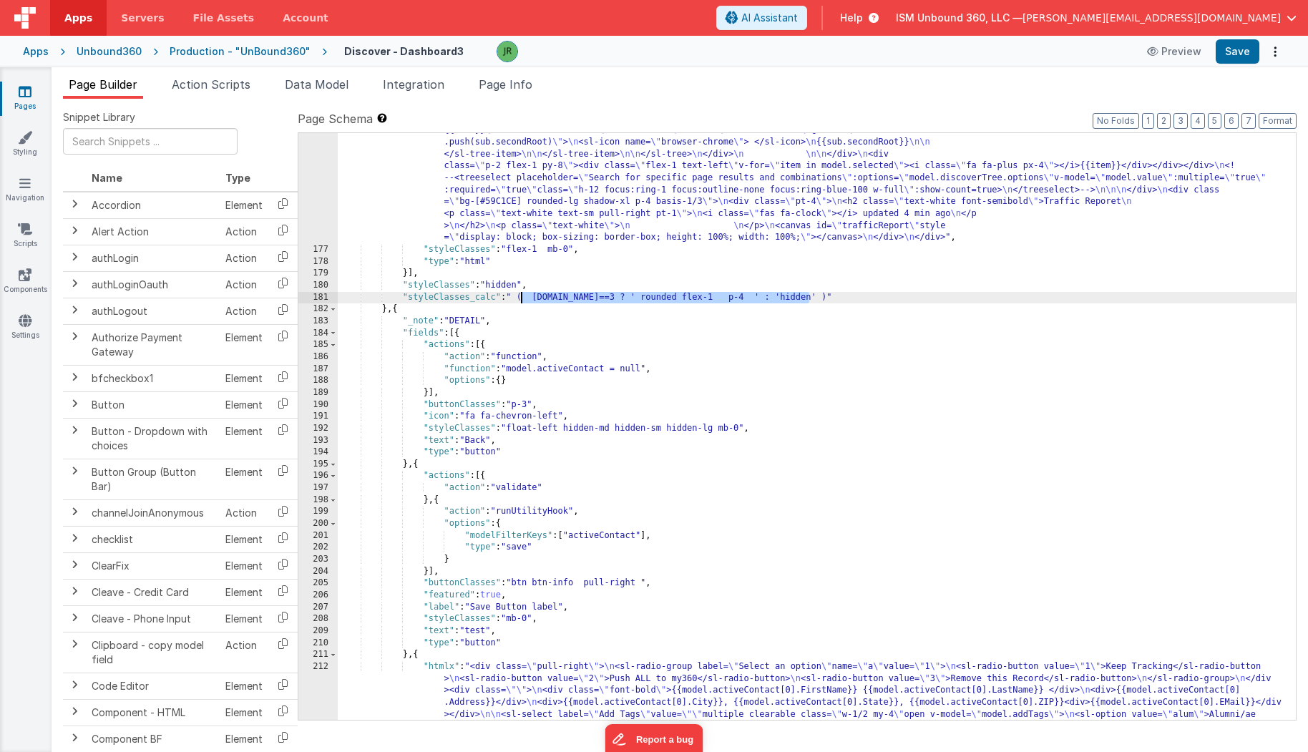
drag, startPoint x: 811, startPoint y: 299, endPoint x: 522, endPoint y: 295, distance: 289.0
click at [522, 295] on div ""html" : " \n\n <!--<div id= \" app \" class= \" p-0 w-full flex gap-4 \" > \n …" at bounding box center [817, 477] width 959 height 896
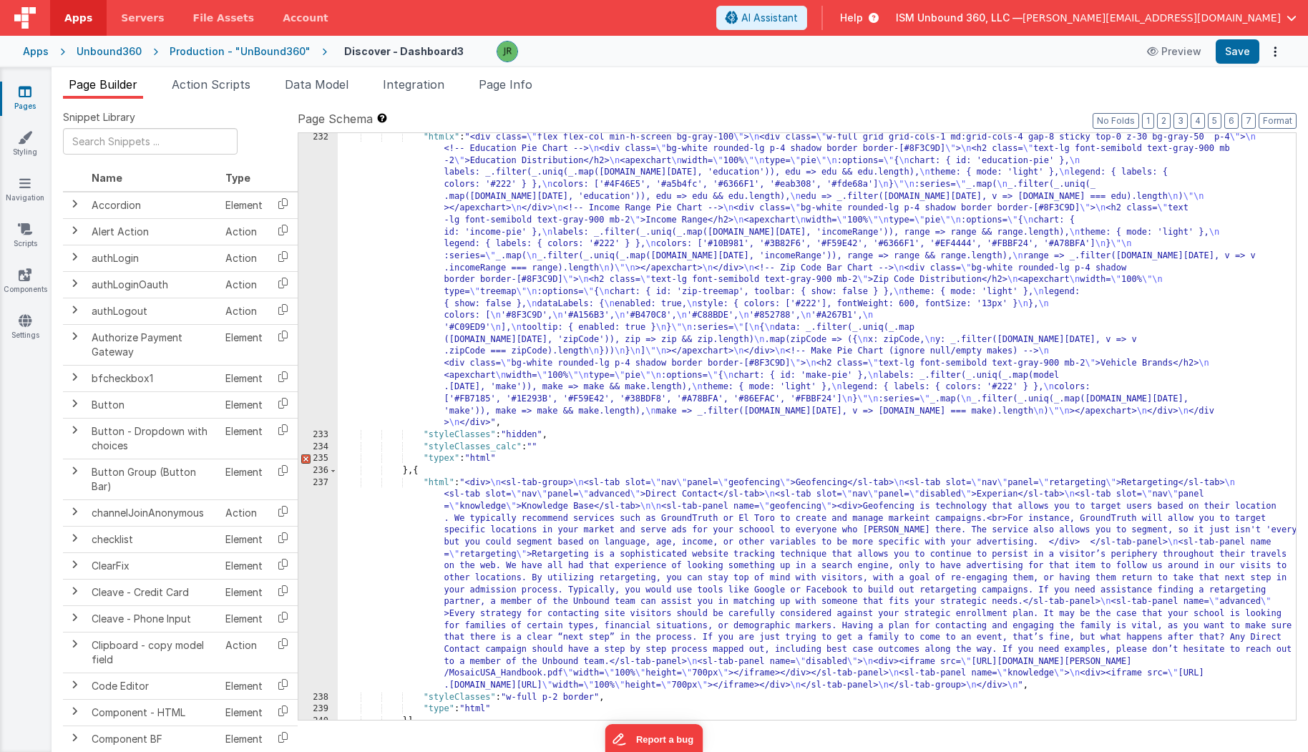
scroll to position [5684, 0]
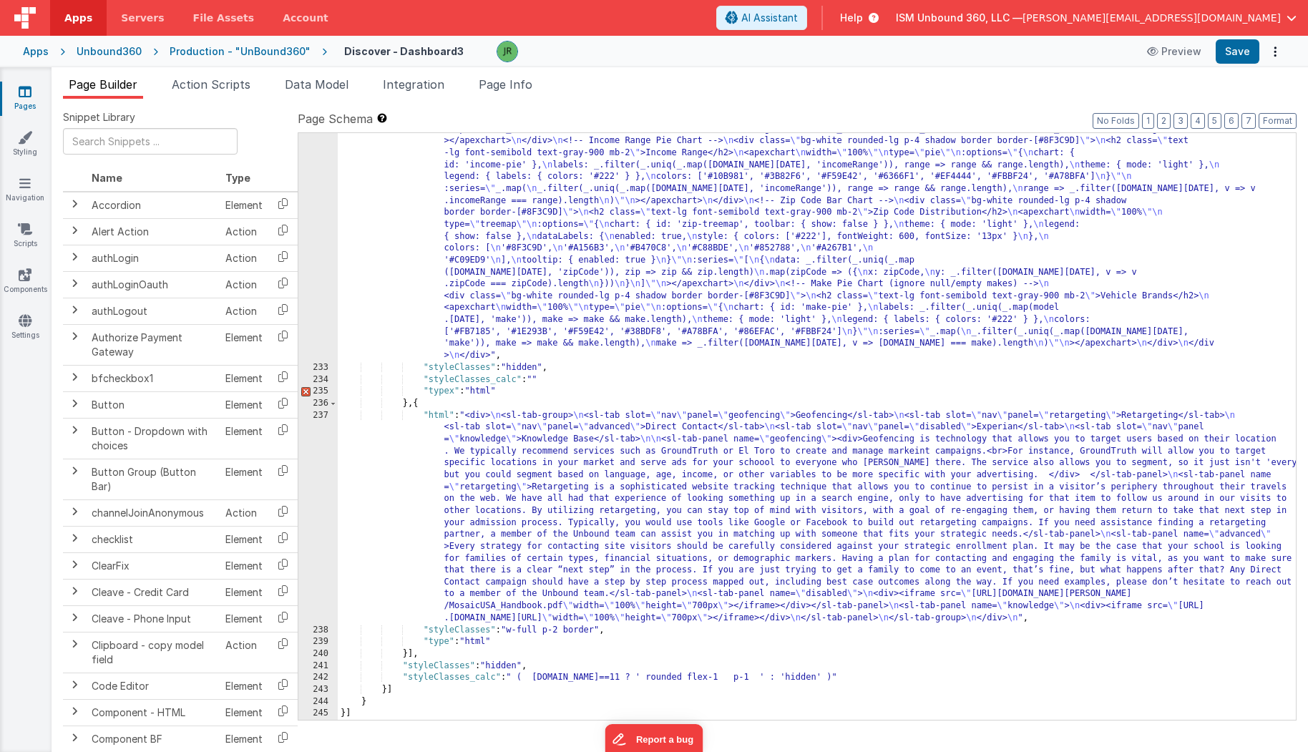
click at [532, 378] on div ""htmlx" : "<div class= \" flex flex-col min-h-screen bg-gray-100 \" > \n <div c…" at bounding box center [817, 512] width 959 height 896
paste textarea
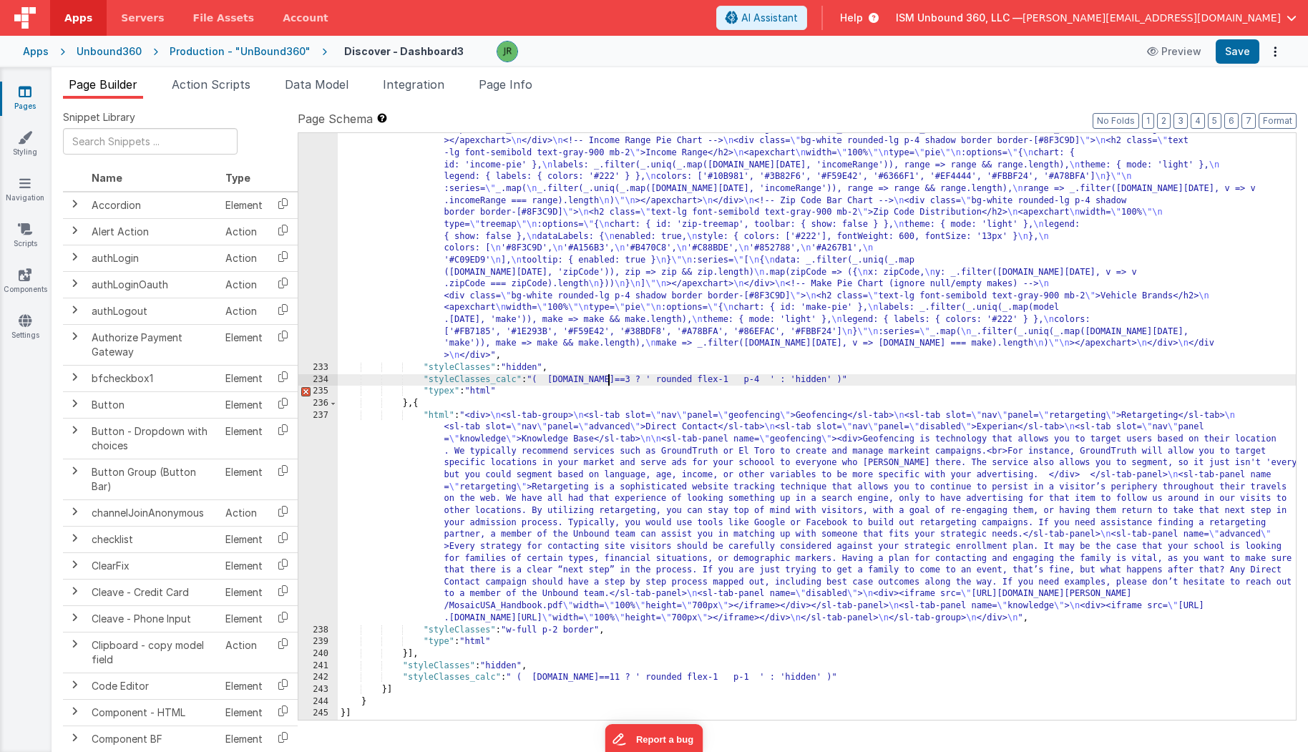
click at [609, 378] on div ""htmlx" : "<div class= \" flex flex-col min-h-screen bg-gray-100 \" > \n <div c…" at bounding box center [817, 512] width 959 height 896
click at [525, 378] on div ""htmlx" : "<div class= \" flex flex-col min-h-screen bg-gray-100 \" > \n <div c…" at bounding box center [817, 512] width 959 height 896
click at [836, 376] on div ""htmlx" : "<div class= \" flex flex-col min-h-screen bg-gray-100 \" > \n <div c…" at bounding box center [817, 512] width 959 height 896
click at [1238, 57] on button "Save" at bounding box center [1237, 51] width 44 height 24
click at [576, 111] on label "Page Schema Shortcuts: Find: command-f Fold: command-option-L Unfold: command-o…" at bounding box center [797, 118] width 999 height 17
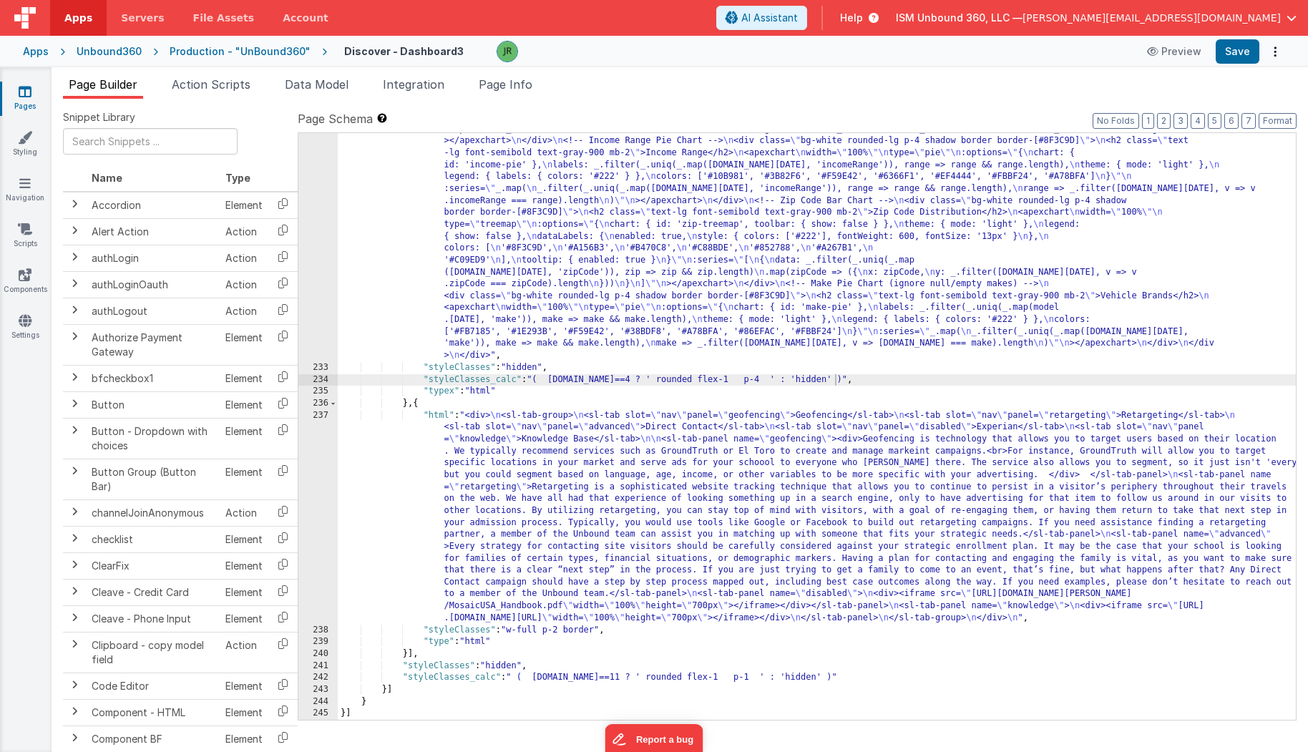
click at [549, 376] on div ""htmlx" : "<div class= \" flex flex-col min-h-screen bg-gray-100 \" > \n <div c…" at bounding box center [817, 512] width 959 height 896
click at [559, 368] on div ""htmlx" : "<div class= \" flex flex-col min-h-screen bg-gray-100 \" > \n <div c…" at bounding box center [817, 512] width 959 height 896
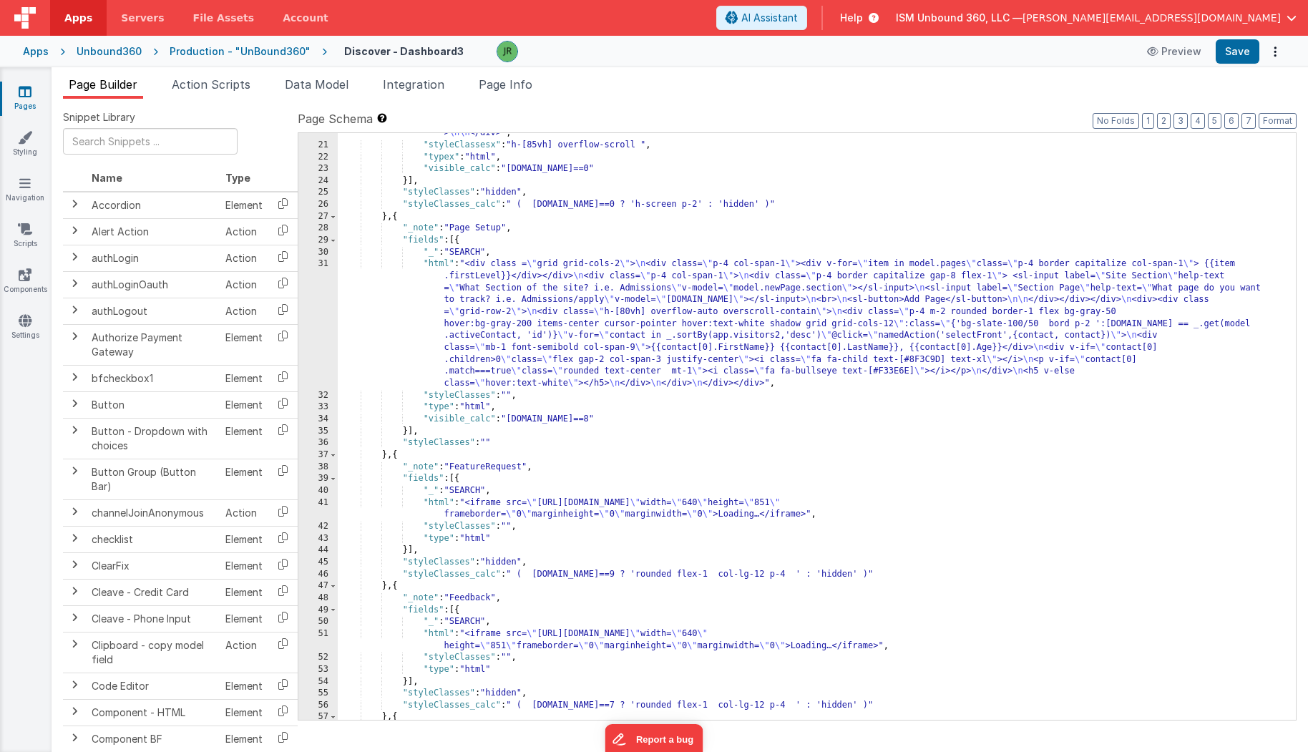
scroll to position [948, 0]
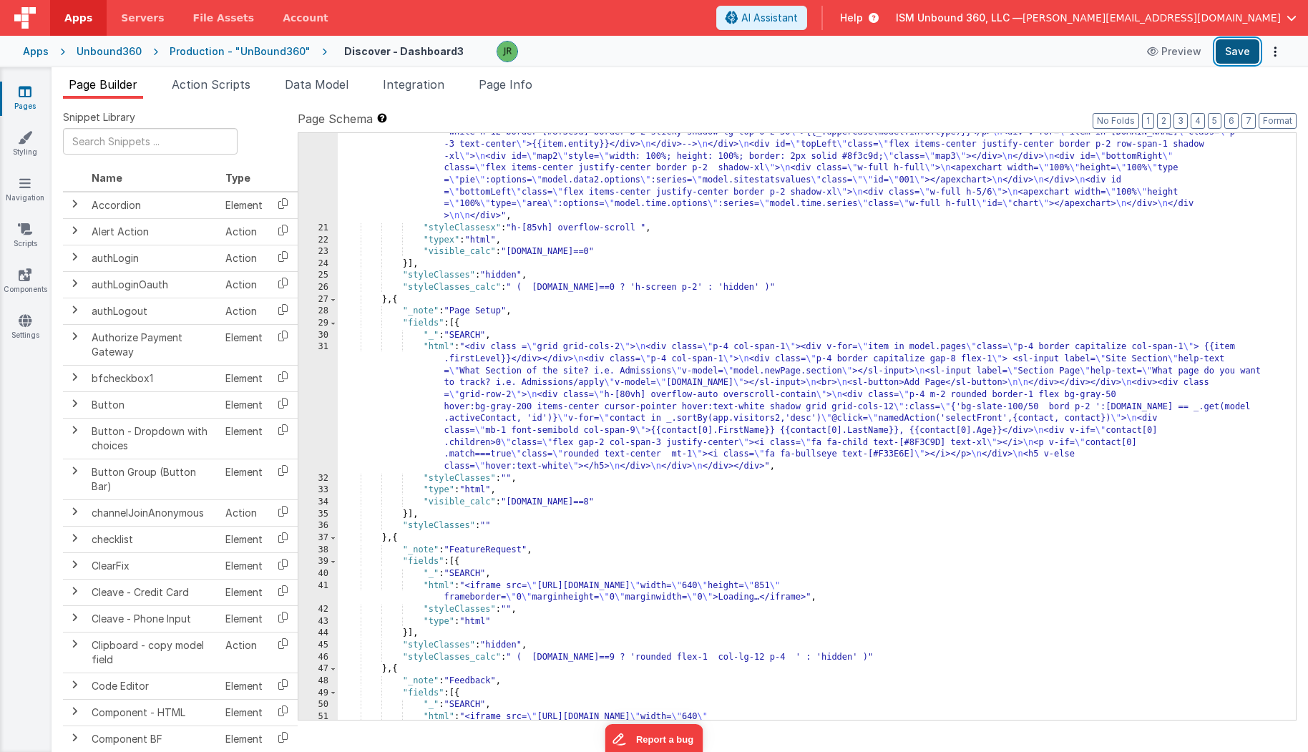
click at [1235, 53] on button "Save" at bounding box center [1237, 51] width 44 height 24
click at [344, 81] on span "Data Model" at bounding box center [317, 84] width 64 height 14
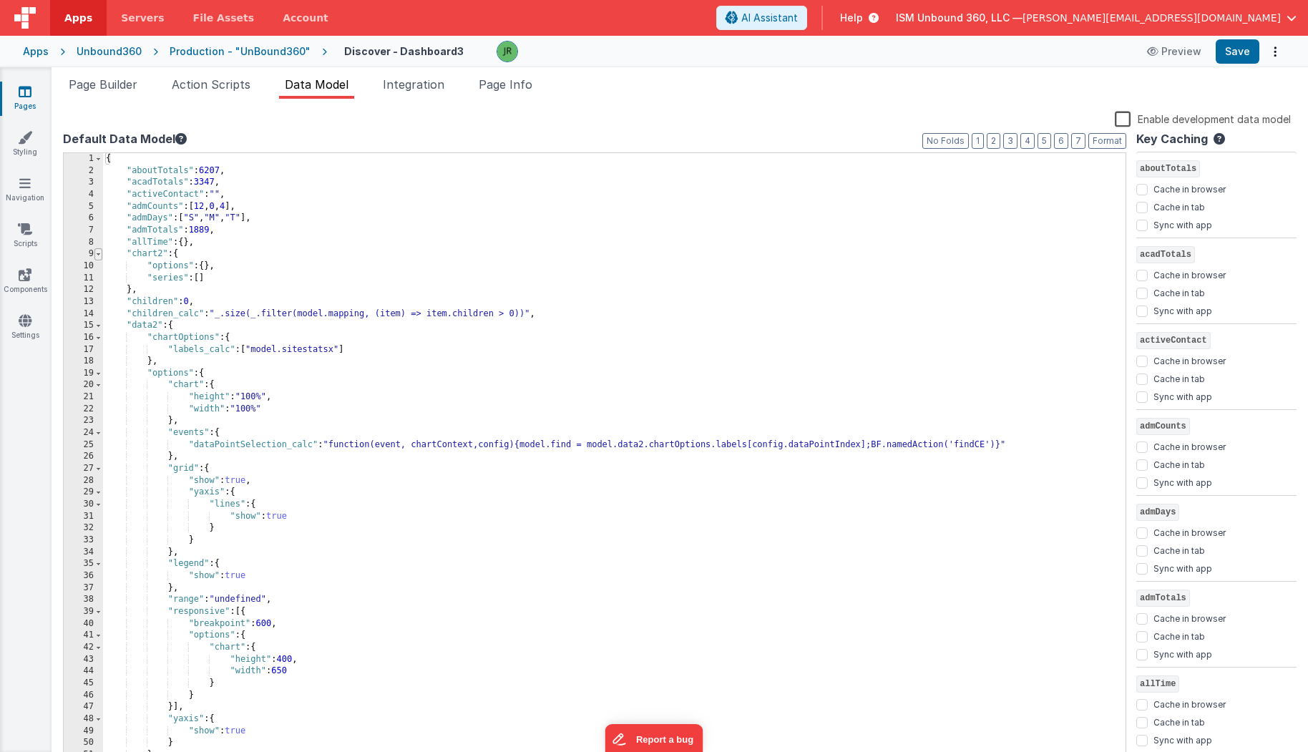
click at [98, 255] on span at bounding box center [98, 254] width 8 height 12
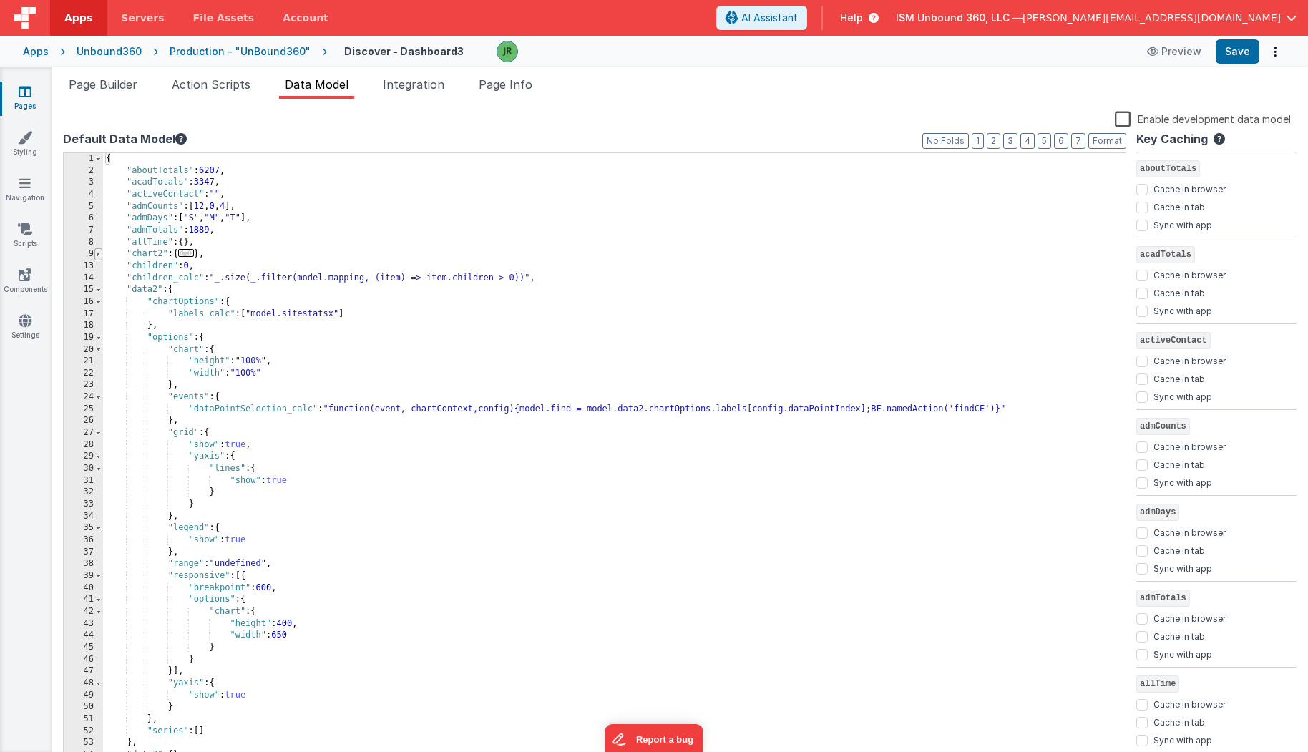
scroll to position [0, 0]
click at [97, 287] on span at bounding box center [98, 290] width 8 height 12
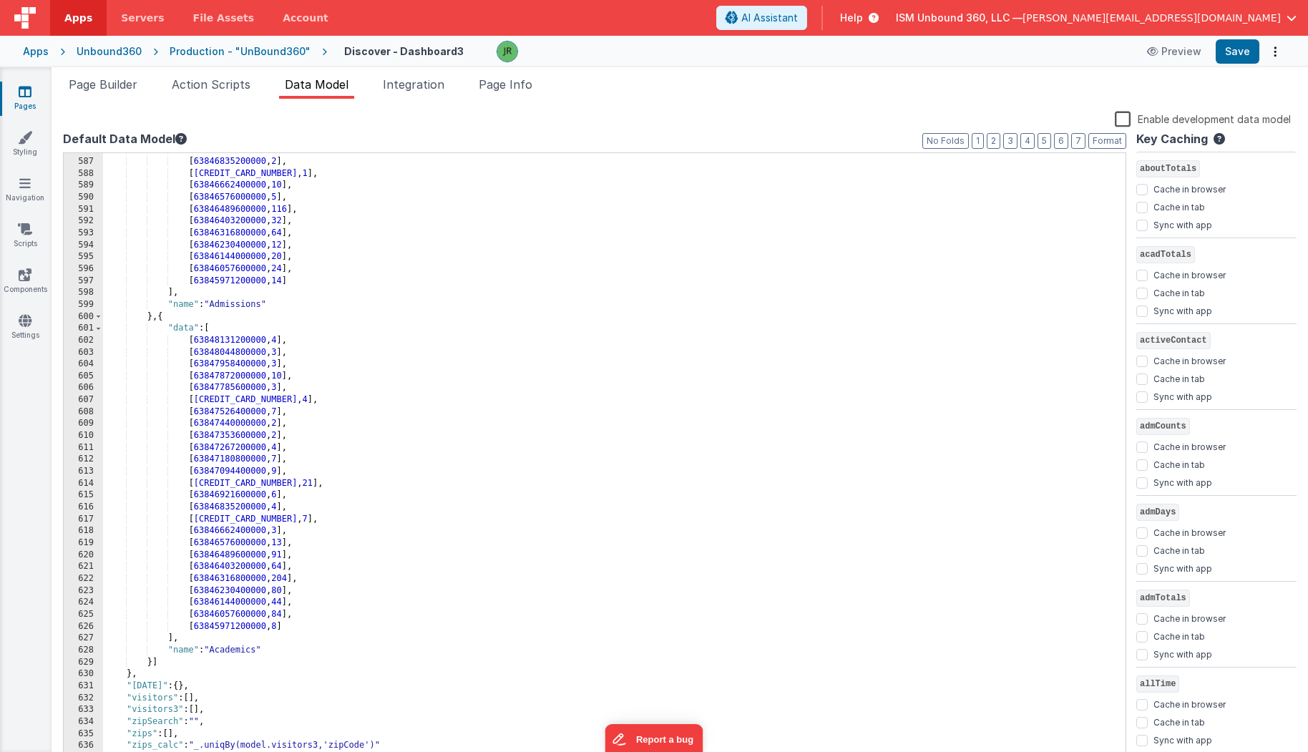
click at [150, 677] on div "[ 63846921600000 , 1 ] , [ 63846835200000 , 2 ] , [ 63846748800000 , 1 ] , [ 63…" at bounding box center [614, 461] width 1023 height 635
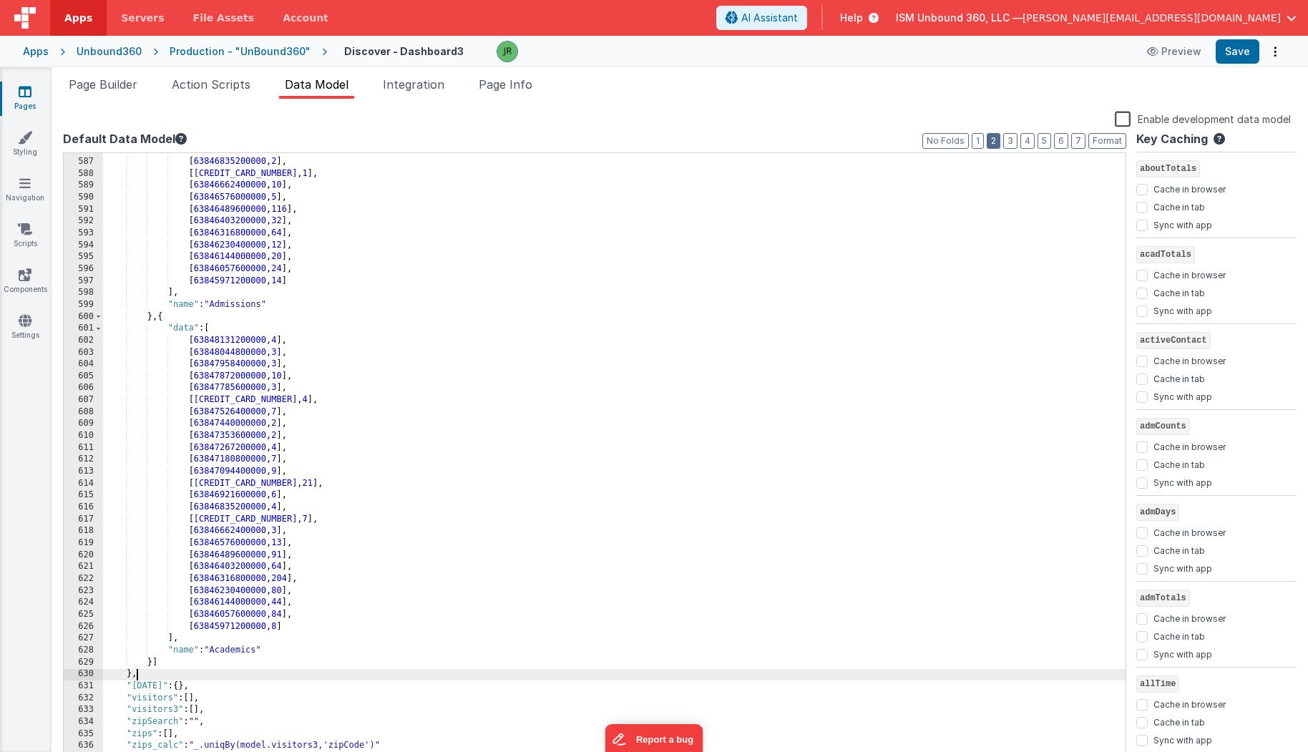
click at [999, 140] on button "2" at bounding box center [994, 141] width 14 height 16
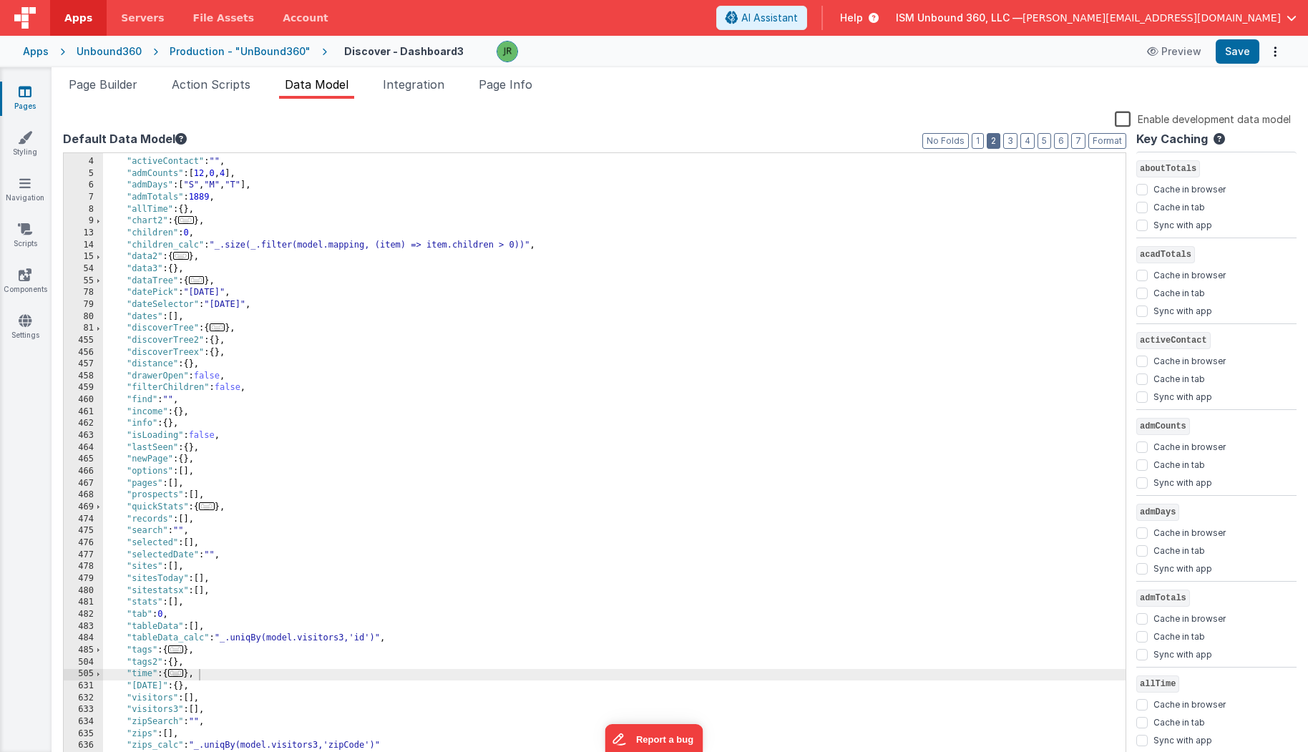
scroll to position [33, 0]
click at [169, 612] on div ""acadTotals" : 3347 , "activeContact" : "" , "admCounts" : [ 12 , 0 , 4 ] , "ad…" at bounding box center [614, 461] width 1023 height 635
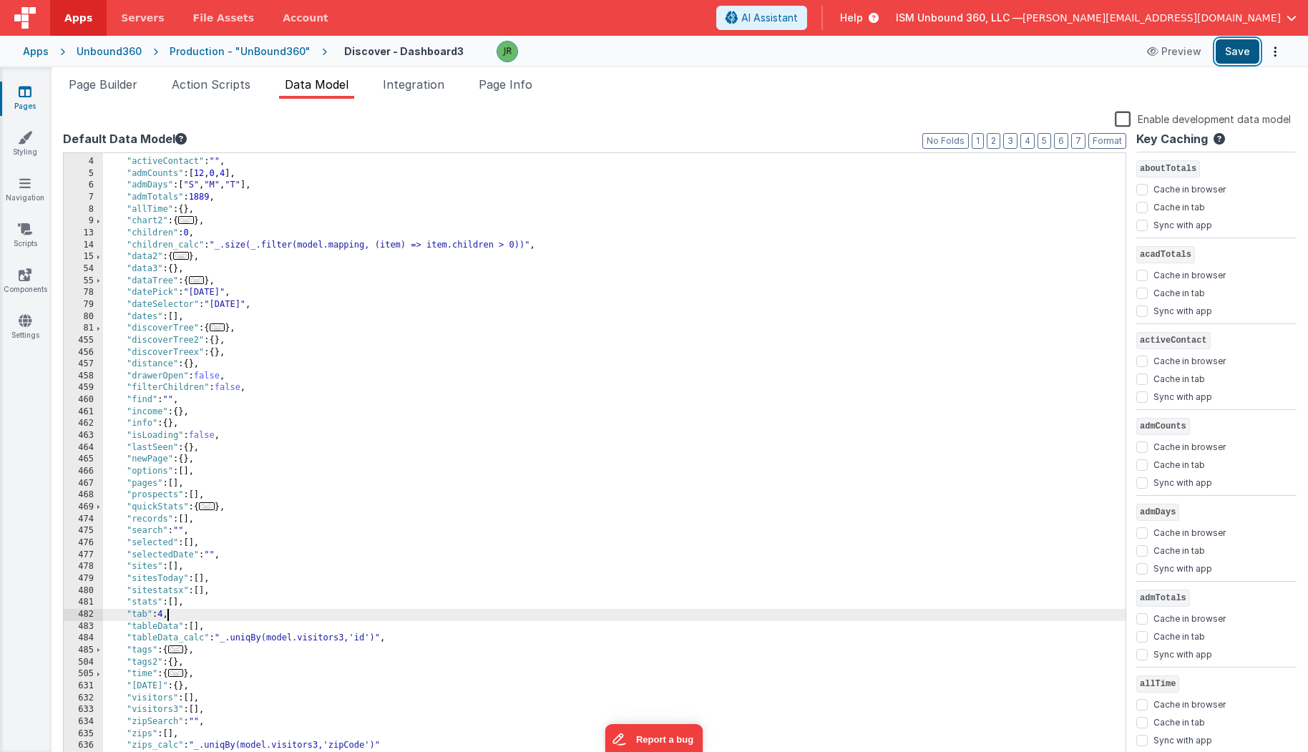
click at [1230, 57] on button "Save" at bounding box center [1237, 51] width 44 height 24
click at [168, 611] on div ""acadTotals" : 3347 , "activeContact" : "" , "admCounts" : [ 12 , 0 , 4 ] , "ad…" at bounding box center [614, 461] width 1023 height 635
click at [1233, 59] on button "Save" at bounding box center [1237, 51] width 44 height 24
click at [114, 65] on div "Apps Unbound360 Production - "UnBound360" Discover - Dashboard3 Preview Save" at bounding box center [654, 51] width 1308 height 31
click at [85, 102] on div "Snippet Library Name Type Accordion Element Alert Action Action authLogin Actio…" at bounding box center [680, 437] width 1256 height 676
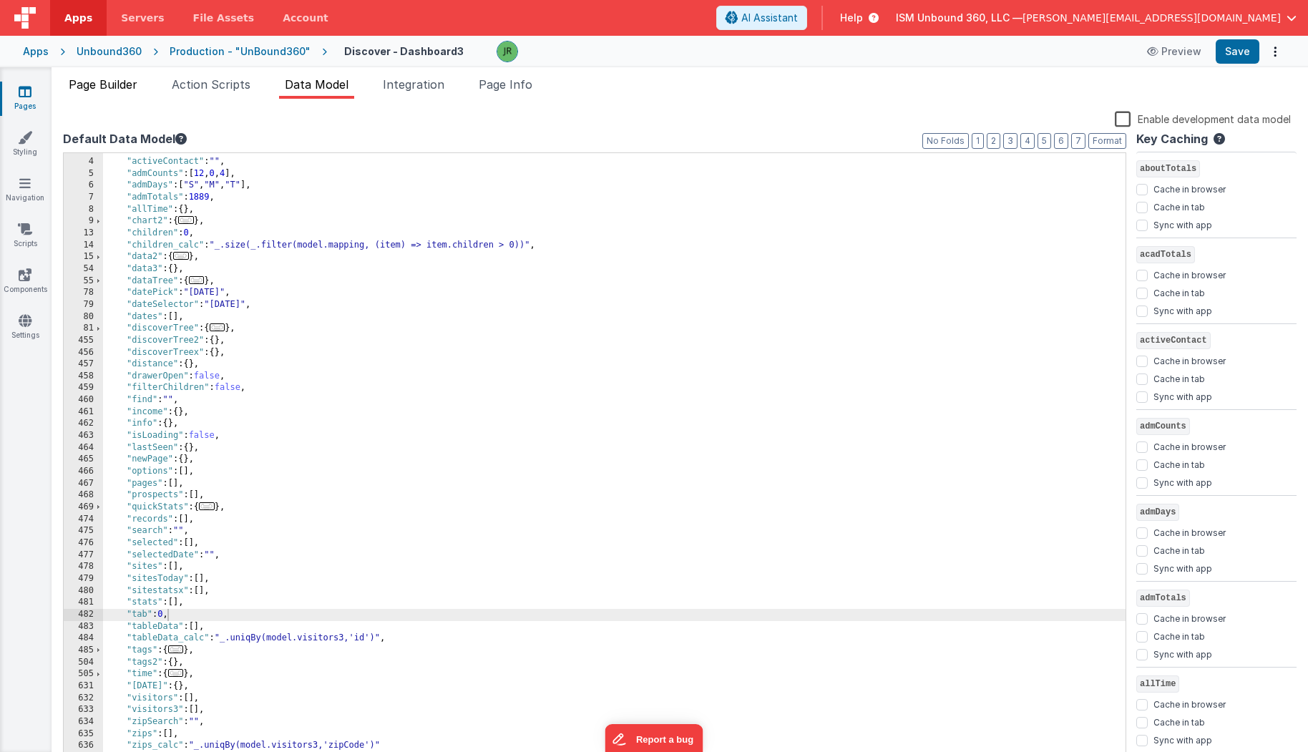
click at [123, 85] on span "Page Builder" at bounding box center [103, 84] width 69 height 14
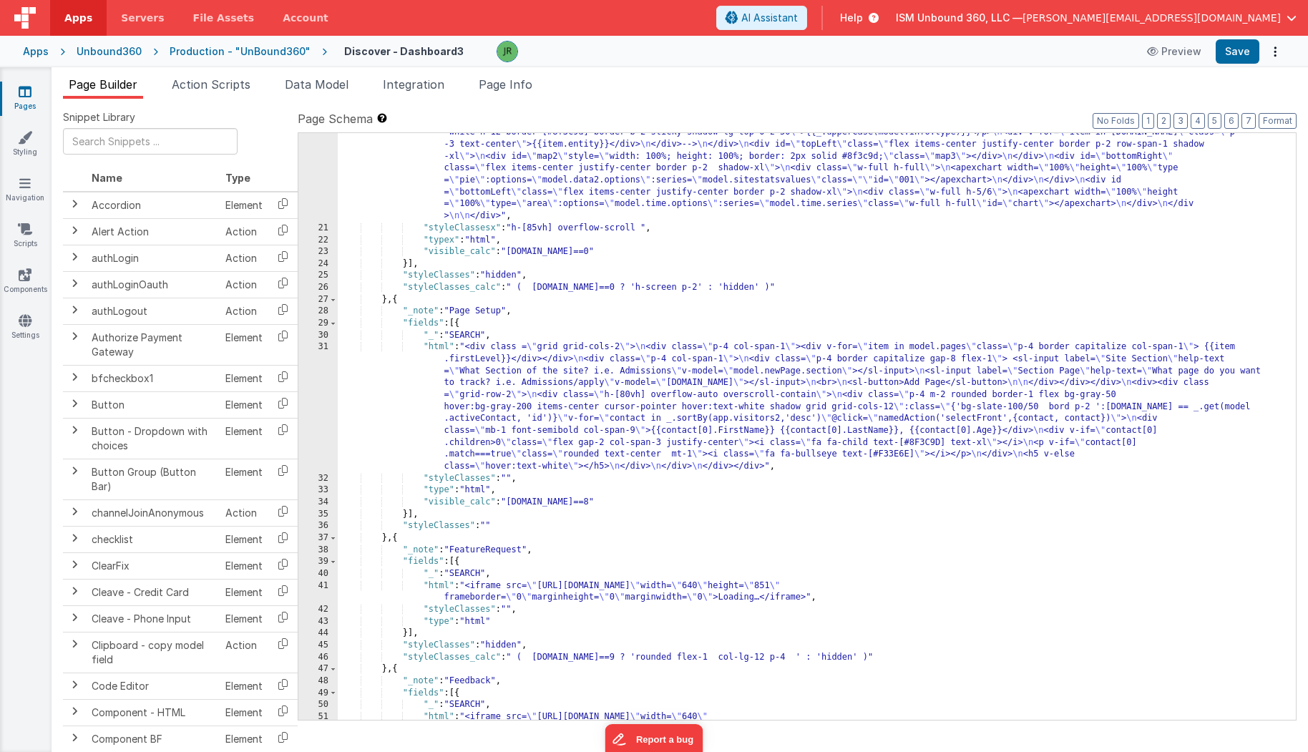
click at [449, 218] on div ""htmlx" : " \n\n <div class= \" h-[85vh] grid grid-rows-2 grid-cols-2 gap-4 \" …" at bounding box center [817, 402] width 959 height 861
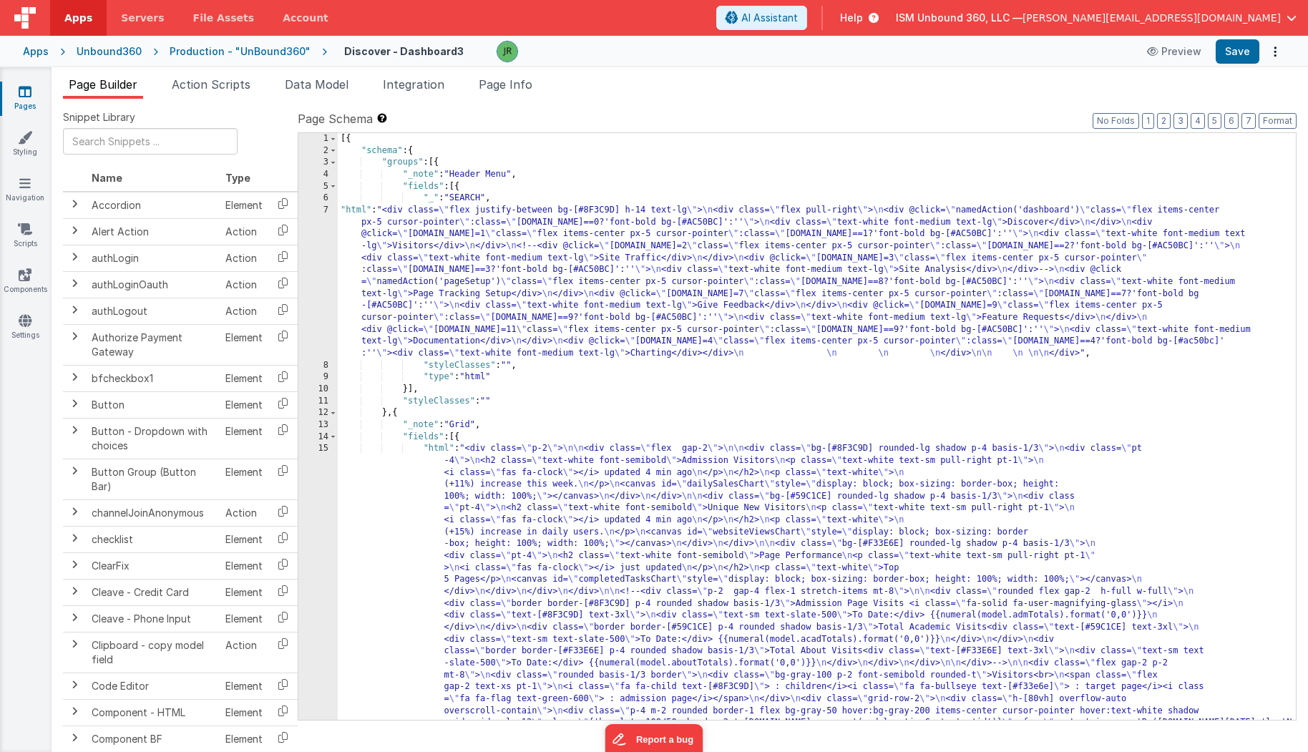
scroll to position [0, 0]
click at [402, 265] on div "[{ "schema" : { "groups" : [{ "_note" : "Header Menu" , "fields" : [{ "_" : "SE…" at bounding box center [817, 647] width 959 height 1028
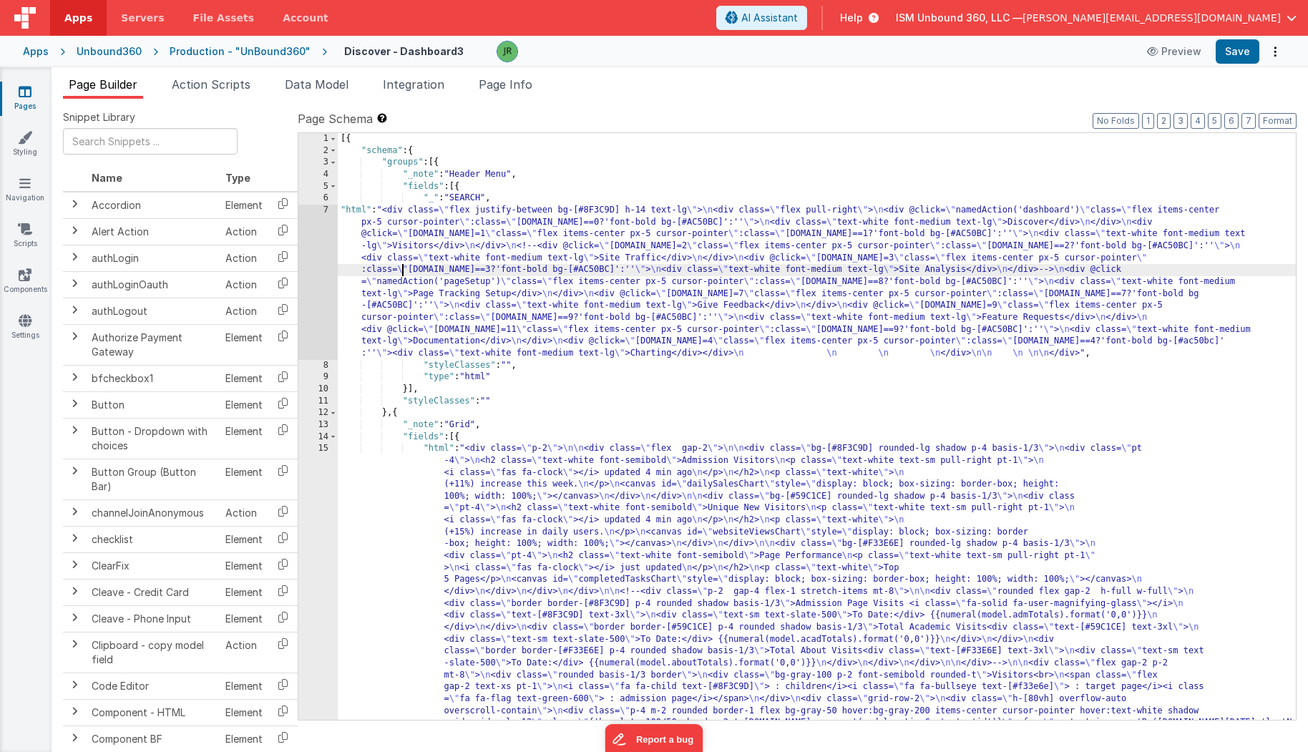
click at [320, 233] on div "7" at bounding box center [317, 282] width 39 height 155
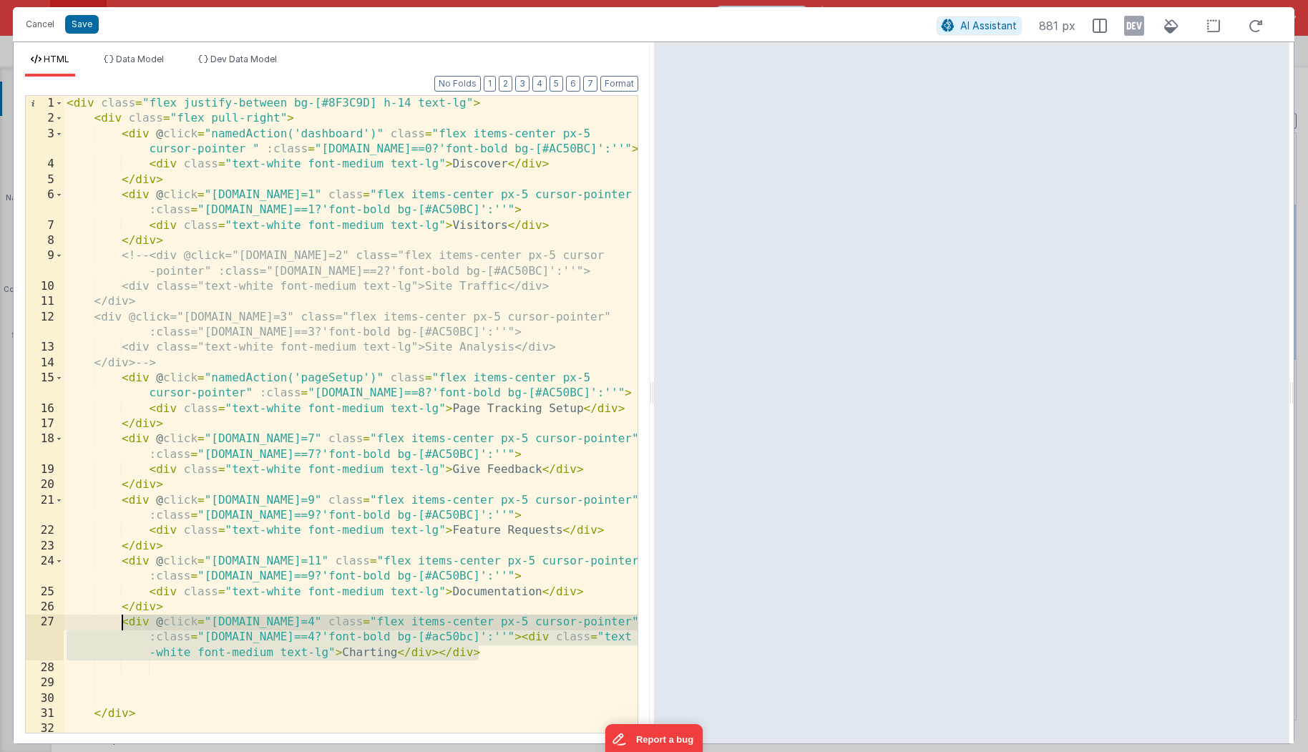
drag, startPoint x: 484, startPoint y: 654, endPoint x: 119, endPoint y: 625, distance: 366.0
click at [119, 625] on div "< div class = "flex justify-between bg-[#8F3C9D] h-14 text-lg" > < div class = …" at bounding box center [351, 430] width 574 height 668
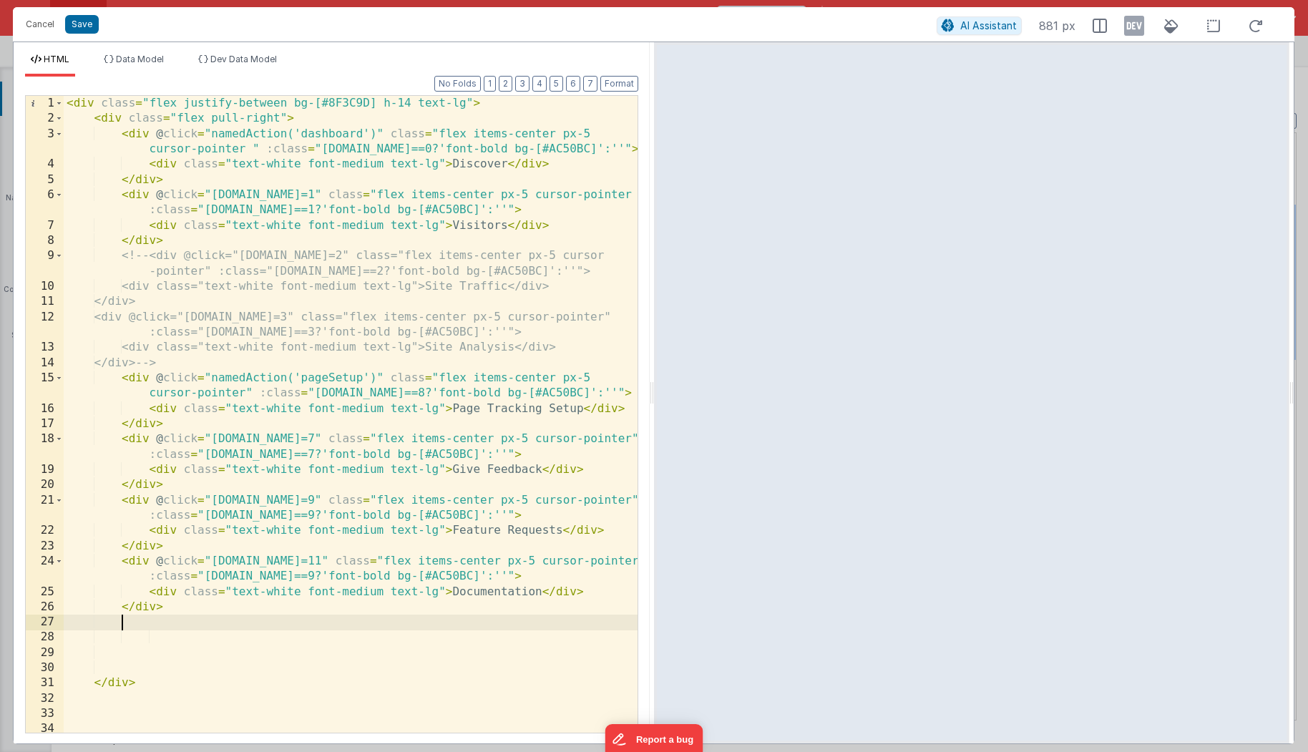
click at [167, 546] on div "< div class = "flex justify-between bg-[#8F3C9D] h-14 text-lg" > < div class = …" at bounding box center [351, 430] width 574 height 668
click at [193, 363] on div "< div class = "flex justify-between bg-[#8F3C9D] h-14 text-lg" > < div class = …" at bounding box center [351, 430] width 574 height 668
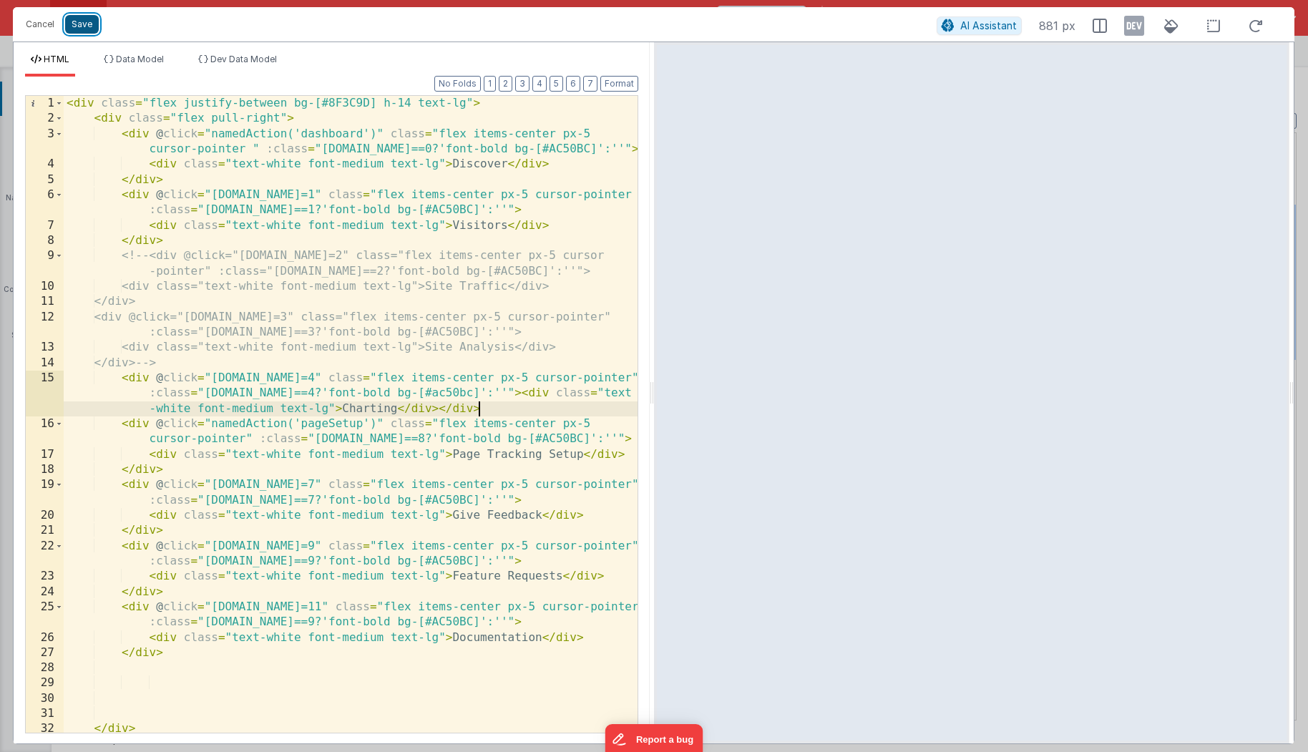
click at [79, 27] on button "Save" at bounding box center [82, 24] width 34 height 19
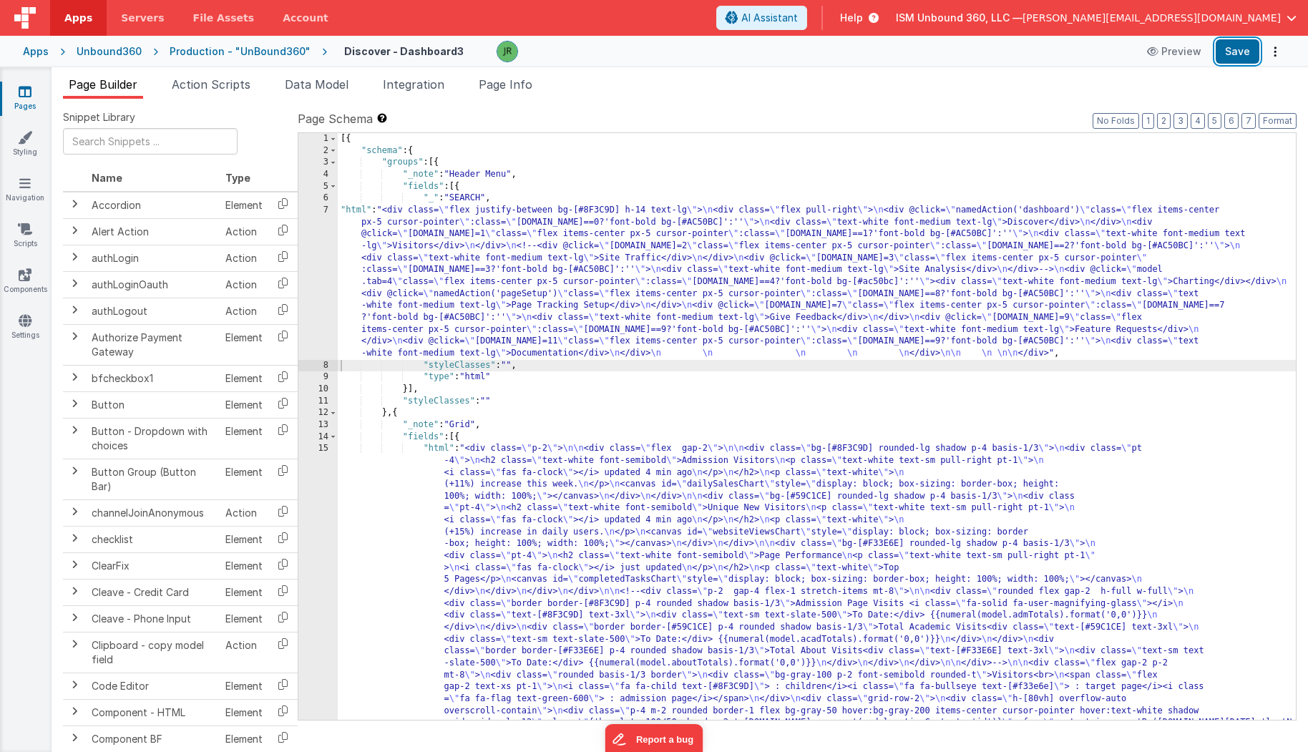
drag, startPoint x: 1229, startPoint y: 54, endPoint x: 1100, endPoint y: 67, distance: 129.3
click at [1229, 54] on button "Save" at bounding box center [1237, 51] width 44 height 24
click at [371, 53] on h4 "Discover - Dashboard3" at bounding box center [403, 51] width 119 height 11
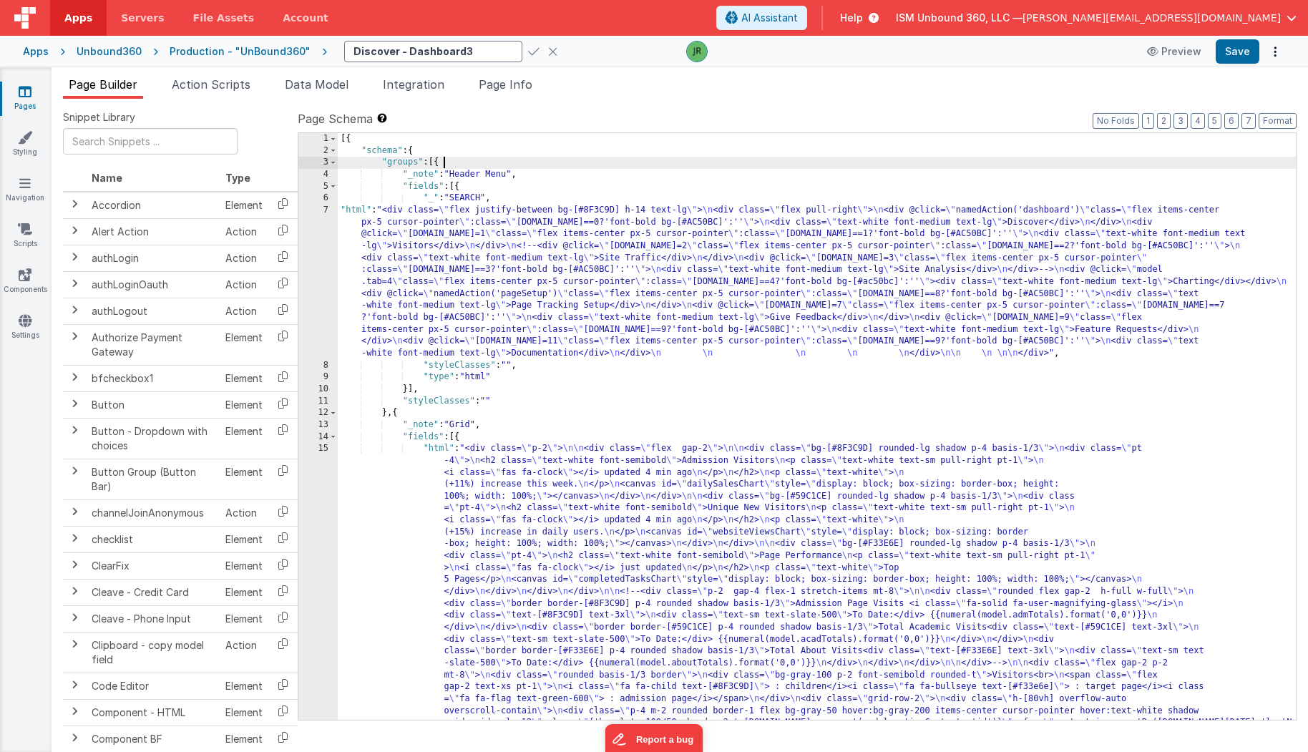
click at [461, 161] on div "[{ "schema" : { "groups" : [{ "_note" : "Header Menu" , "fields" : [{ "_" : "SE…" at bounding box center [817, 647] width 959 height 1028
click at [268, 50] on div "Production - "UnBound360"" at bounding box center [240, 51] width 141 height 14
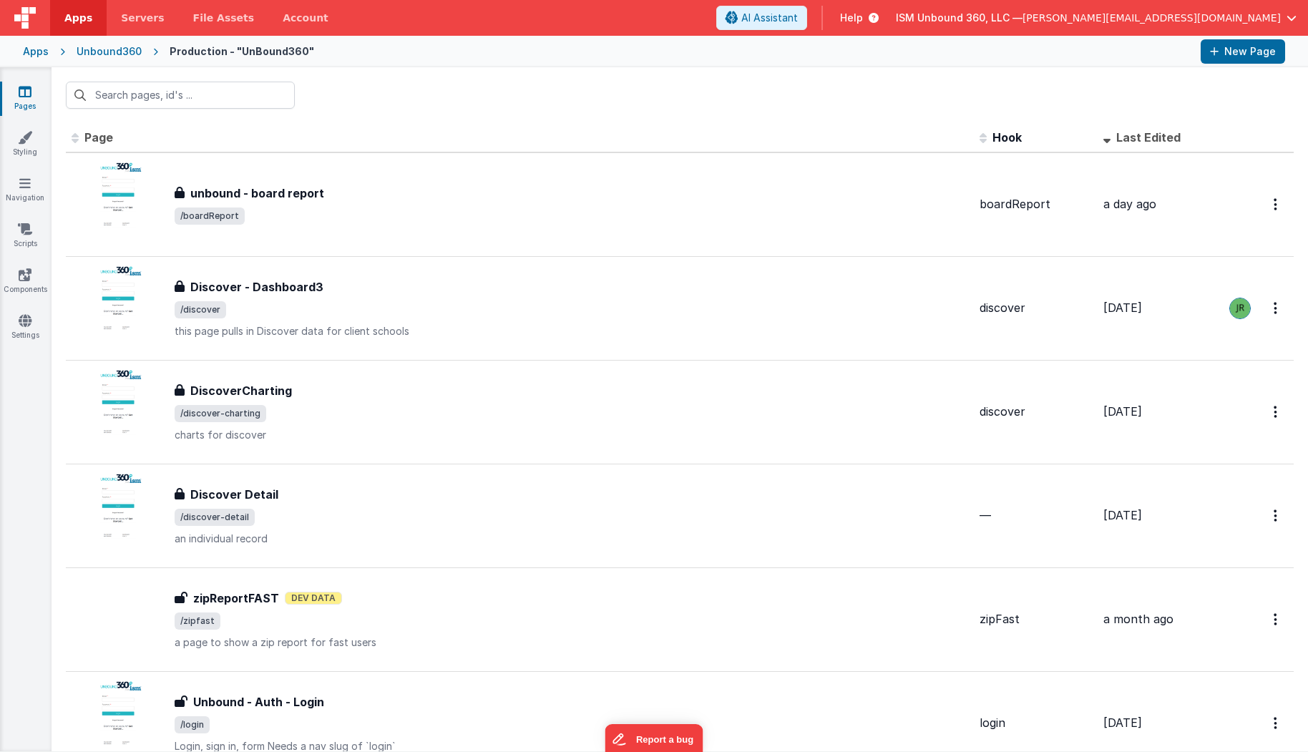
click at [116, 46] on div "Unbound360" at bounding box center [109, 51] width 65 height 14
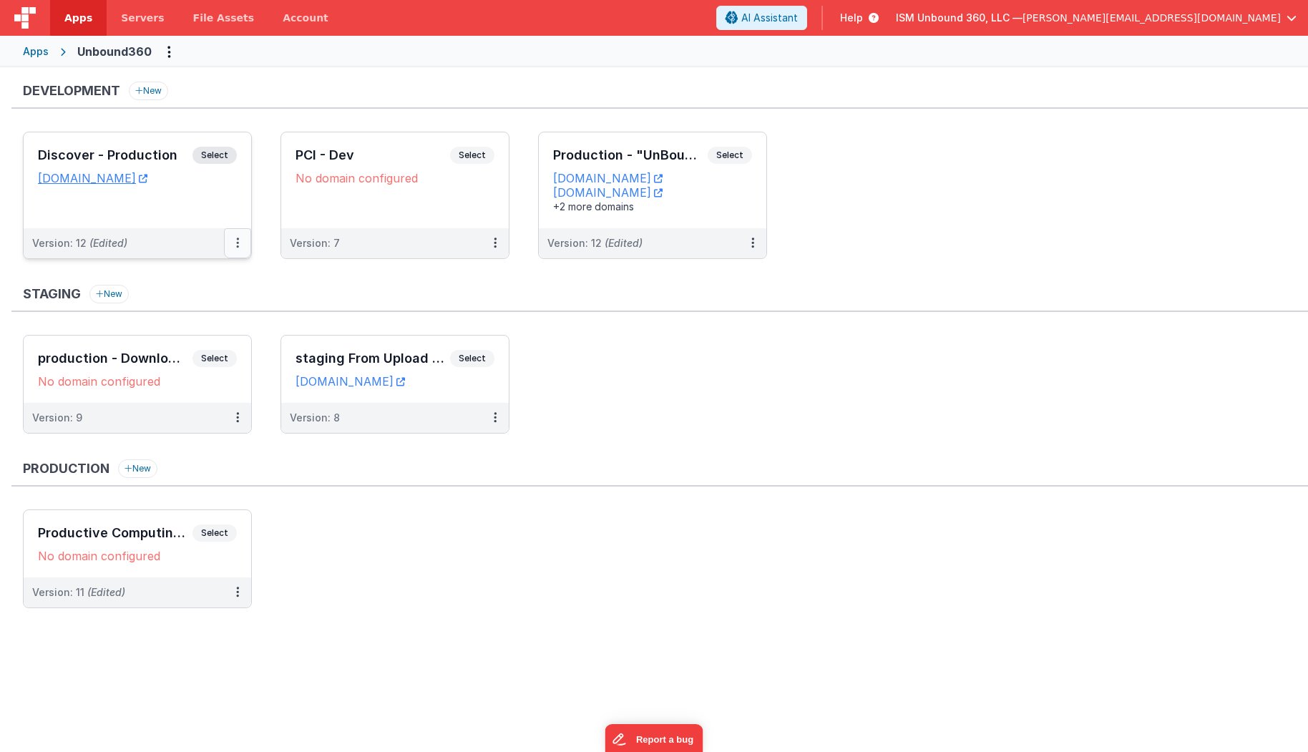
click at [240, 243] on button at bounding box center [237, 243] width 27 height 30
click at [183, 270] on link "Edit" at bounding box center [188, 276] width 126 height 26
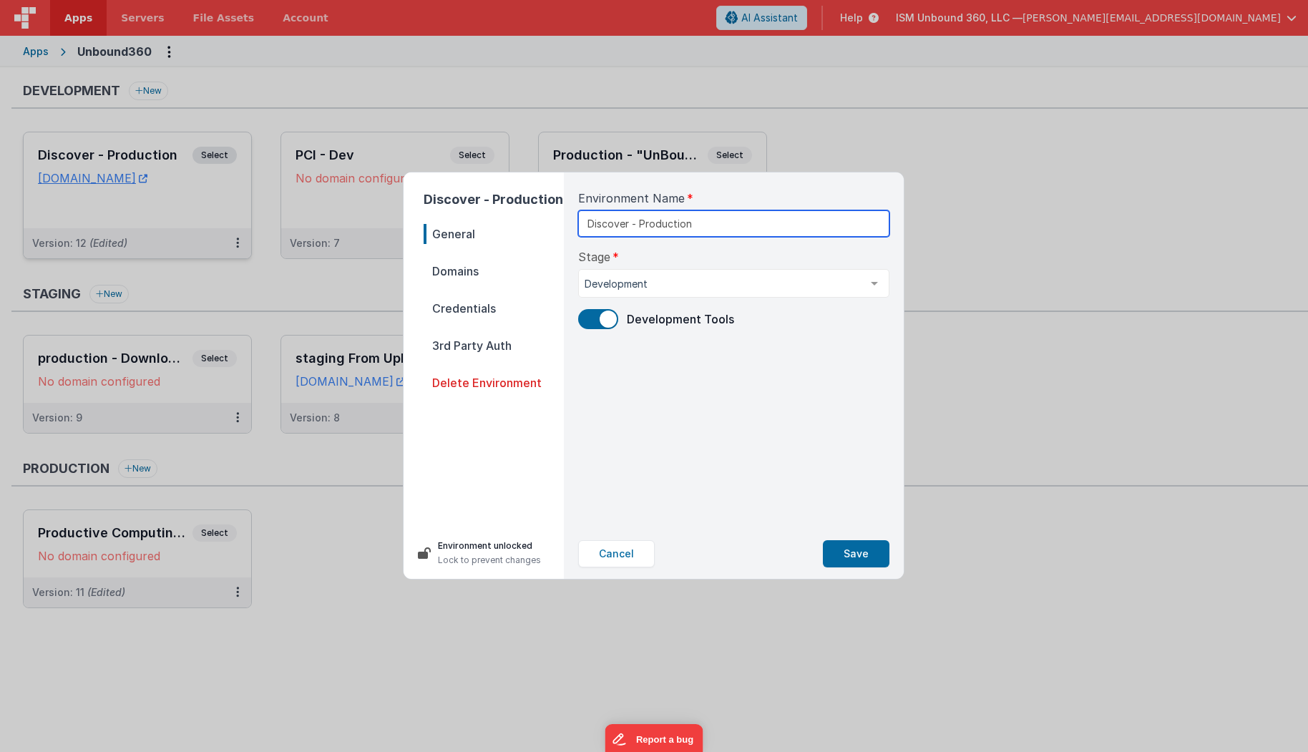
drag, startPoint x: 640, startPoint y: 223, endPoint x: 715, endPoint y: 232, distance: 75.7
click at [715, 232] on input "Discover - Production" at bounding box center [733, 223] width 311 height 26
type input "Discover - DEV"
click at [854, 568] on div "Cancel Save" at bounding box center [734, 554] width 334 height 50
click at [854, 557] on button "Save" at bounding box center [856, 553] width 67 height 27
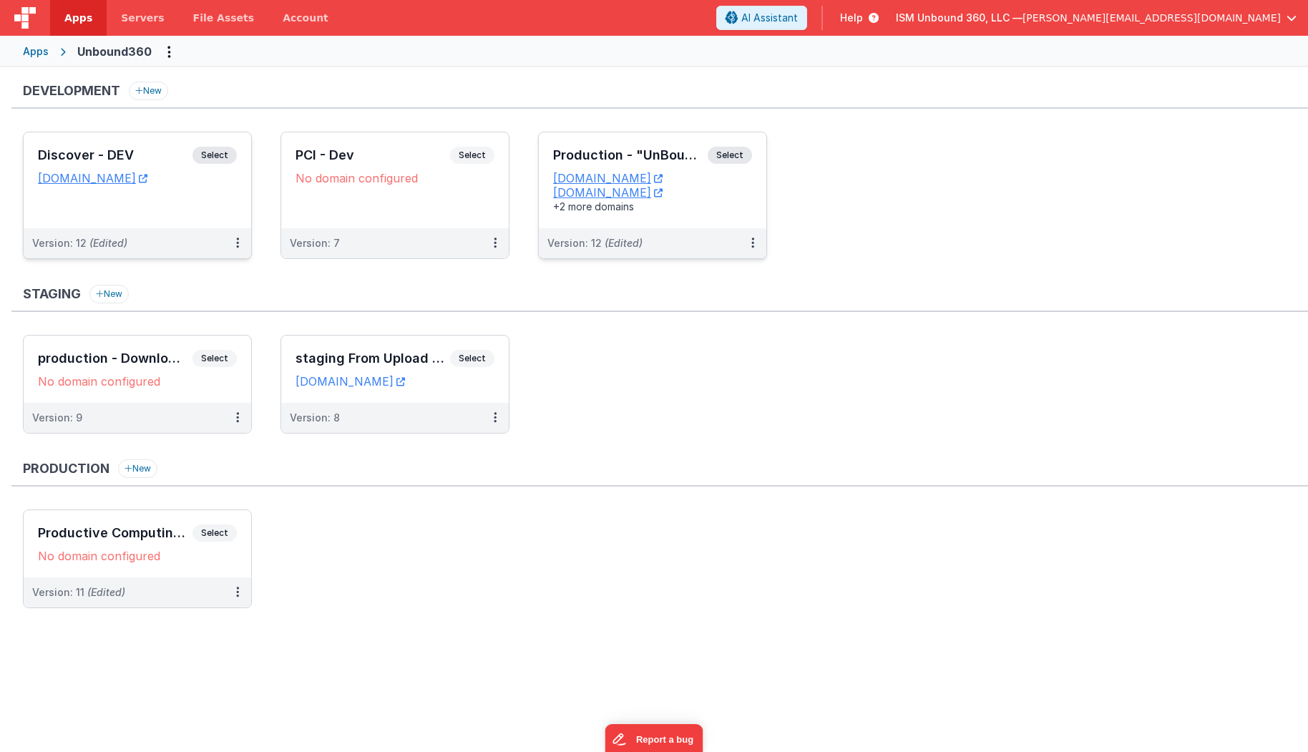
click at [697, 217] on div "Production - "UnBound360" Select URLs ism.unbound360.com omega.unbound360.com +…" at bounding box center [652, 180] width 227 height 96
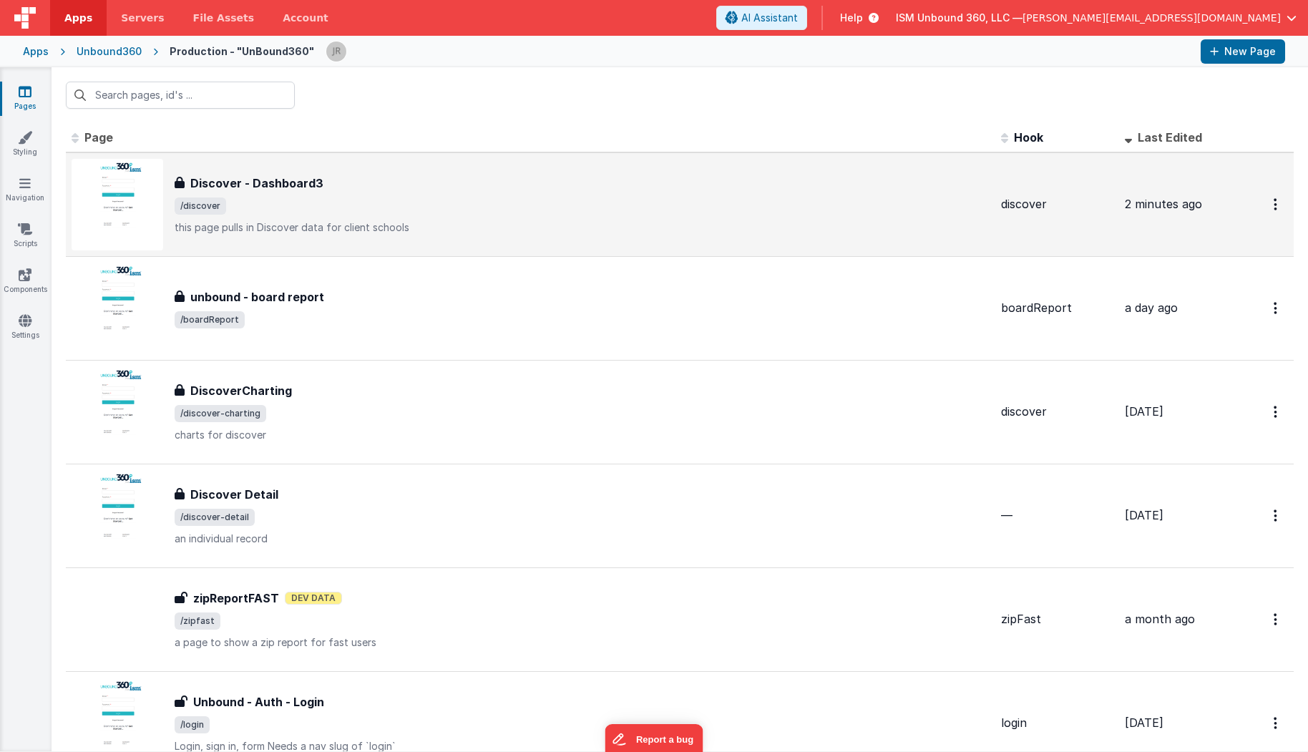
click at [449, 172] on div "Discover - Dashboard3 Discover - Dashboard3 /discover this page pulls in Discov…" at bounding box center [531, 205] width 918 height 92
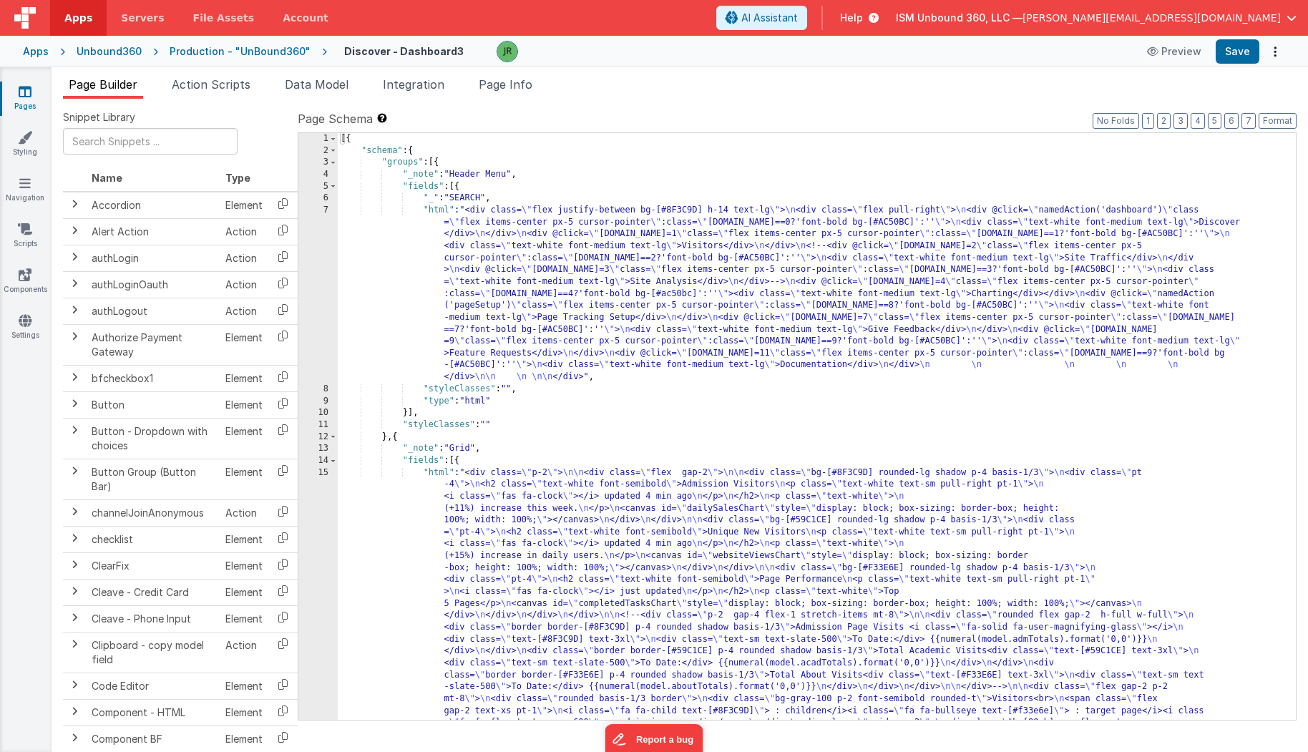
click at [509, 268] on div "[{ "schema" : { "groups" : [{ "_note" : "Header Menu" , "fields" : [{ "_" : "SE…" at bounding box center [817, 647] width 959 height 1028
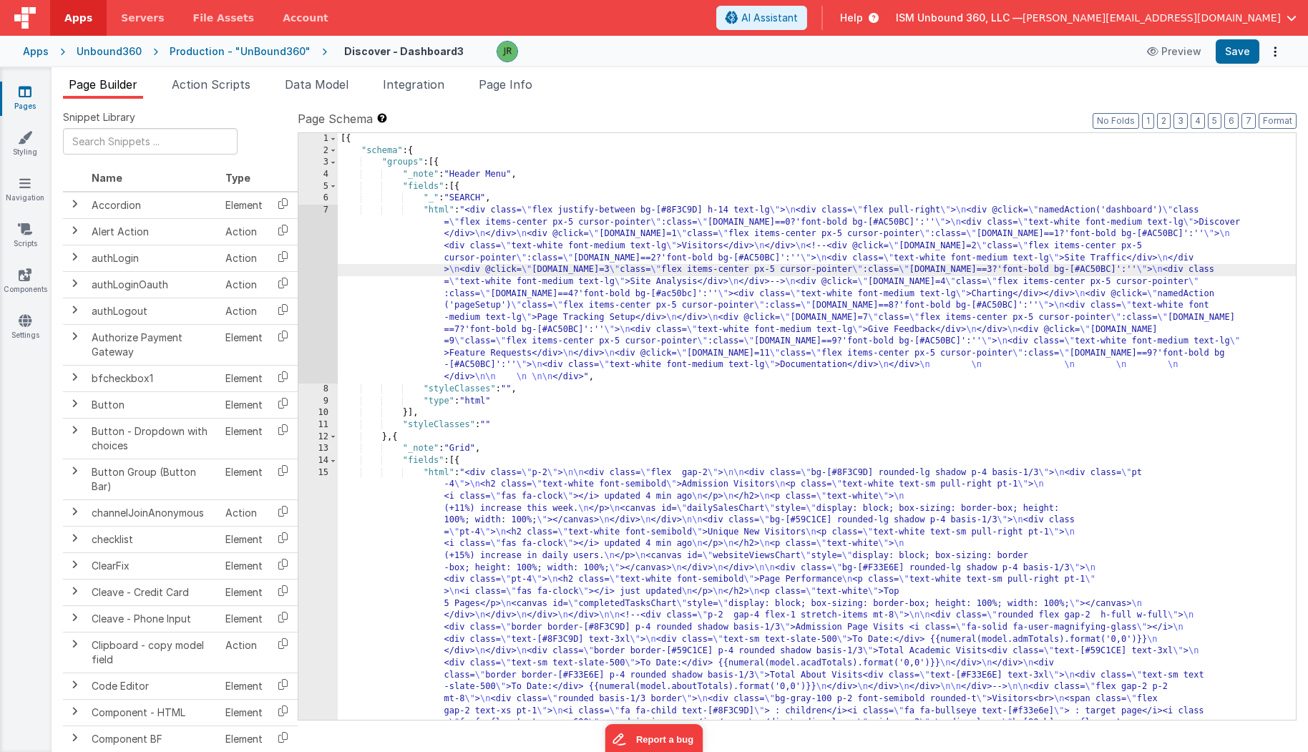
click at [323, 230] on div "7" at bounding box center [317, 294] width 39 height 179
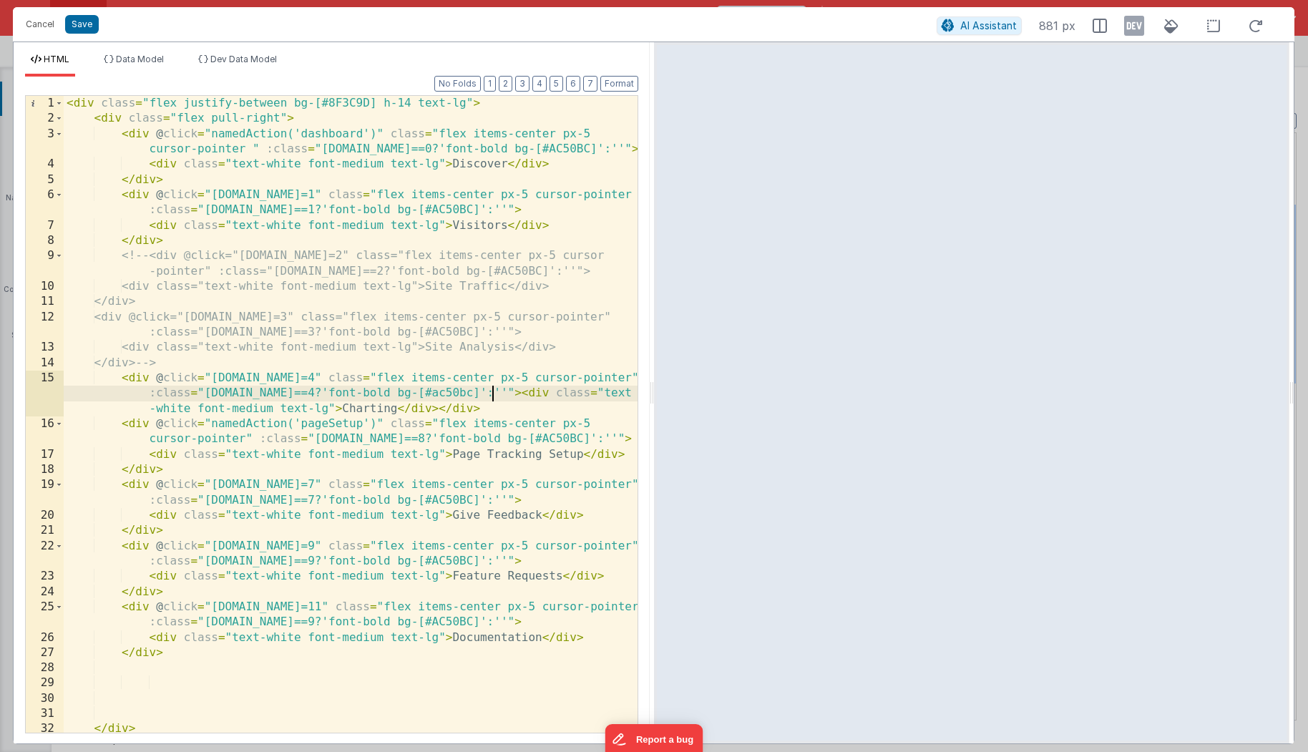
click at [492, 395] on div "< div class = "flex justify-between bg-[#8F3C9D] h-14 text-lg" > < div class = …" at bounding box center [351, 430] width 574 height 668
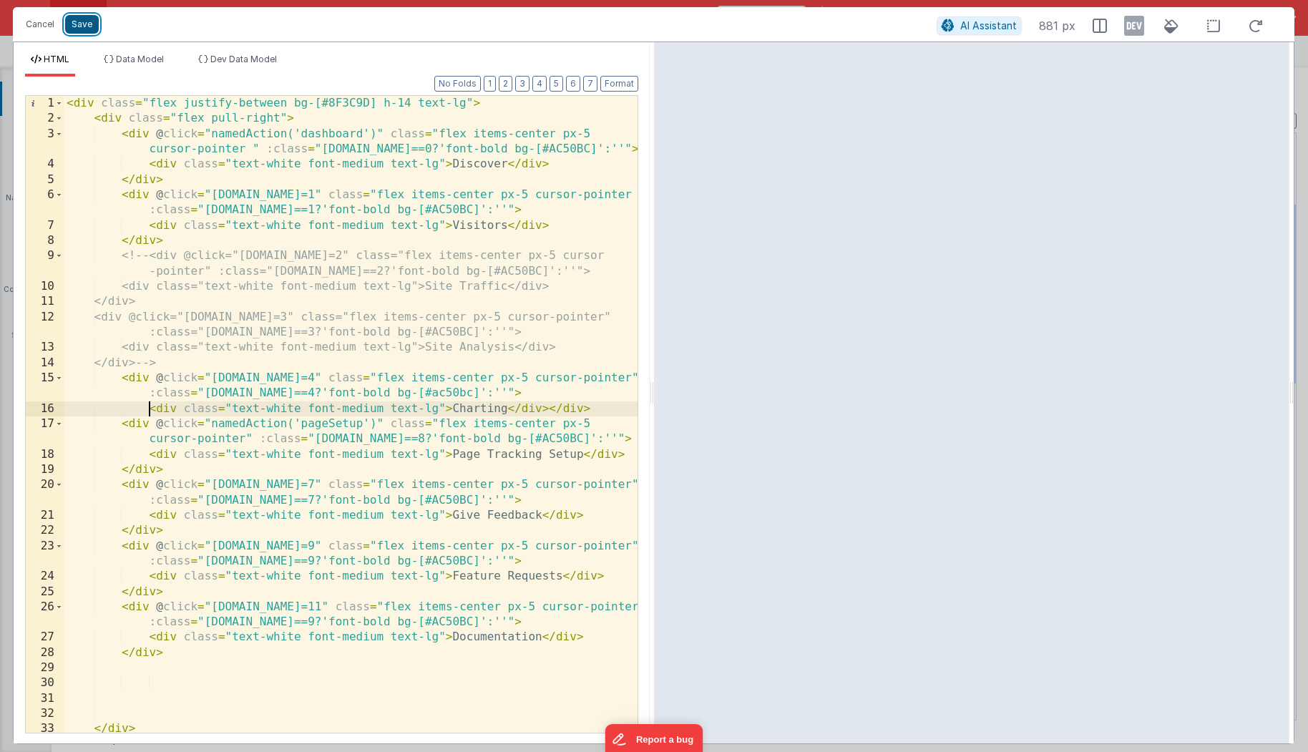
click at [87, 23] on button "Save" at bounding box center [82, 24] width 34 height 19
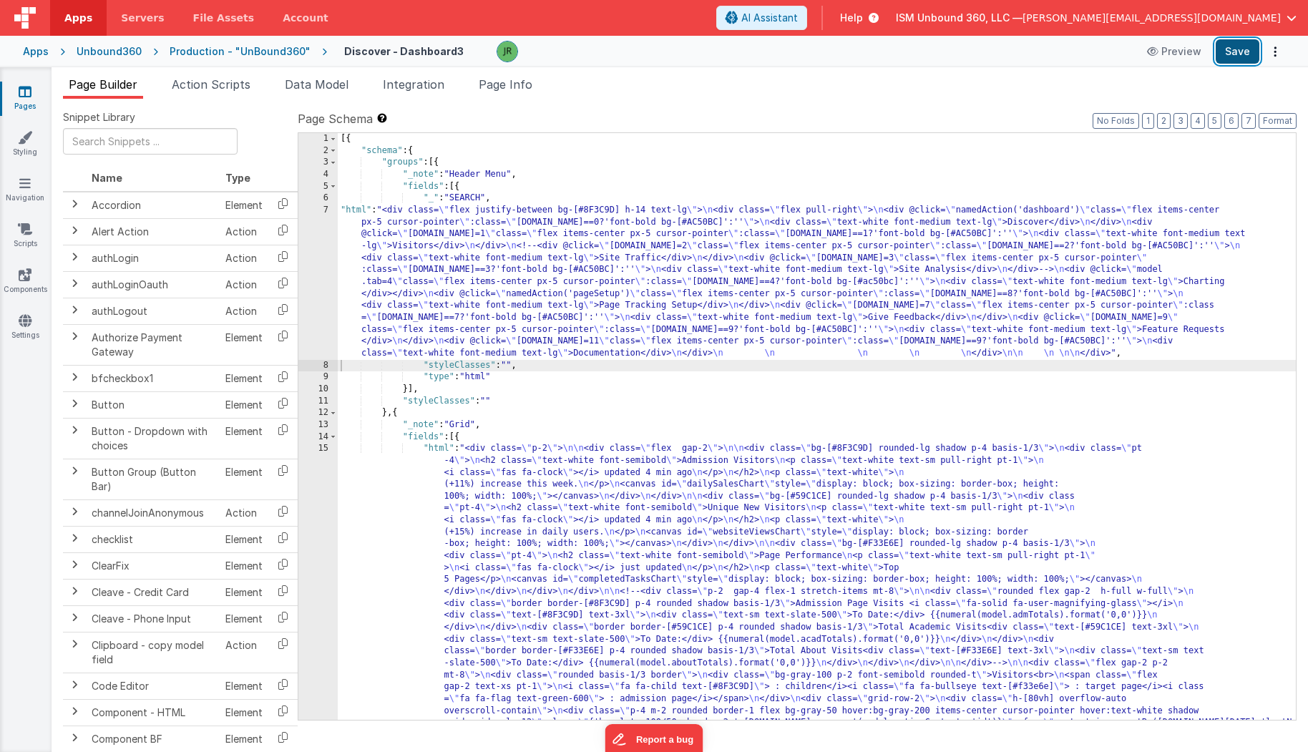
click at [1237, 46] on button "Save" at bounding box center [1237, 51] width 44 height 24
